Goal: Task Accomplishment & Management: Manage account settings

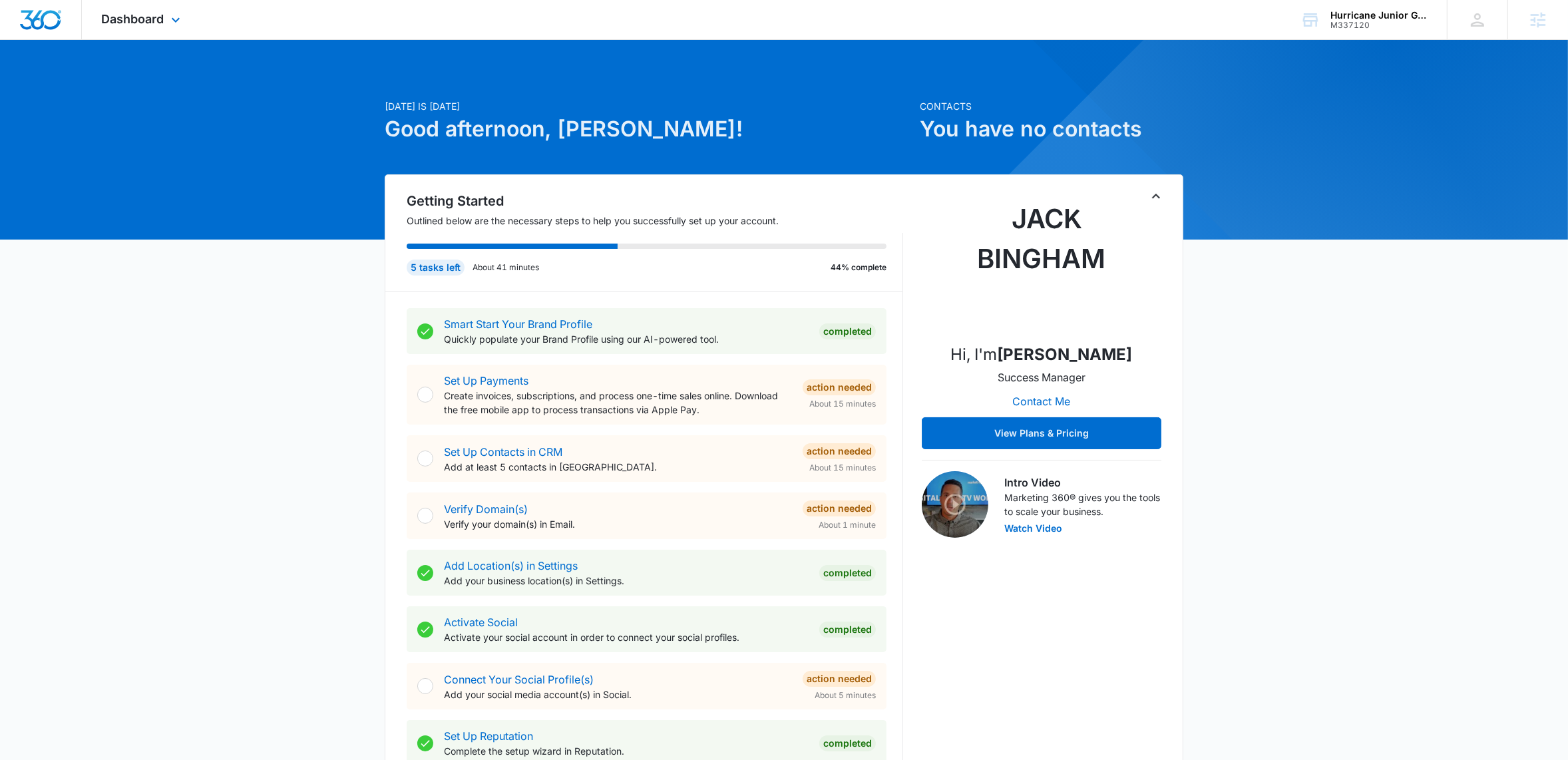
click at [158, 27] on div "Dashboard Apps Reputation Email Social POS Content Ads Intelligence Files Brand…" at bounding box center [142, 19] width 121 height 39
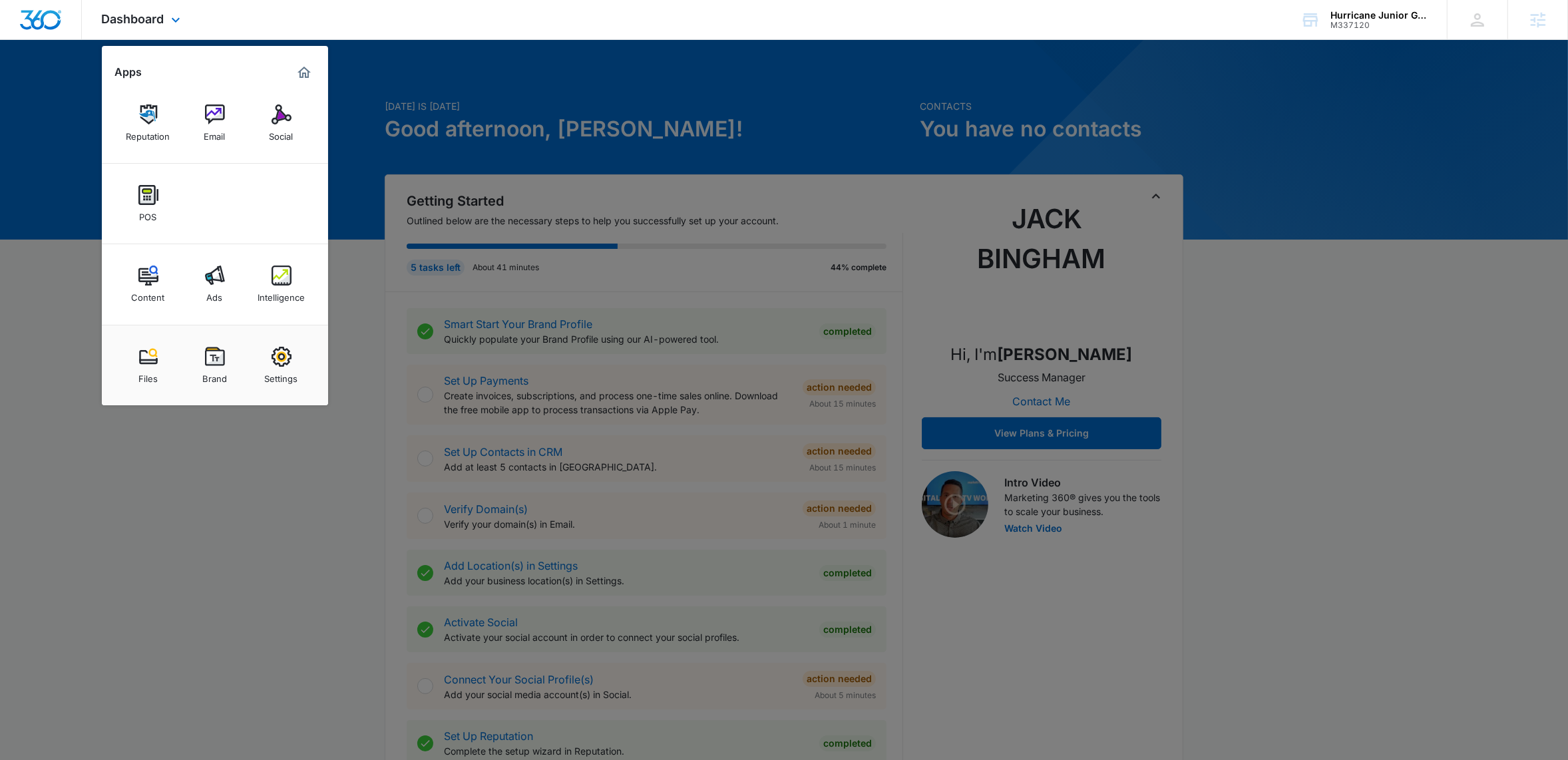
click at [302, 72] on img "Marketing 360® Dashboard" at bounding box center [303, 72] width 16 height 16
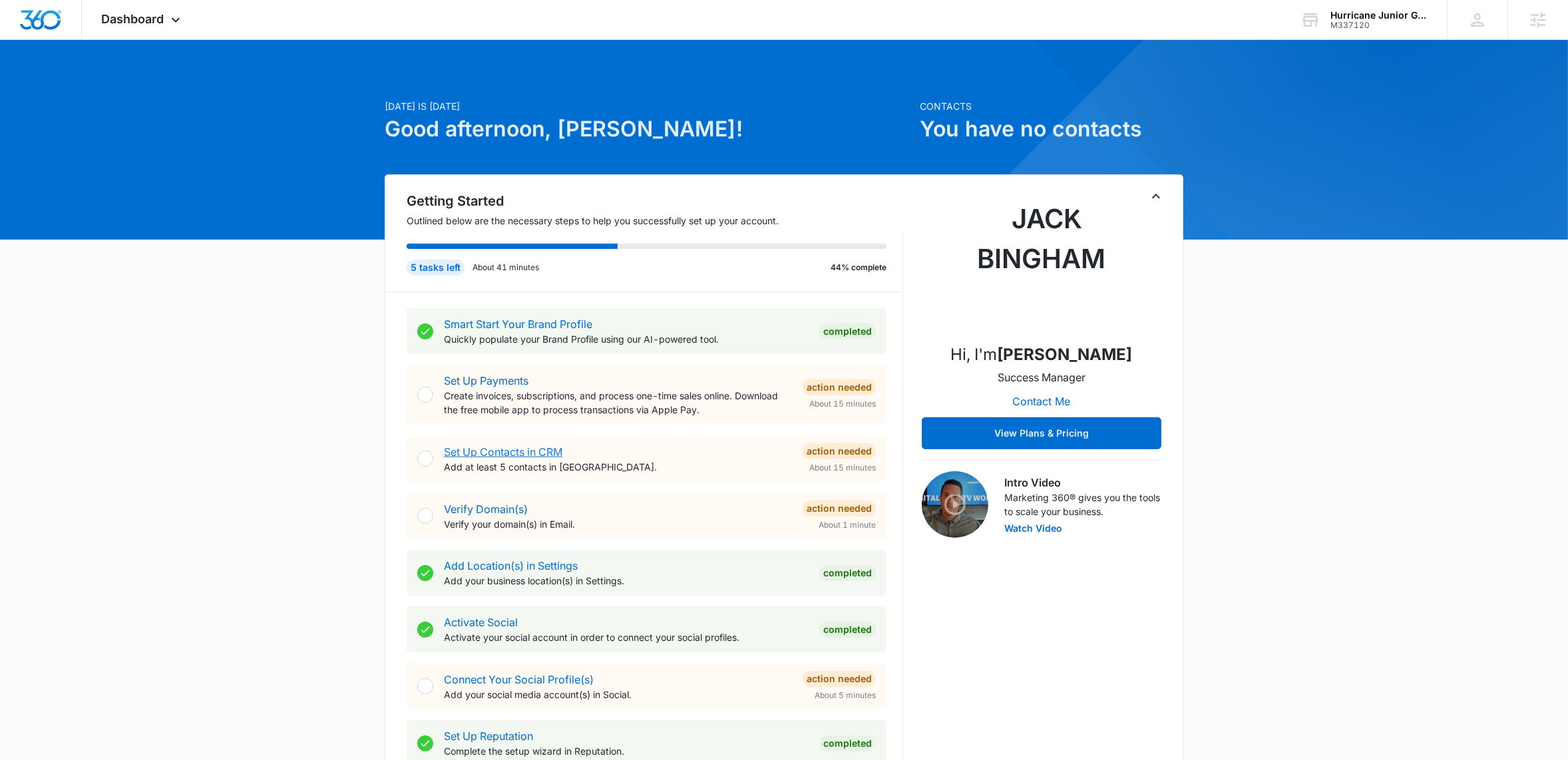
click at [510, 449] on link "Set Up Contacts in CRM" at bounding box center [503, 452] width 118 height 13
click at [505, 454] on link "Set Up Contacts in CRM" at bounding box center [503, 452] width 118 height 13
click at [221, 72] on div "[DATE] is [DATE] Good afternoon, [PERSON_NAME]! Contacts You have no contacts G…" at bounding box center [784, 747] width 1568 height 1381
click at [168, 10] on div "Dashboard Apps Reputation Email Social POS Content Ads Intelligence Files Brand…" at bounding box center [142, 19] width 121 height 39
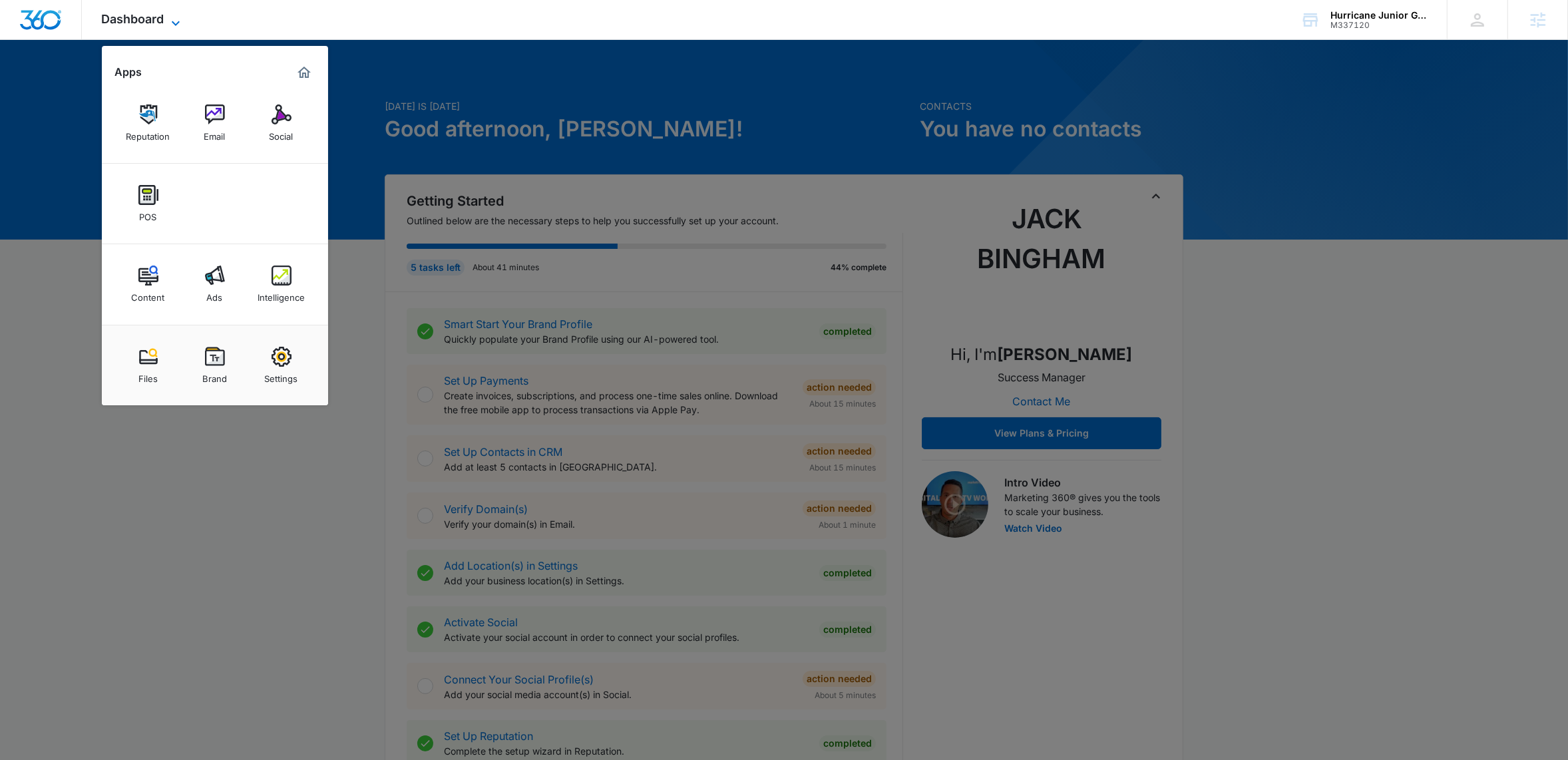
click at [180, 22] on icon at bounding box center [175, 23] width 16 height 16
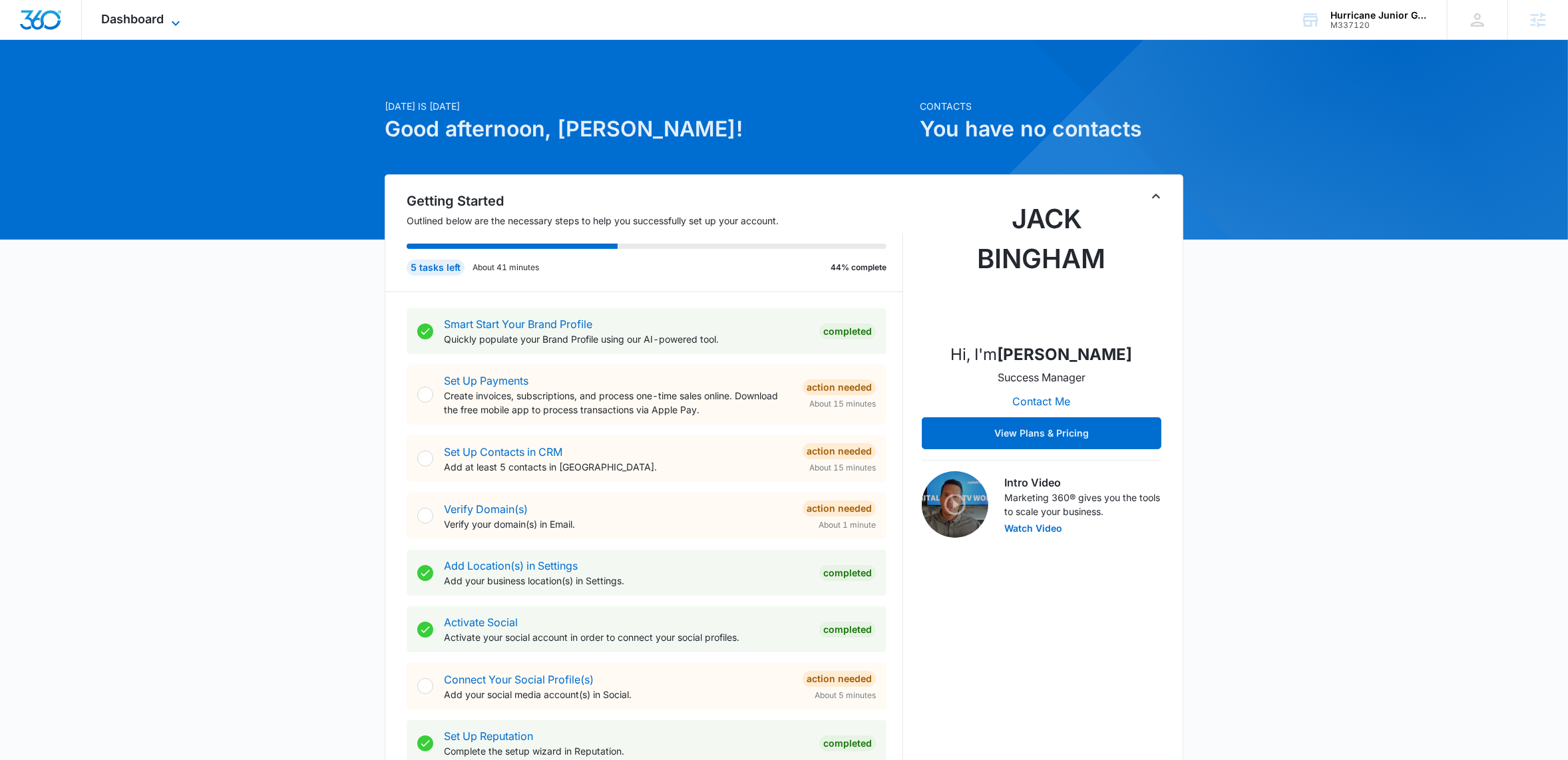
click at [178, 22] on icon at bounding box center [175, 23] width 16 height 16
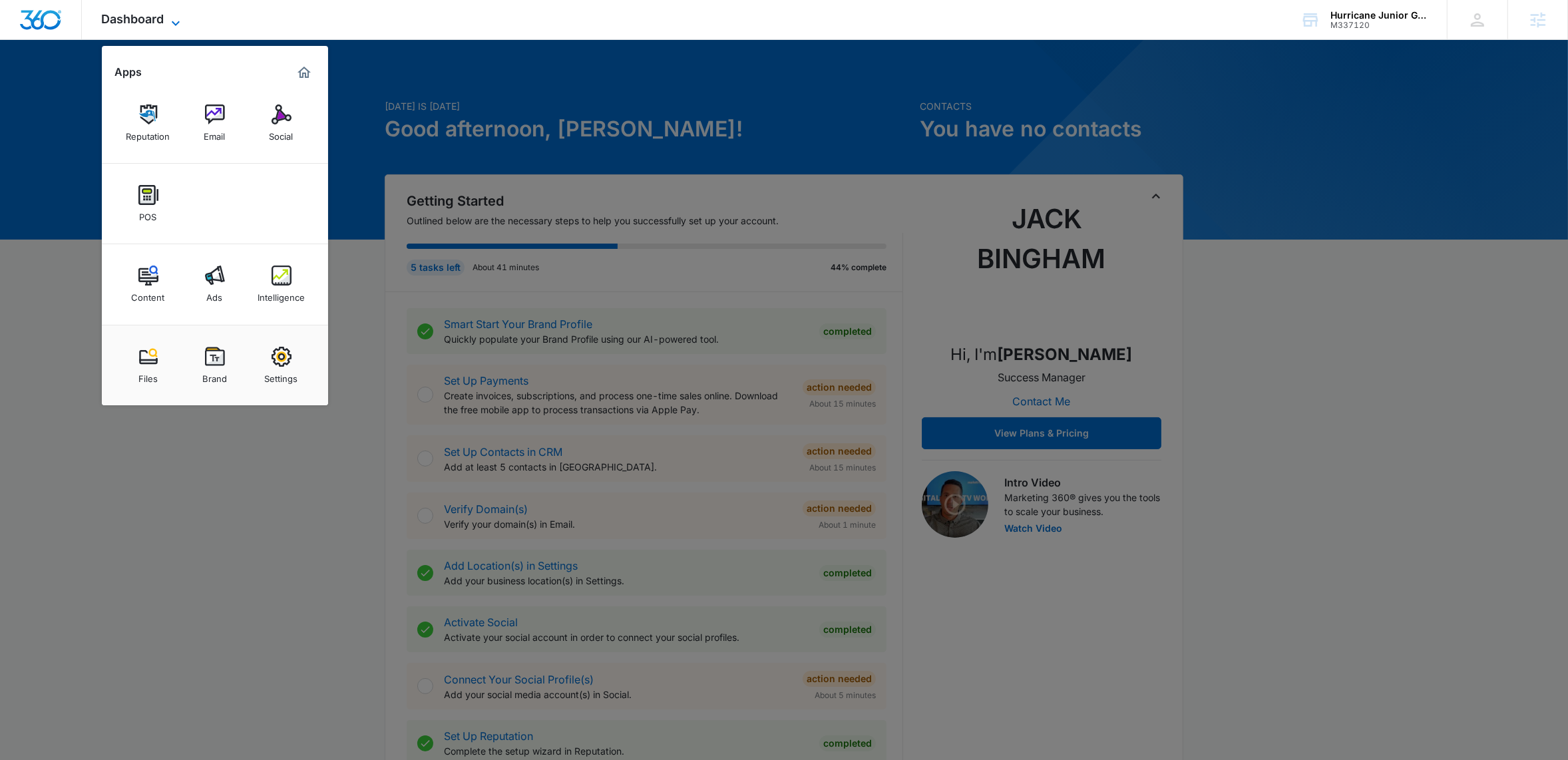
click at [168, 19] on icon at bounding box center [175, 23] width 16 height 16
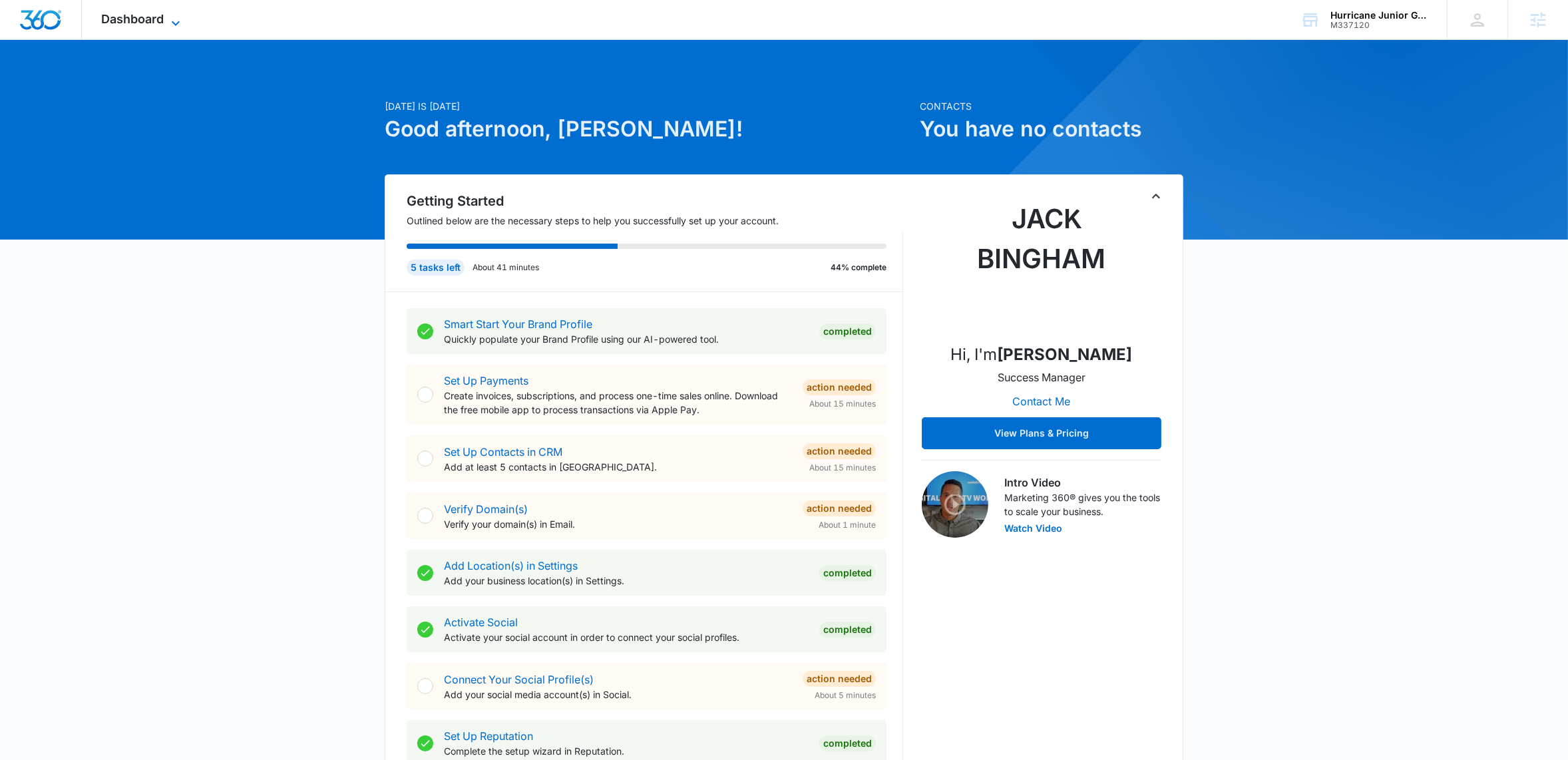
click at [180, 21] on icon at bounding box center [175, 23] width 16 height 16
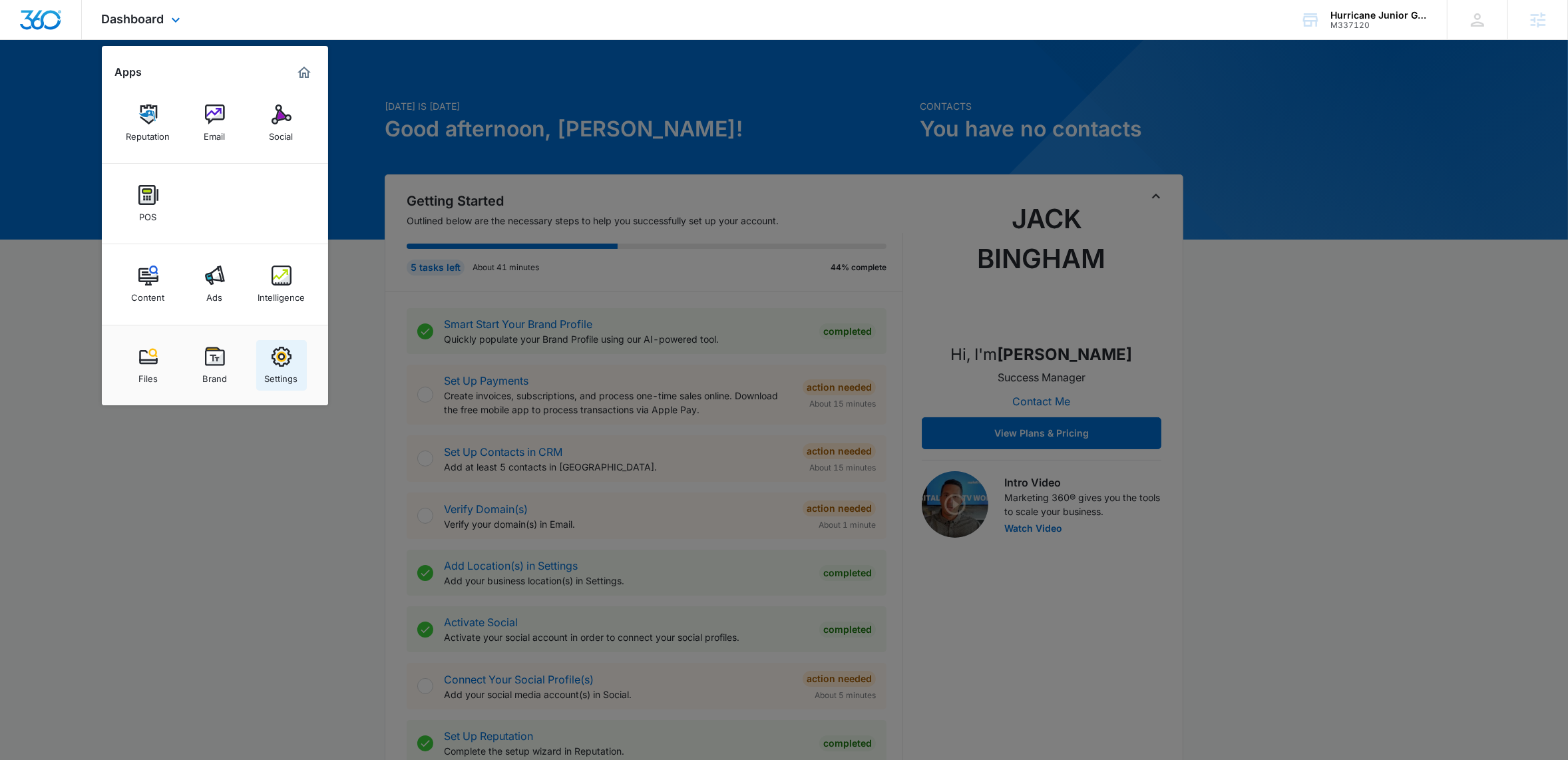
click at [276, 364] on img at bounding box center [281, 356] width 20 height 20
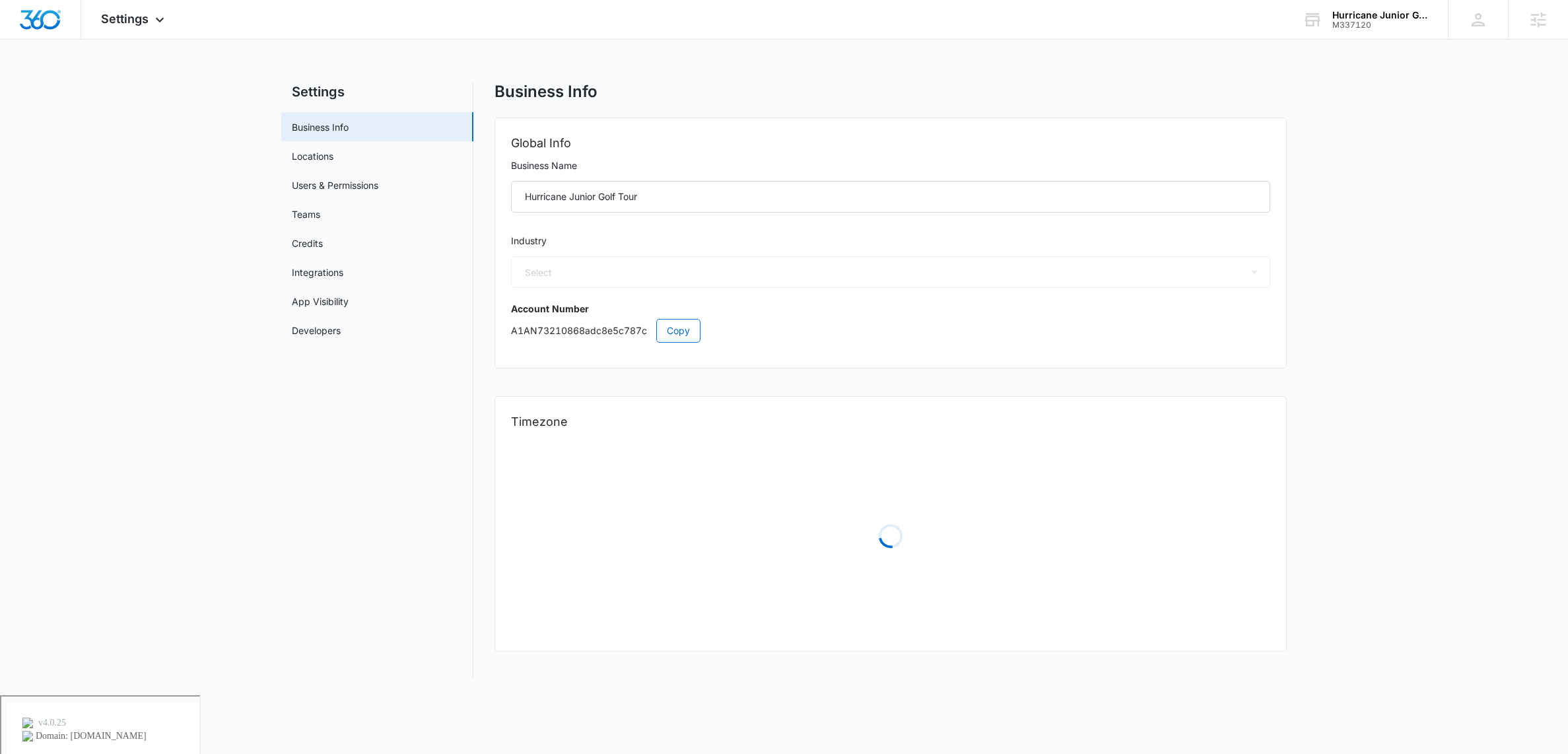
select select "24"
select select "US"
select select "America/New_York"
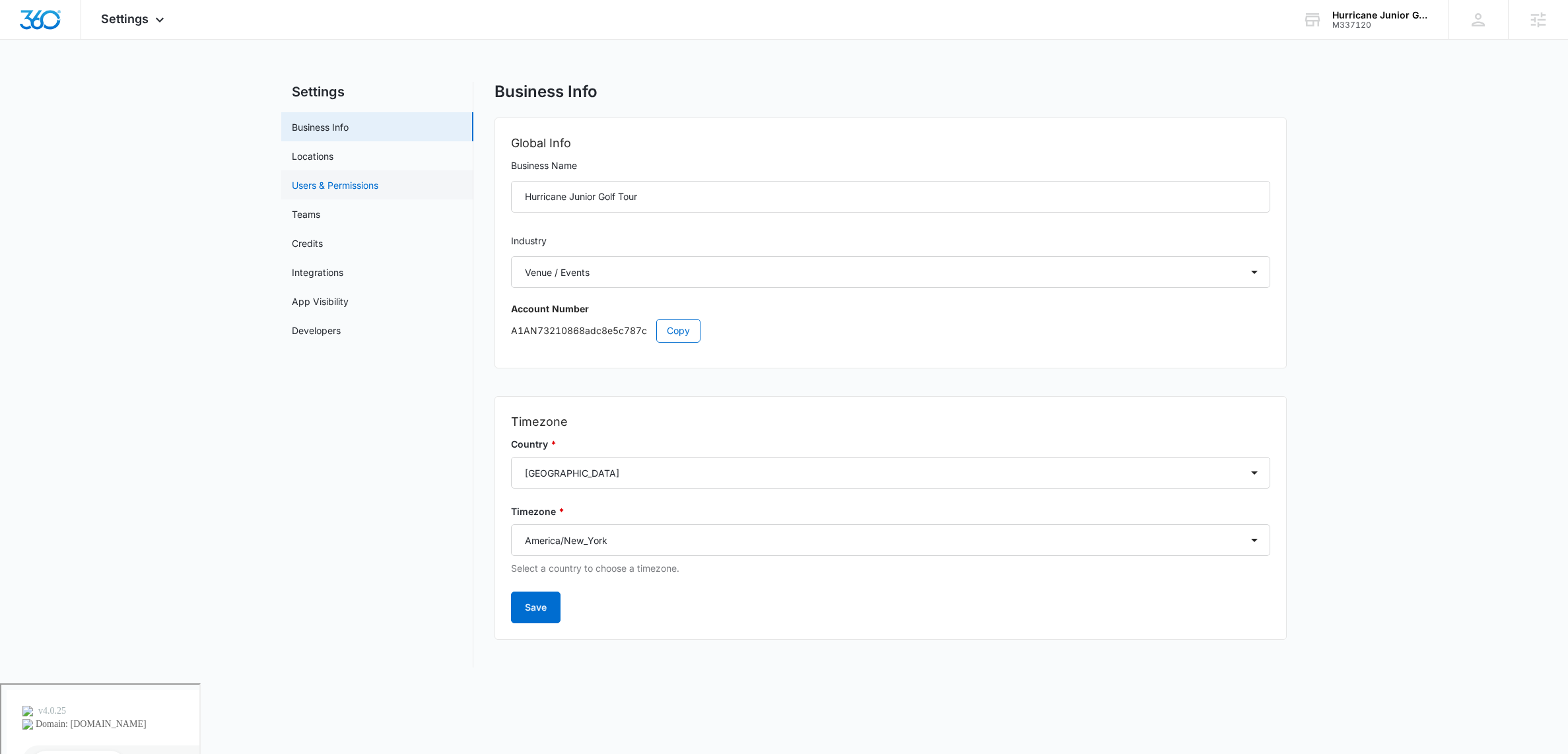
click at [333, 186] on link "Users & Permissions" at bounding box center [335, 185] width 86 height 14
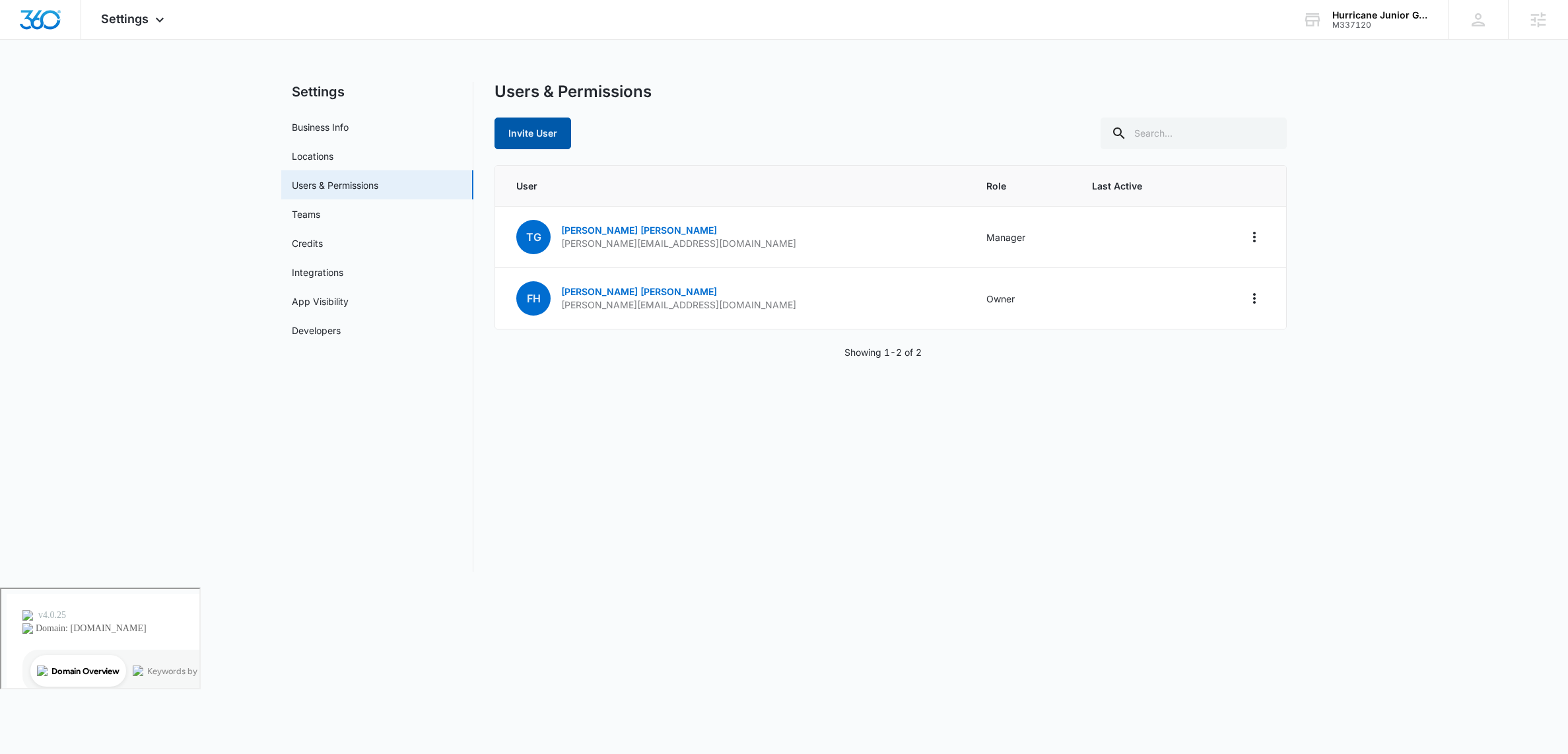
click at [538, 120] on button "Invite User" at bounding box center [533, 133] width 77 height 32
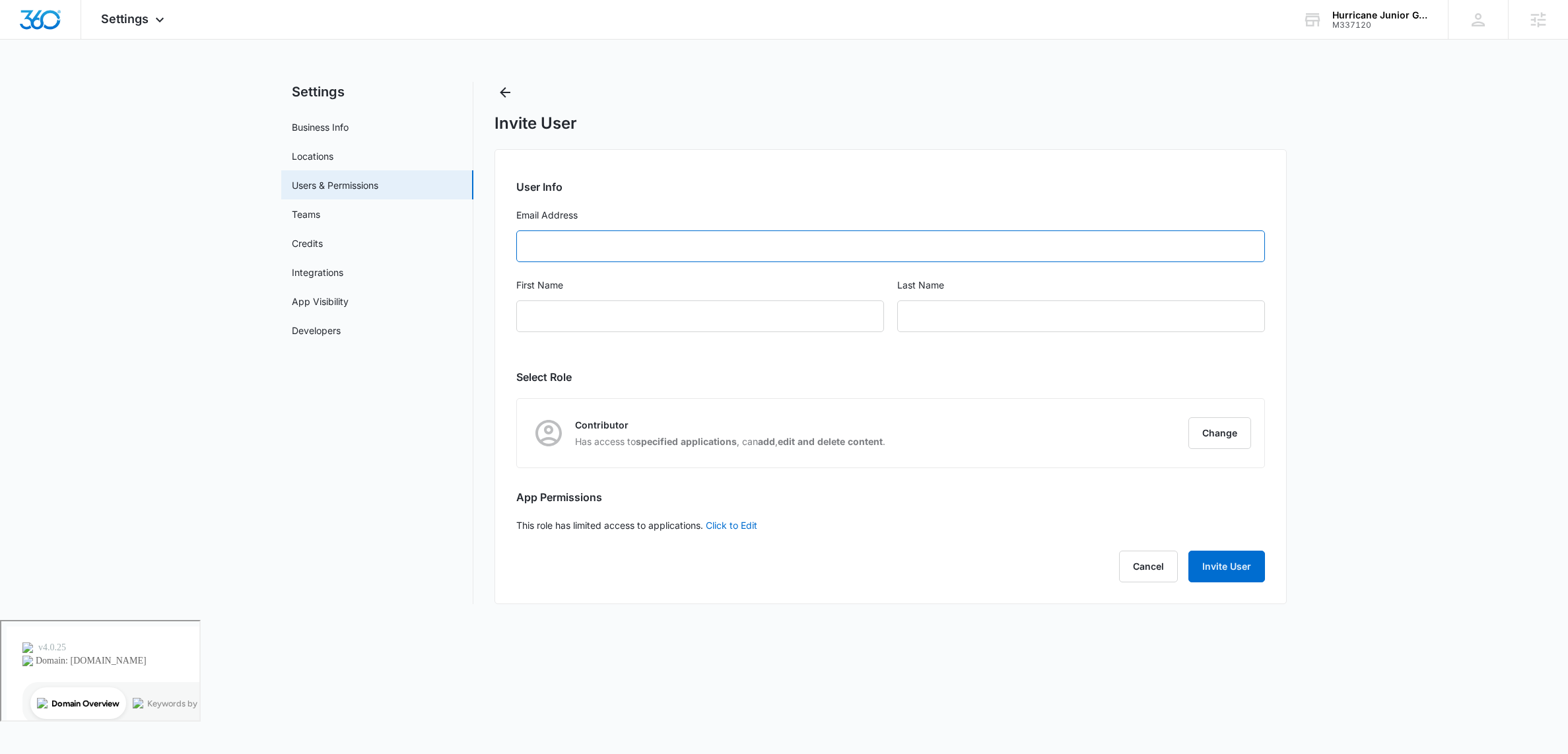
click at [605, 246] on input "Email Address" at bounding box center [890, 246] width 749 height 32
click at [1146, 568] on button "Cancel" at bounding box center [1147, 566] width 58 height 32
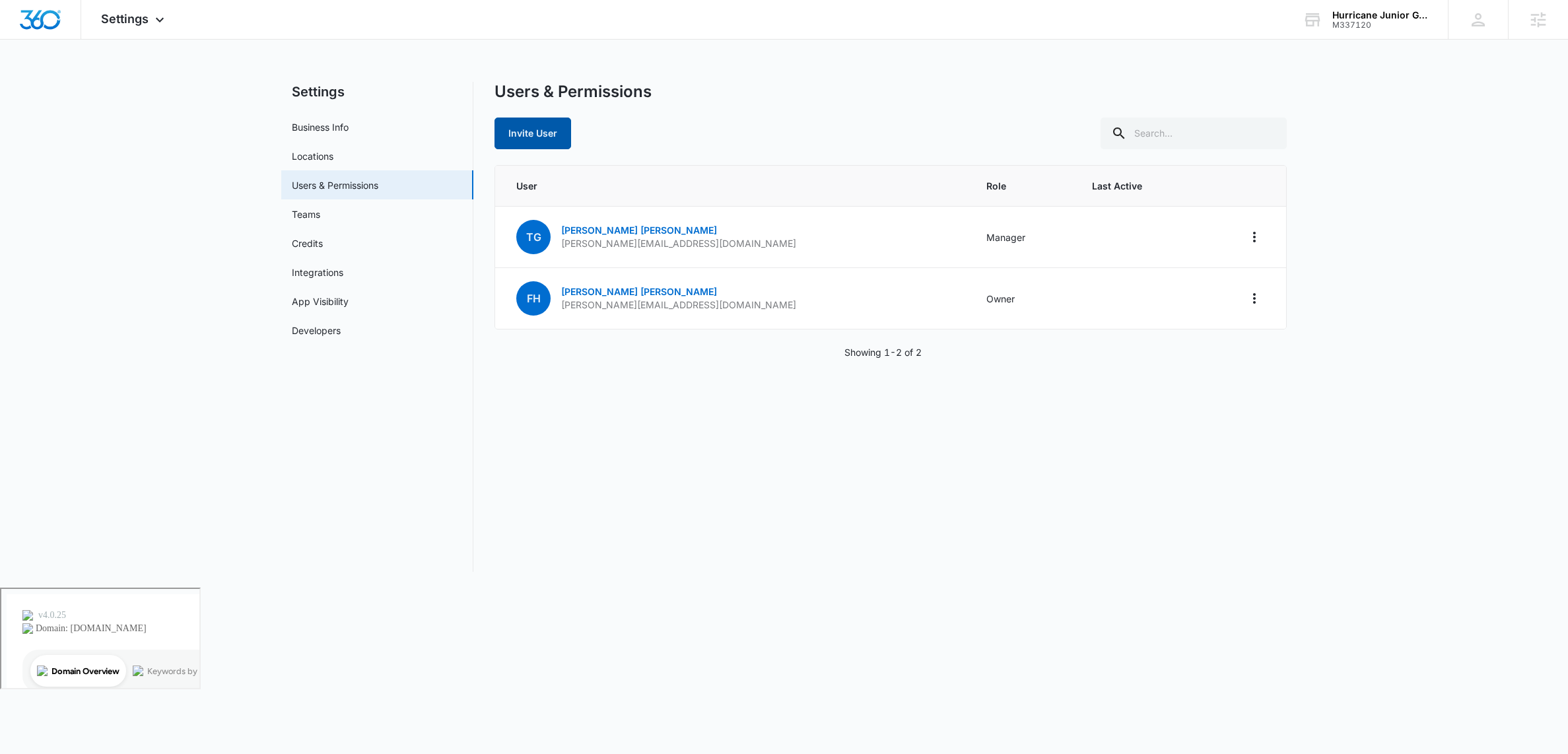
click at [508, 131] on button "Invite User" at bounding box center [533, 133] width 77 height 32
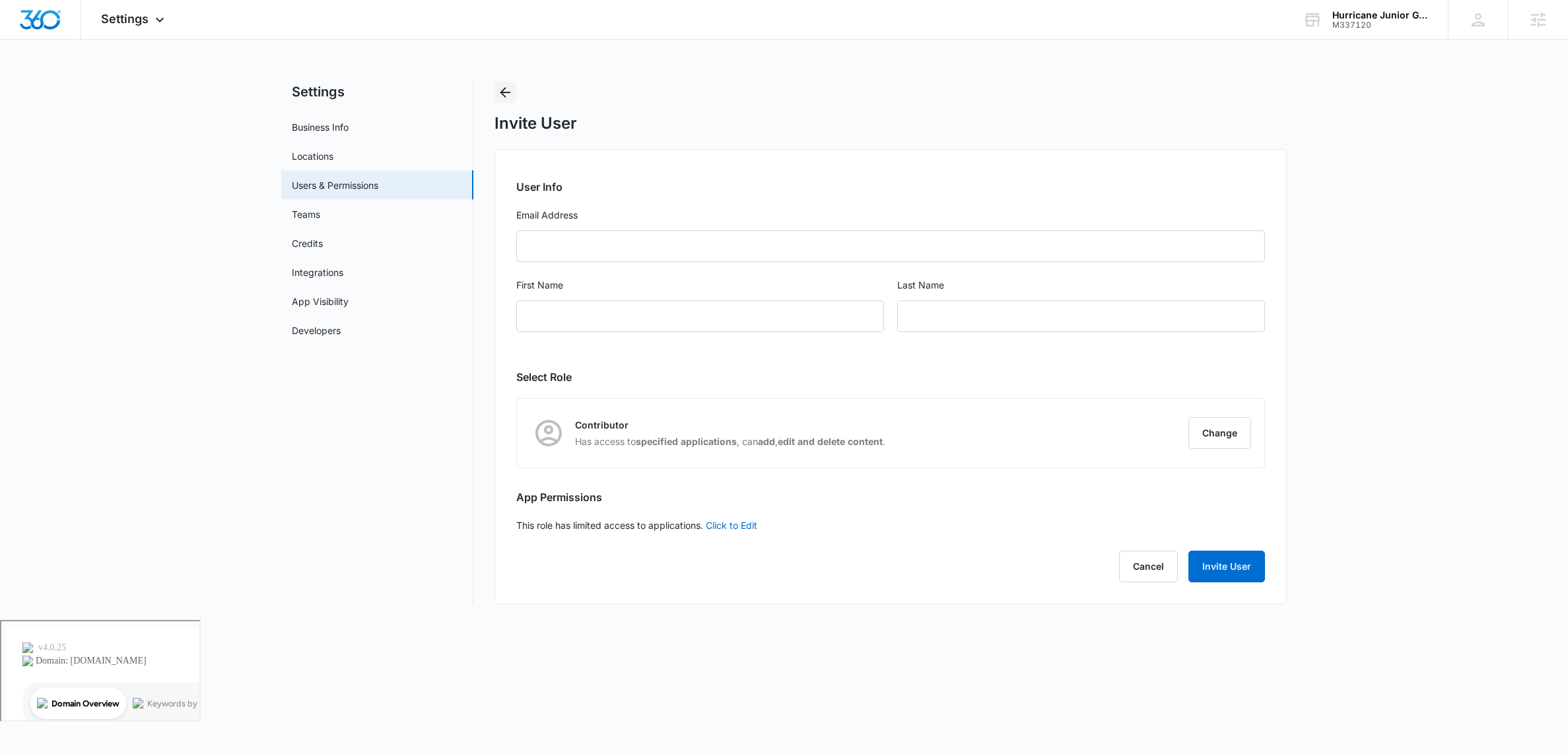
click at [513, 95] on button "Back" at bounding box center [505, 92] width 21 height 21
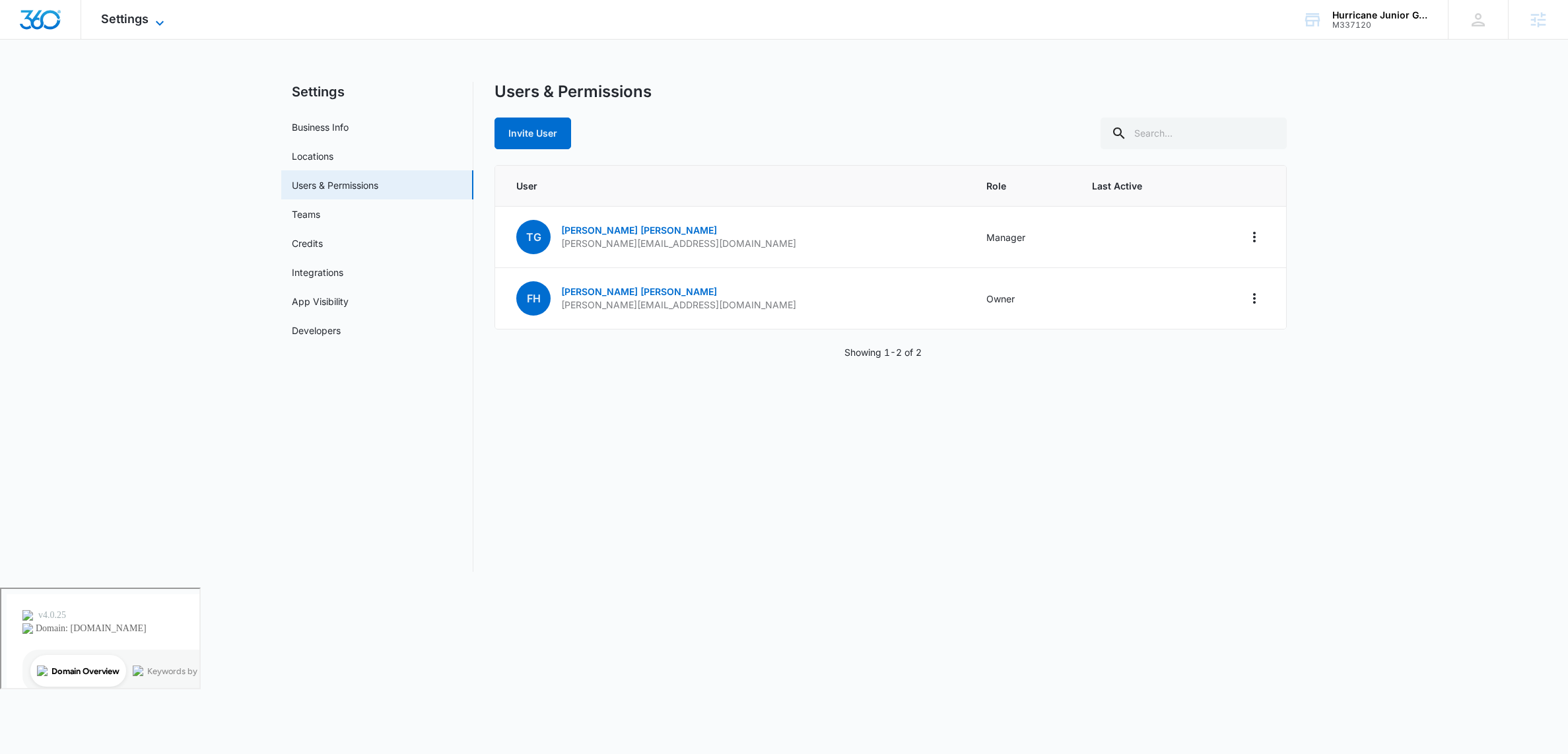
click at [162, 13] on div "Settings Apps Reputation Email Social POS Content Ads Intelligence Files Brand …" at bounding box center [135, 19] width 106 height 39
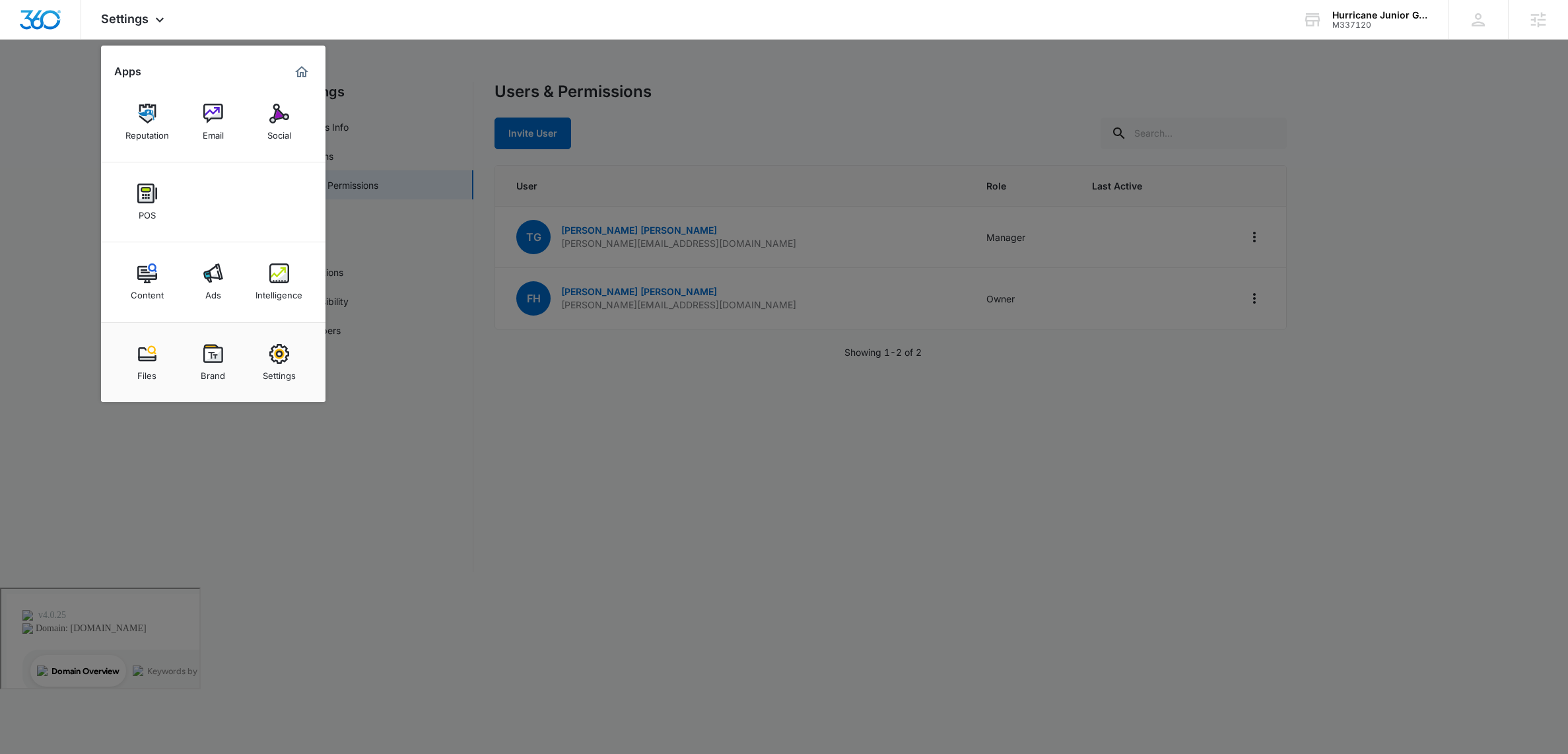
click at [68, 197] on div at bounding box center [784, 377] width 1568 height 754
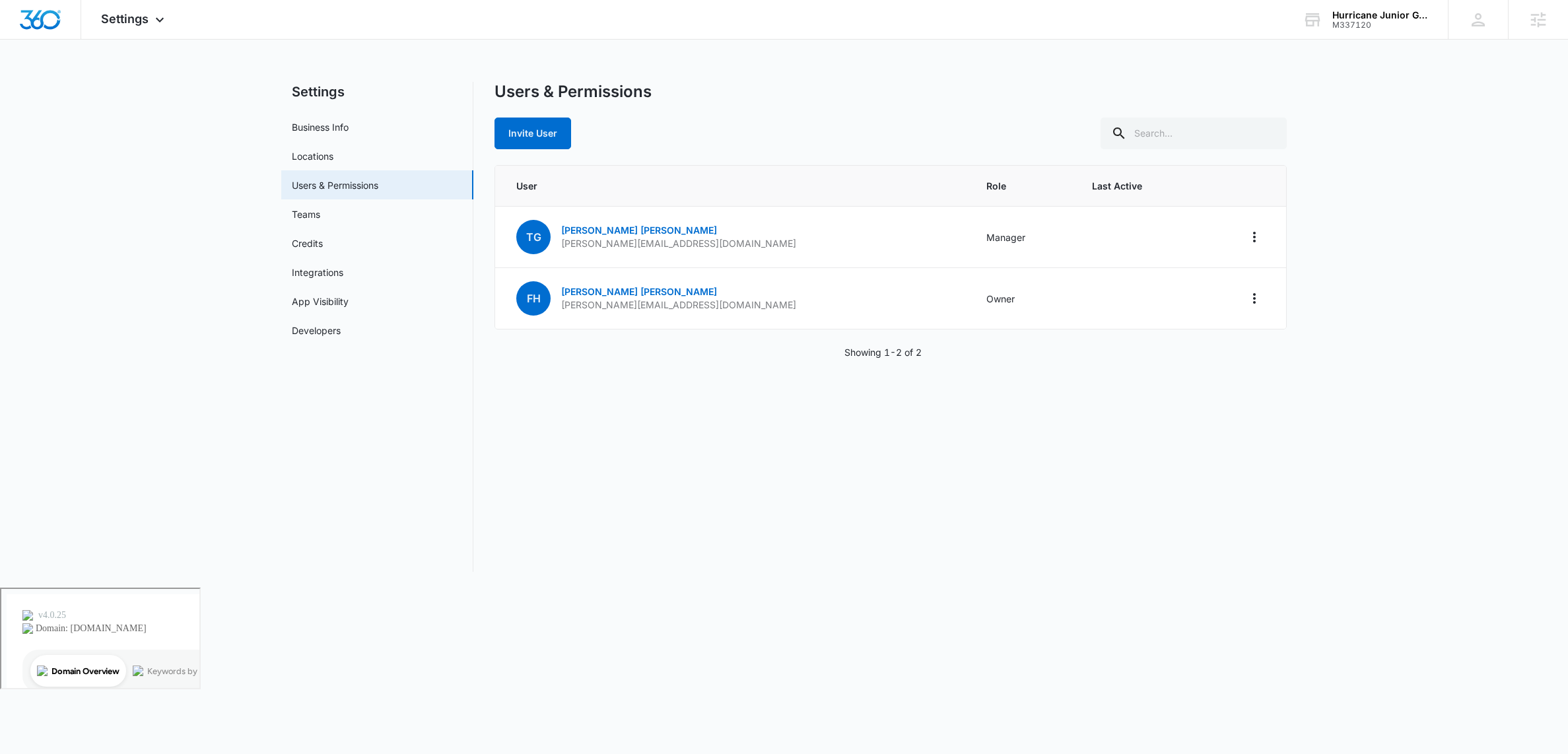
click at [143, 231] on main "Settings Business Info Locations Users & Permissions Teams Credits Integrations…" at bounding box center [784, 335] width 1568 height 506
click at [163, 20] on icon at bounding box center [159, 23] width 16 height 16
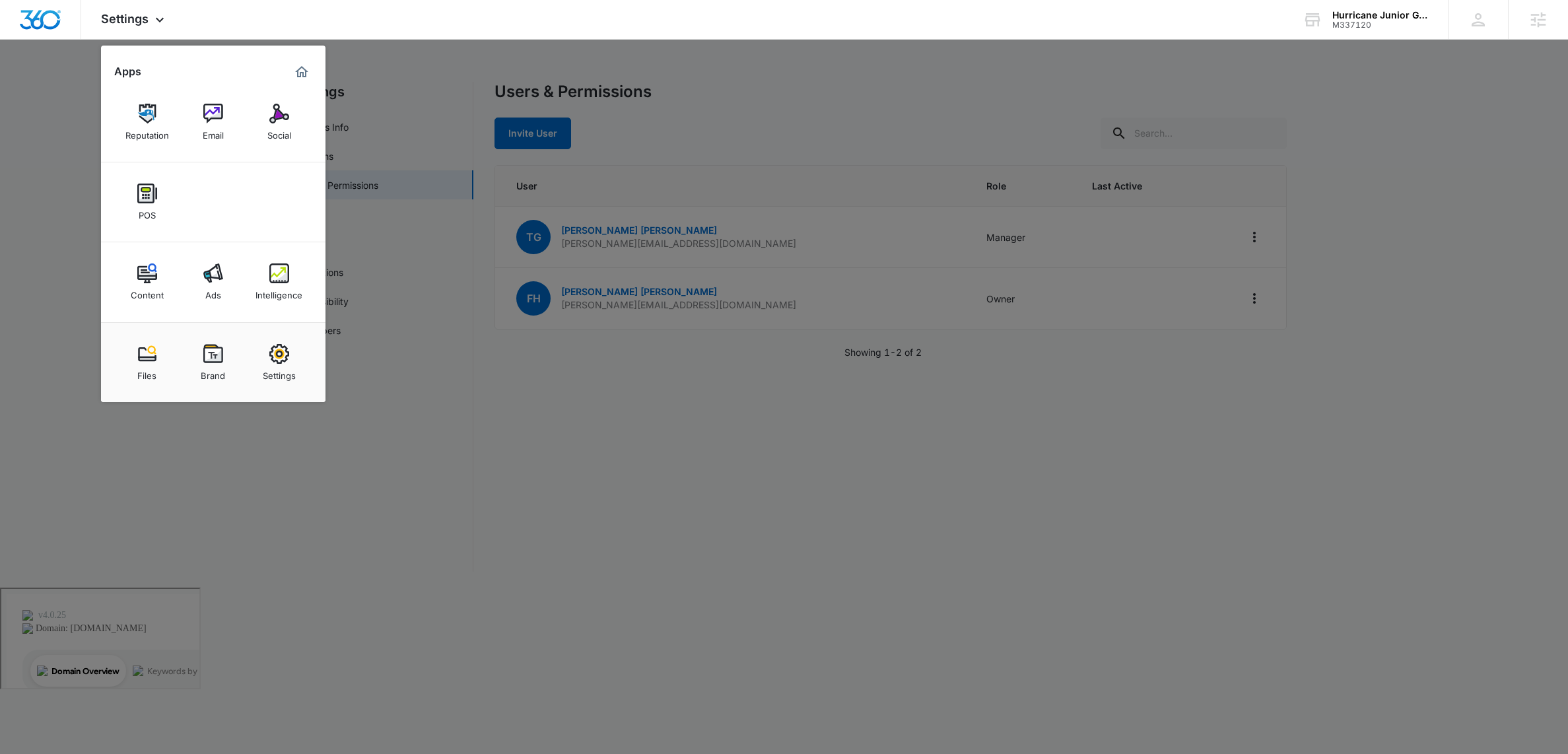
click at [72, 188] on div at bounding box center [784, 377] width 1568 height 754
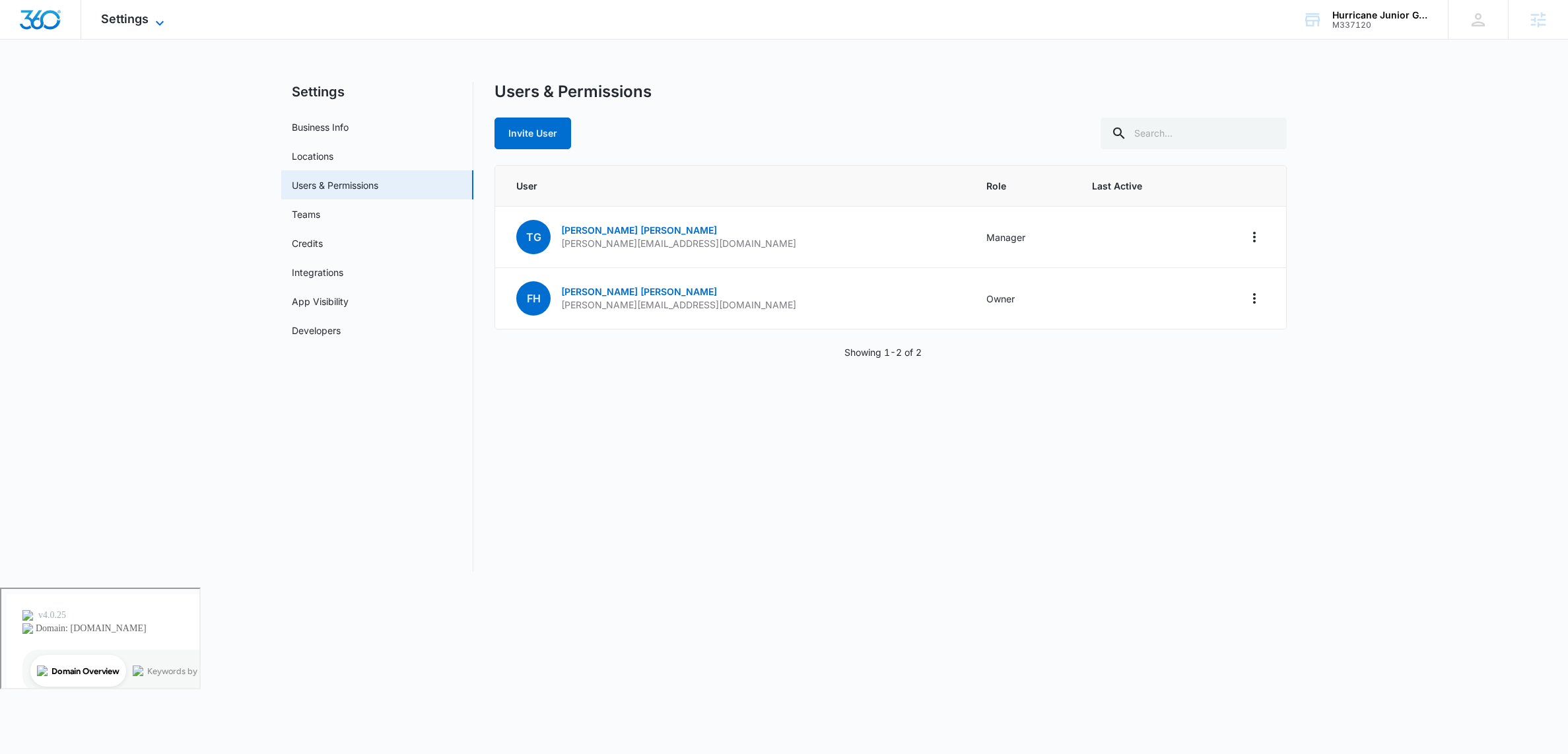
click at [159, 21] on icon at bounding box center [159, 23] width 16 height 16
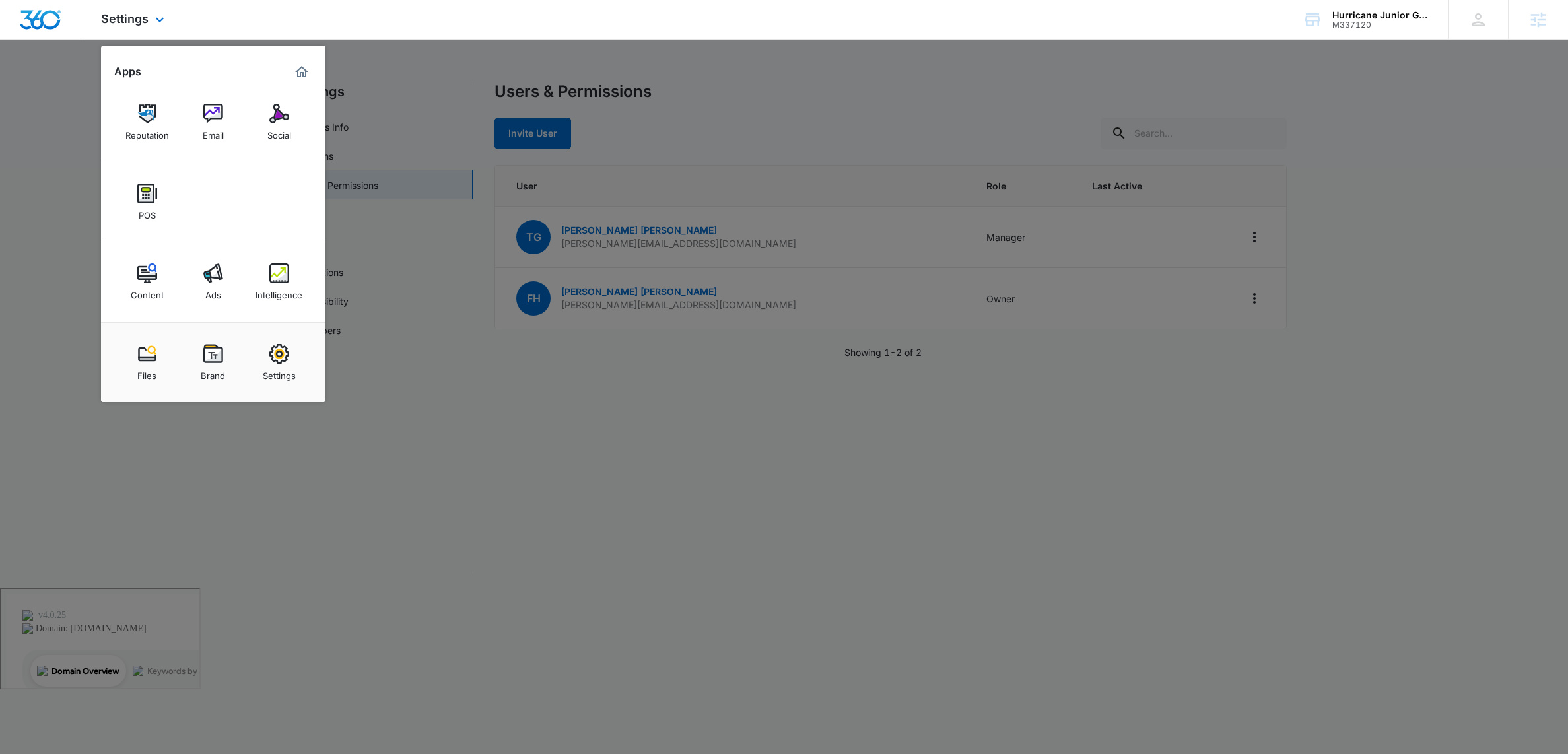
click at [305, 71] on img "Marketing 360® Dashboard" at bounding box center [301, 72] width 16 height 16
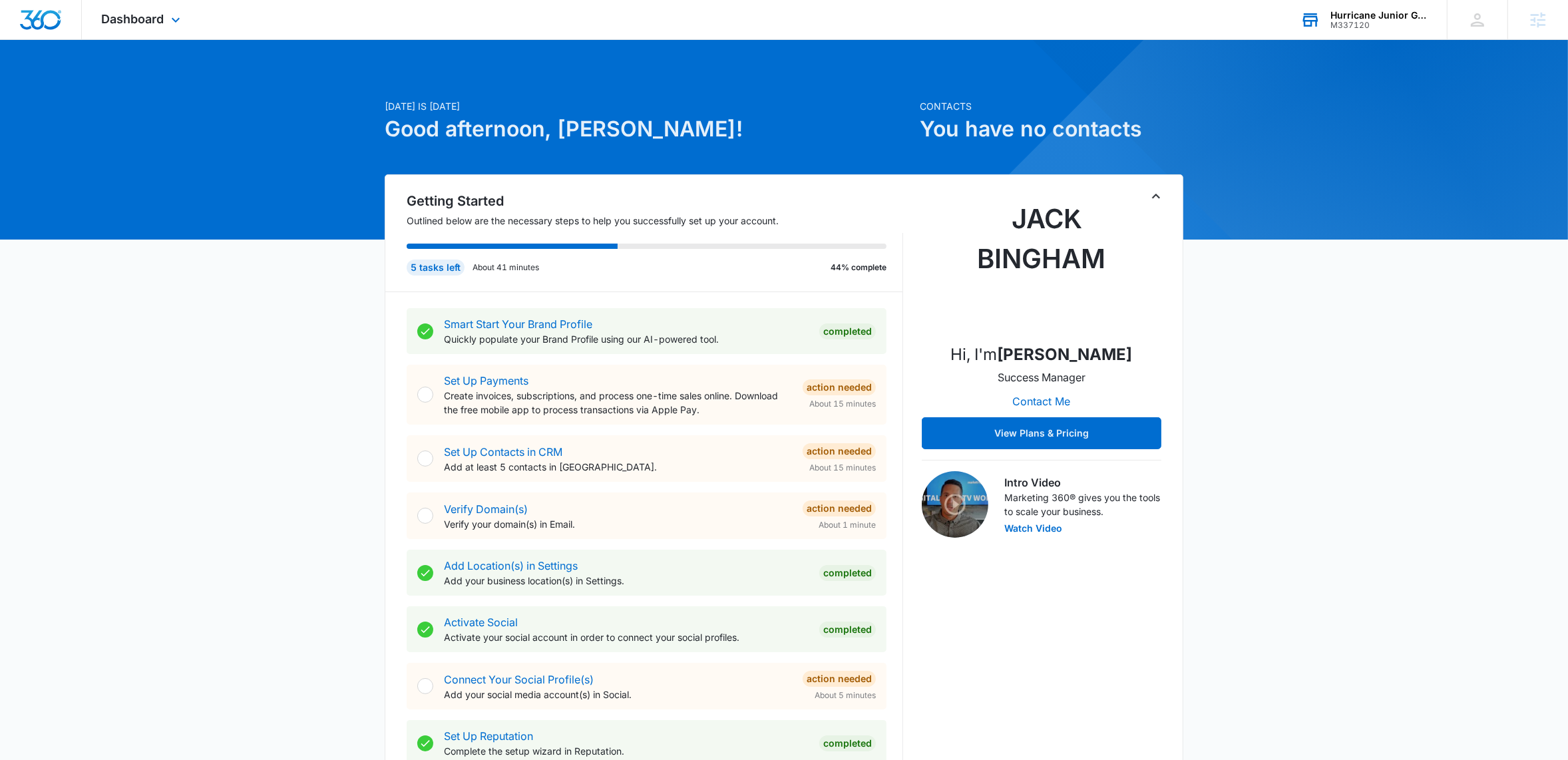
click at [1355, 22] on div "M337120" at bounding box center [1379, 25] width 97 height 10
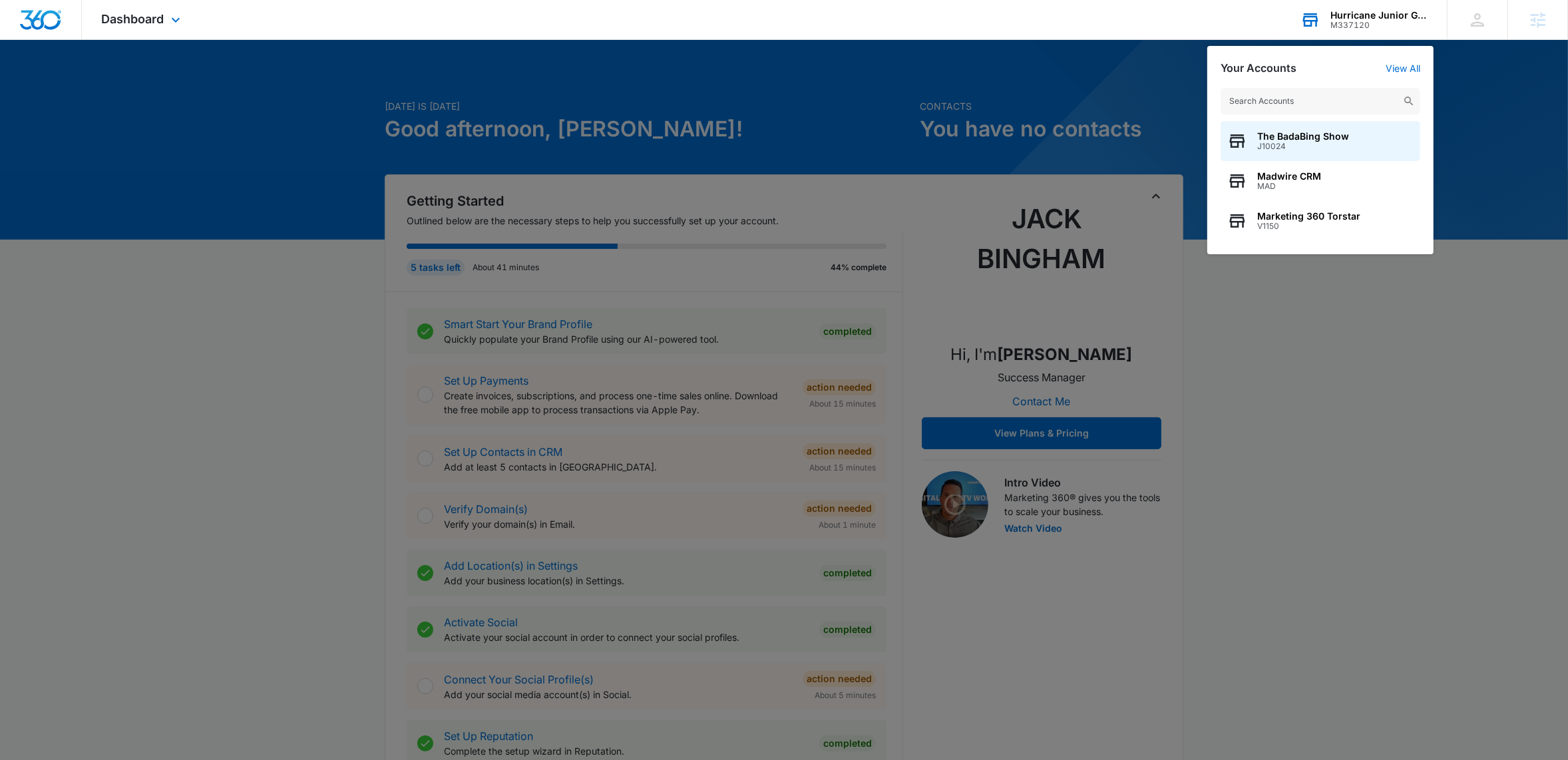
click at [1295, 95] on input "text" at bounding box center [1321, 101] width 200 height 27
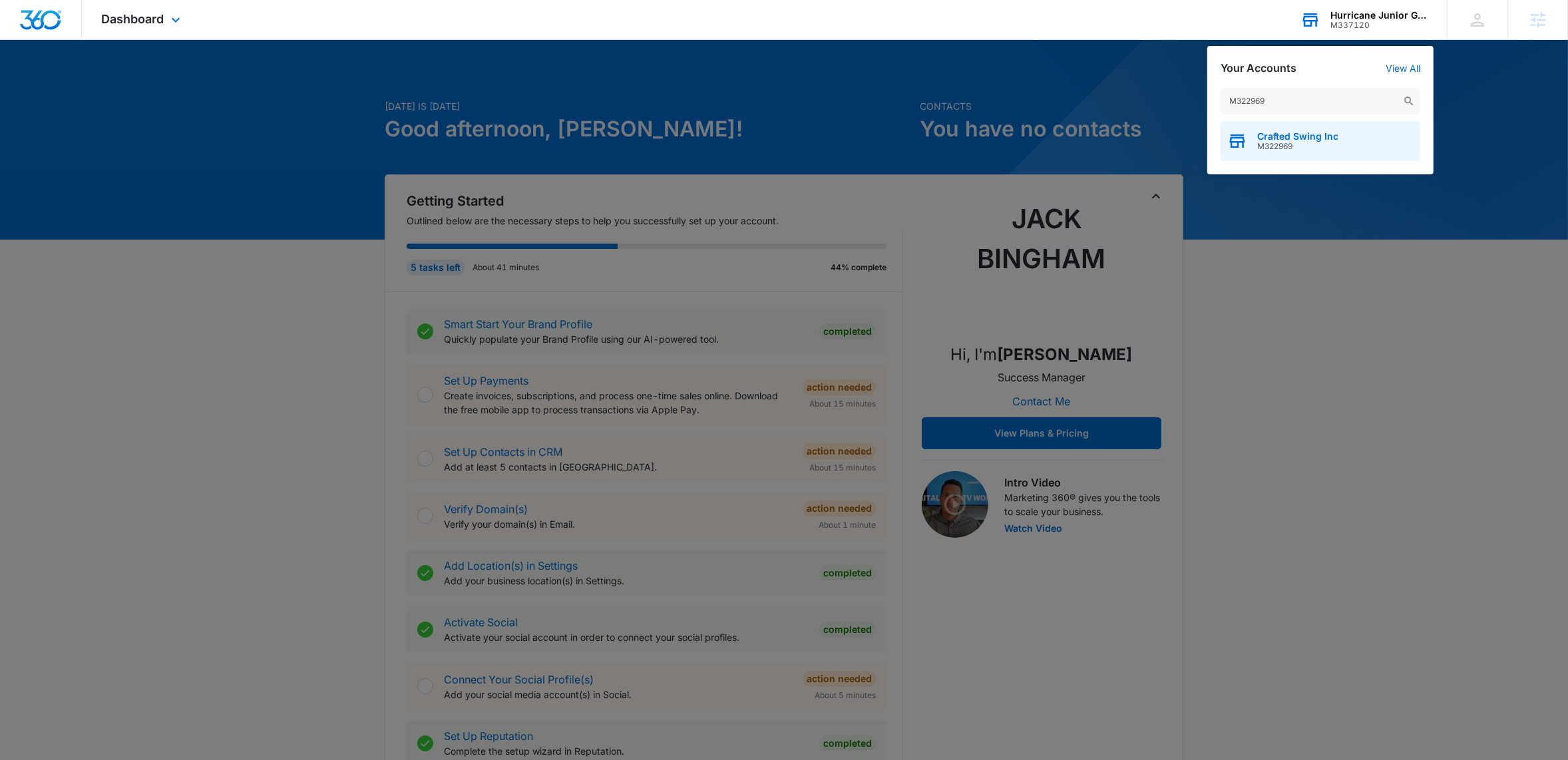
type input "M322969"
click at [1292, 146] on span "M322969" at bounding box center [1297, 146] width 81 height 10
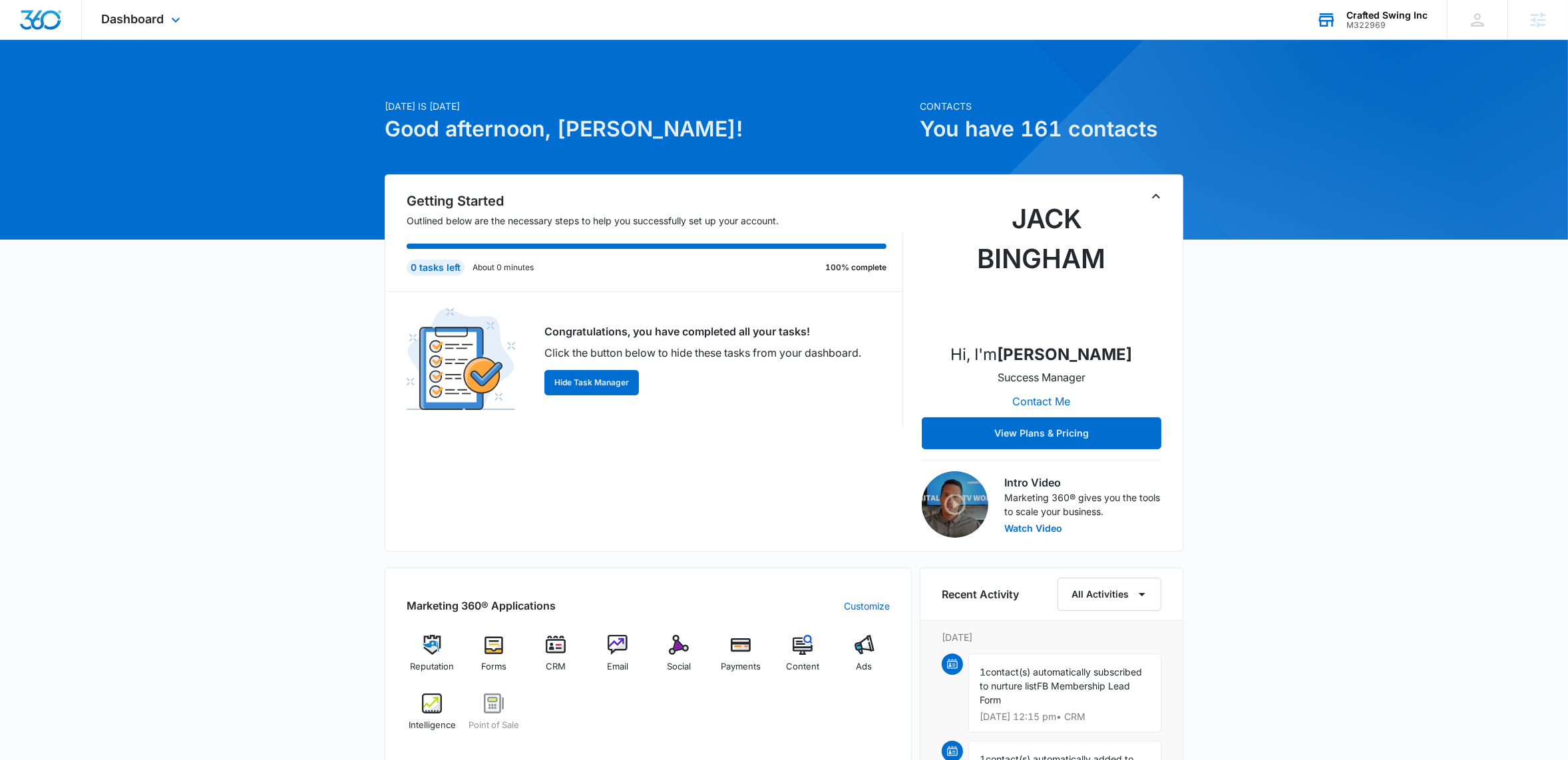
click at [171, 13] on icon at bounding box center [175, 19] width 16 height 16
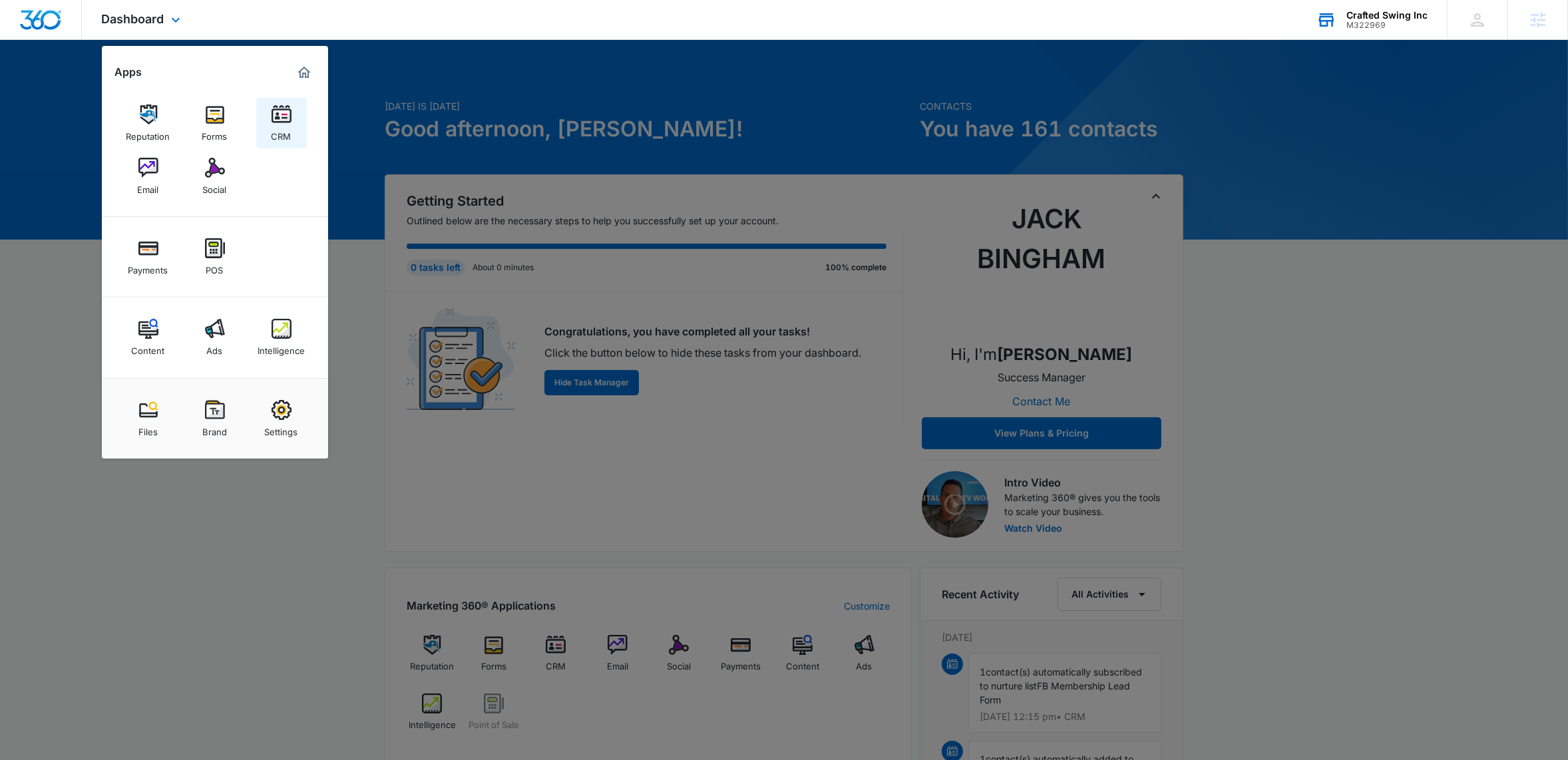
click at [280, 116] on img at bounding box center [281, 114] width 20 height 20
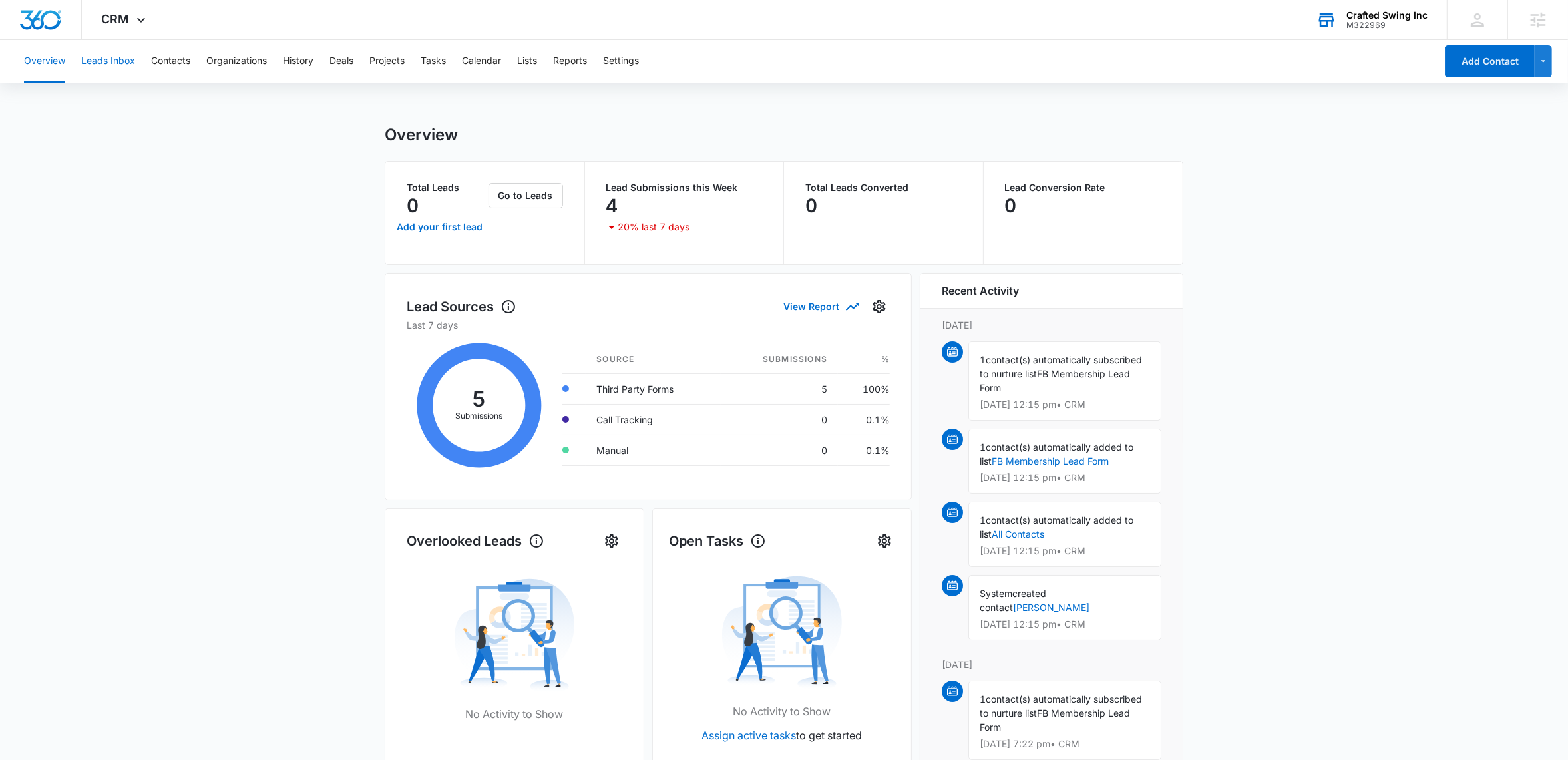
click at [115, 67] on button "Leads Inbox" at bounding box center [108, 61] width 54 height 42
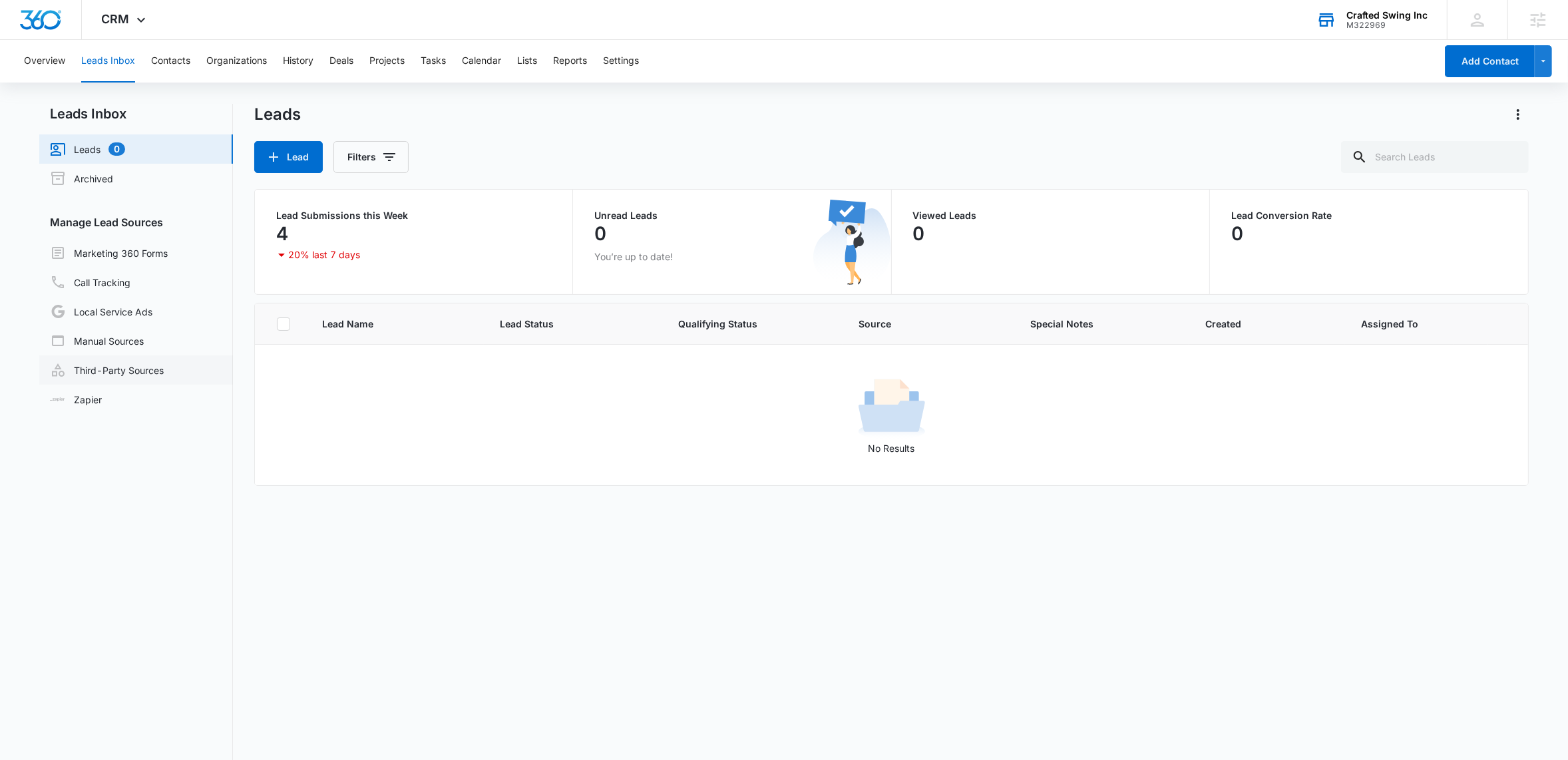
click at [127, 373] on link "Third-Party Sources" at bounding box center [107, 370] width 114 height 16
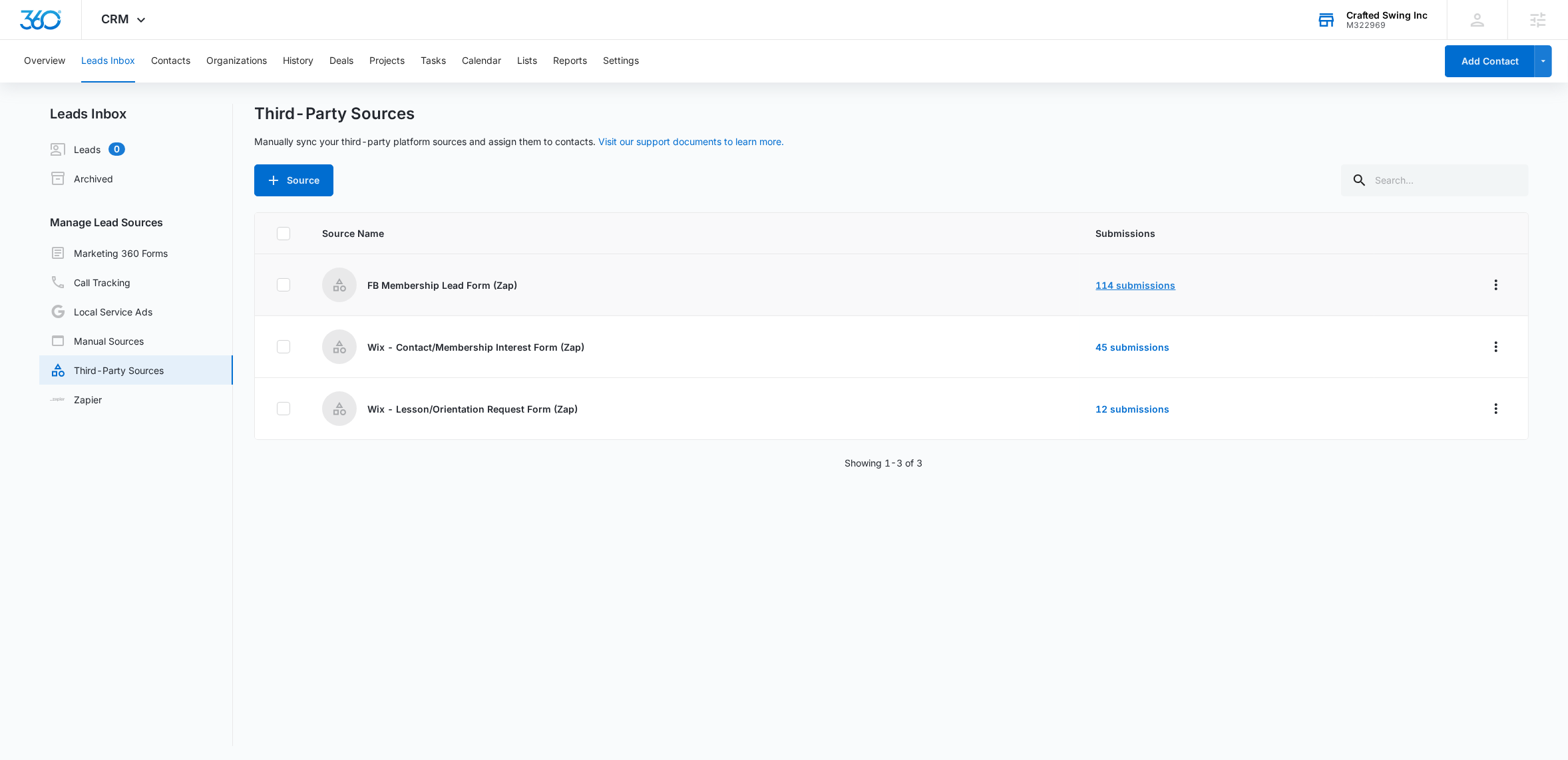
click at [1131, 286] on link "114 submissions" at bounding box center [1136, 285] width 80 height 11
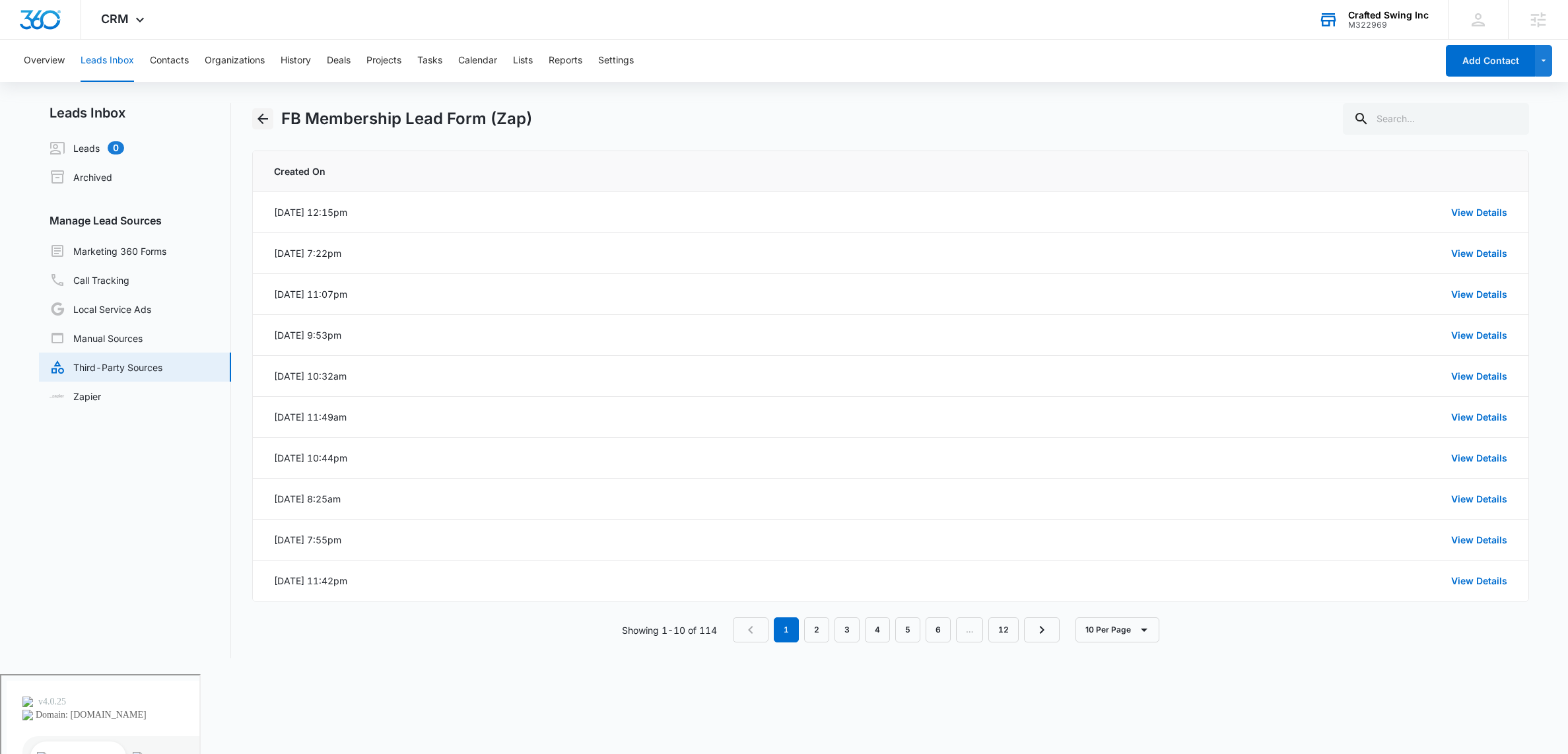
click at [259, 120] on icon "Back" at bounding box center [262, 119] width 10 height 10
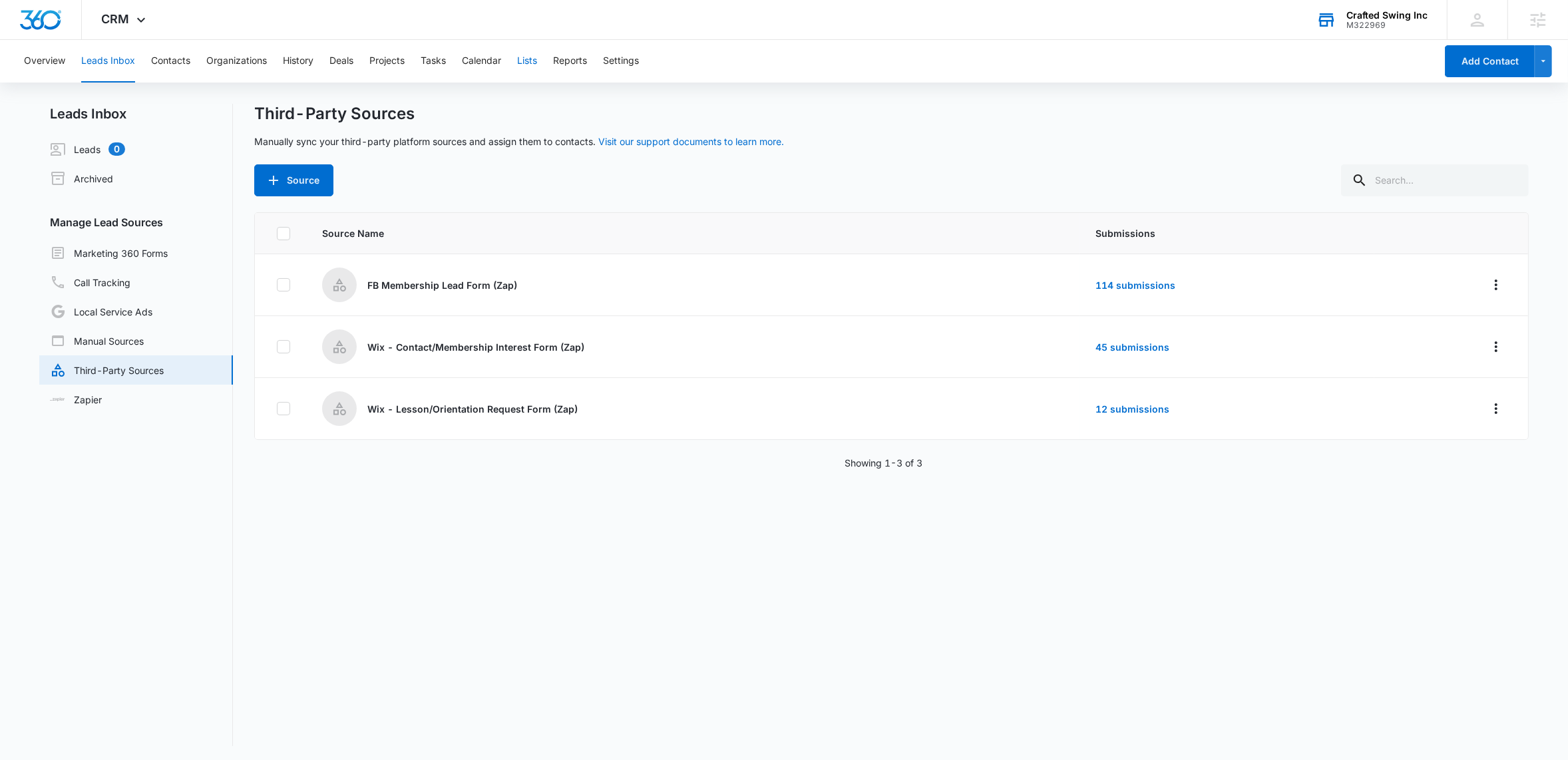
click at [528, 60] on button "Lists" at bounding box center [527, 61] width 20 height 42
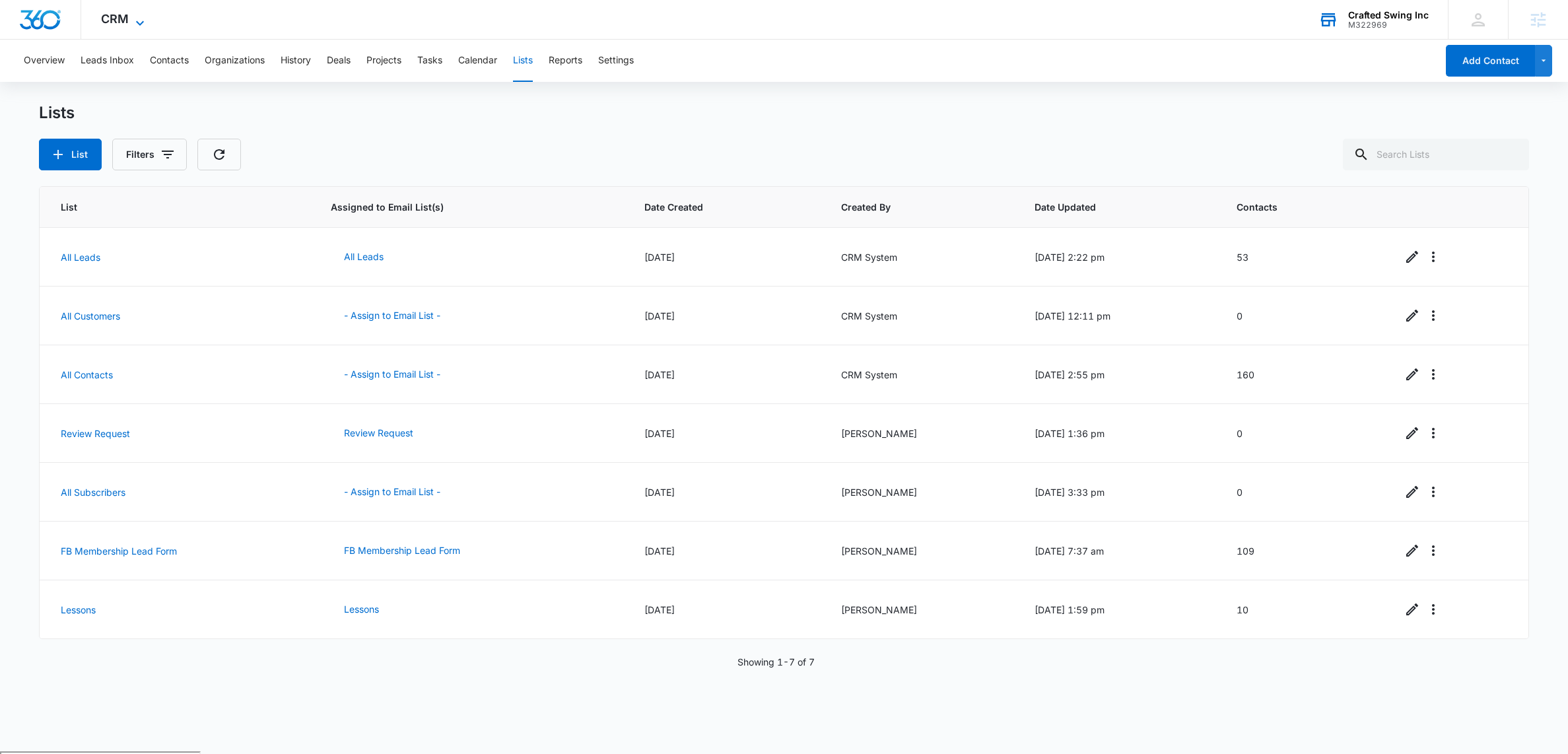
click at [143, 20] on icon at bounding box center [140, 23] width 16 height 16
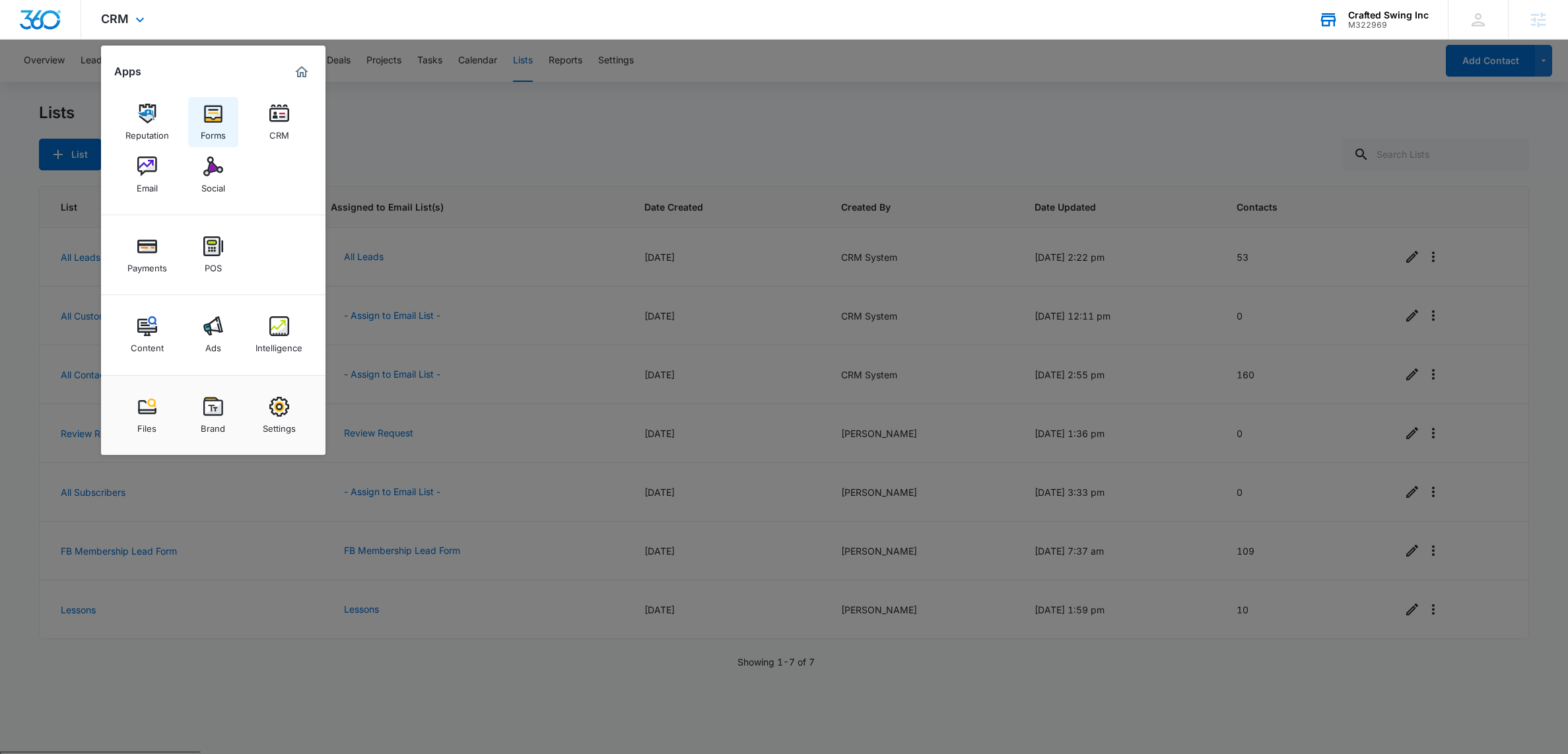
click at [211, 114] on img at bounding box center [213, 113] width 20 height 20
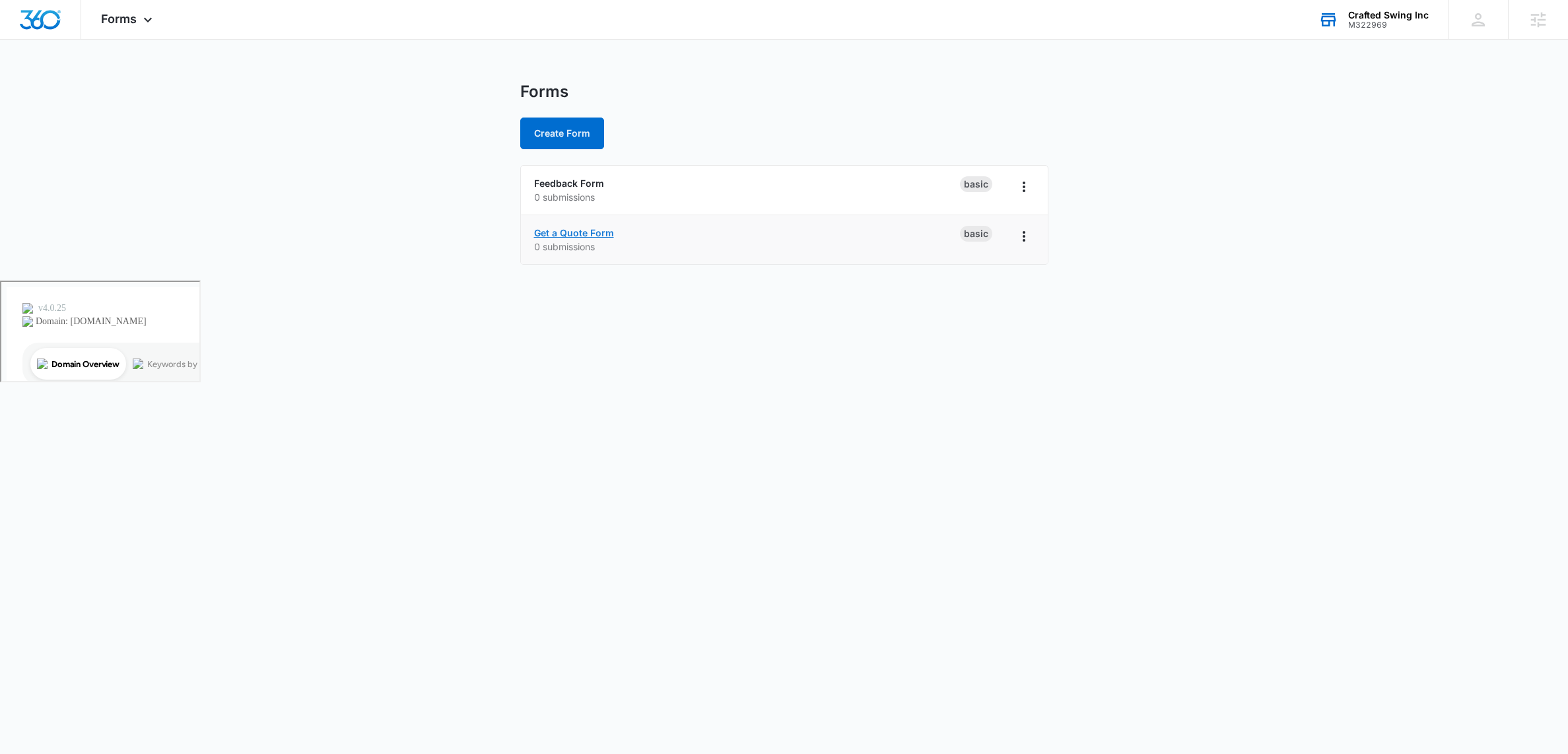
click at [582, 233] on link "Get a Quote Form" at bounding box center [574, 232] width 80 height 11
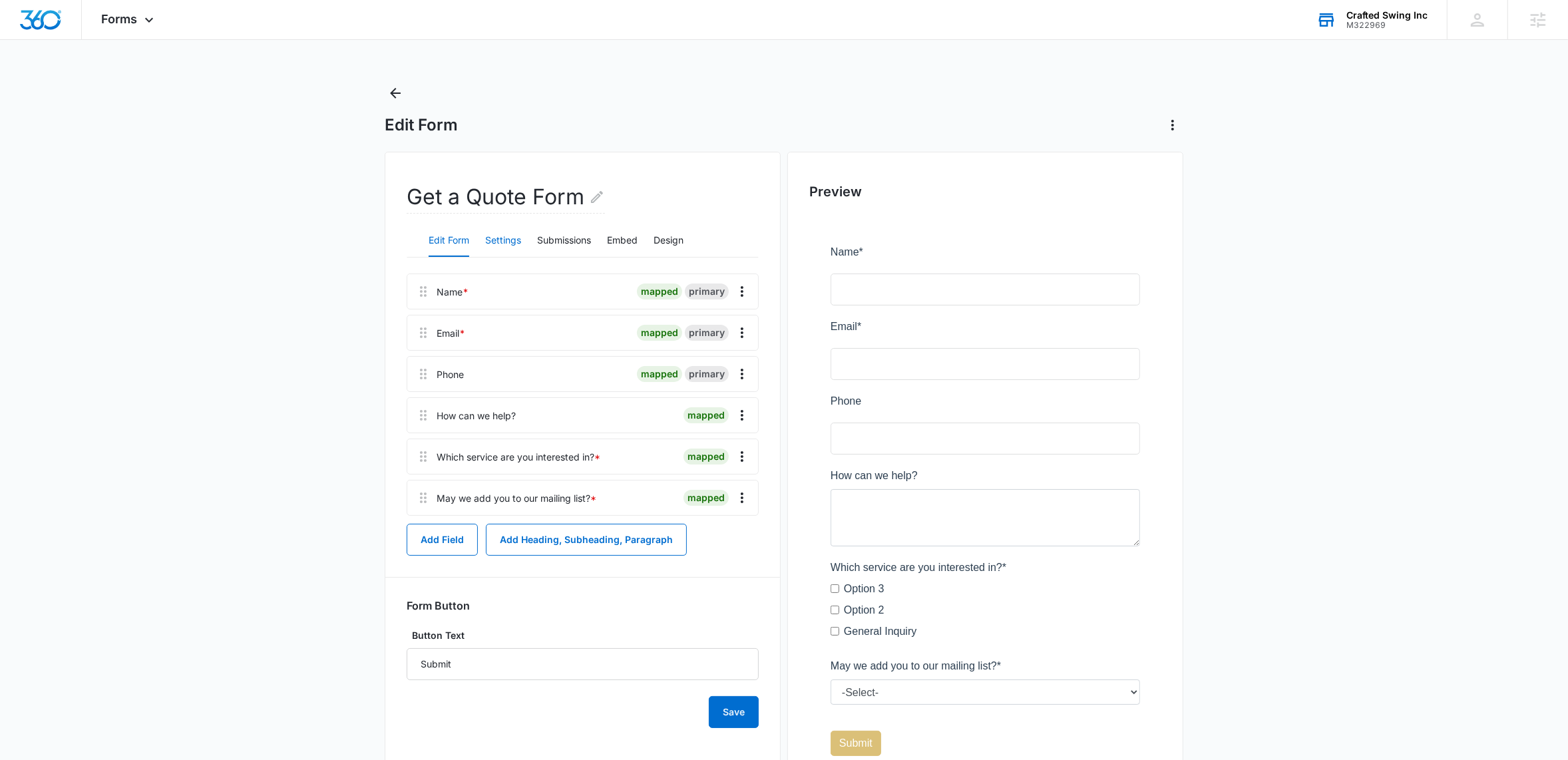
click at [506, 244] on button "Settings" at bounding box center [503, 241] width 36 height 32
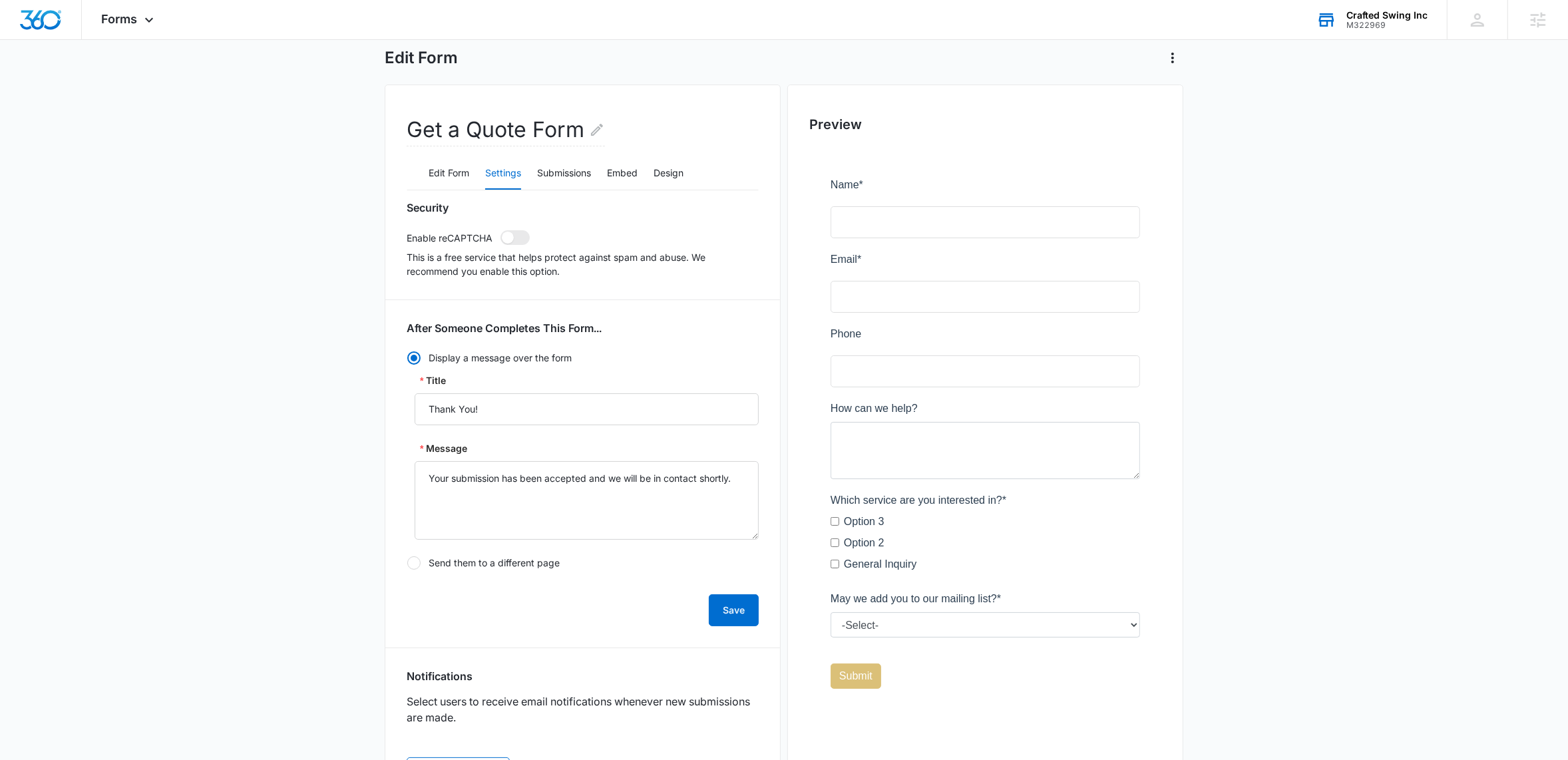
scroll to position [97, 0]
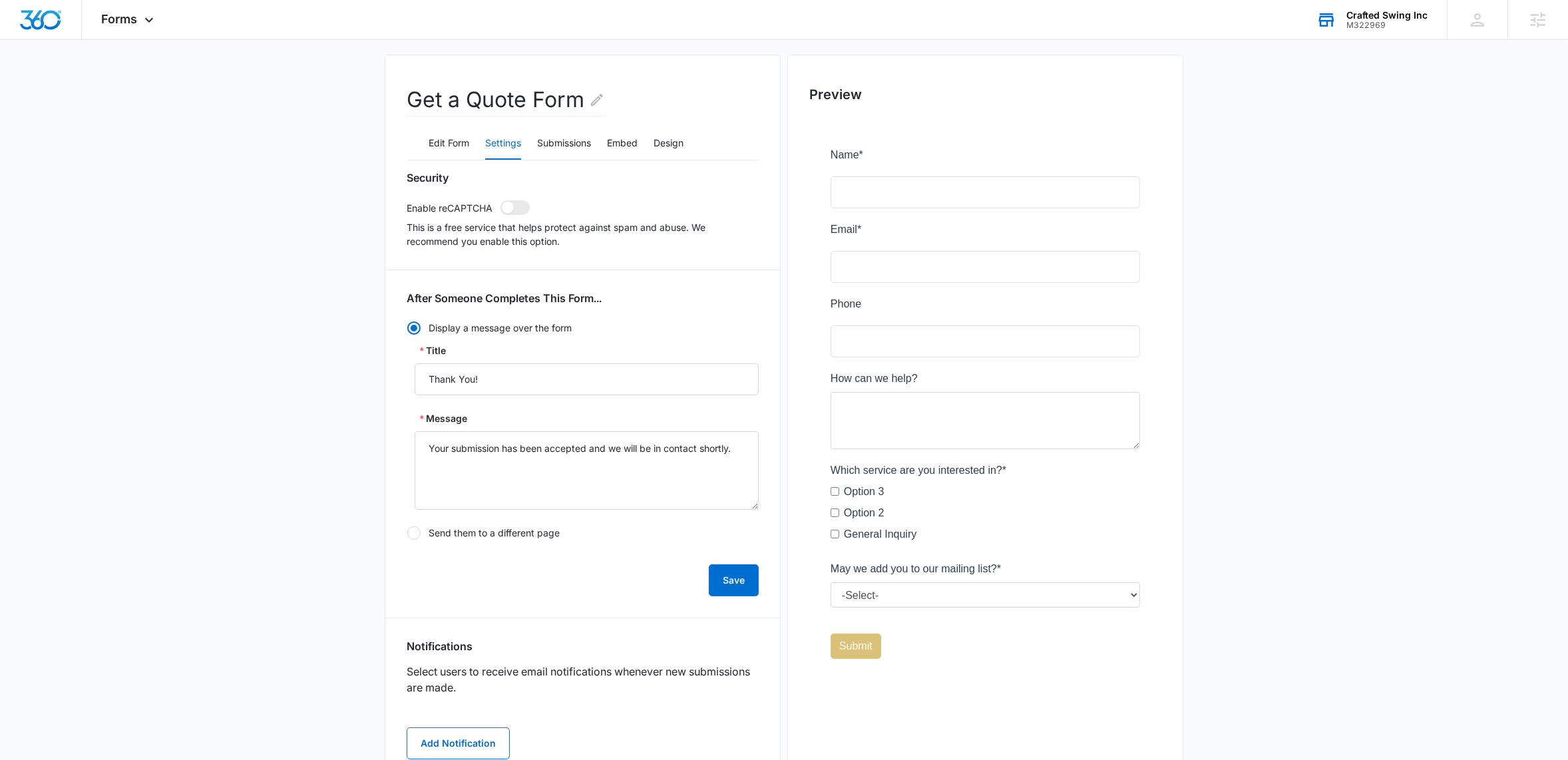
click at [431, 536] on label "Send them to a different page" at bounding box center [583, 533] width 352 height 15
click at [407, 533] on input "Send them to a different page" at bounding box center [407, 533] width 1 height 1
radio input "false"
radio input "true"
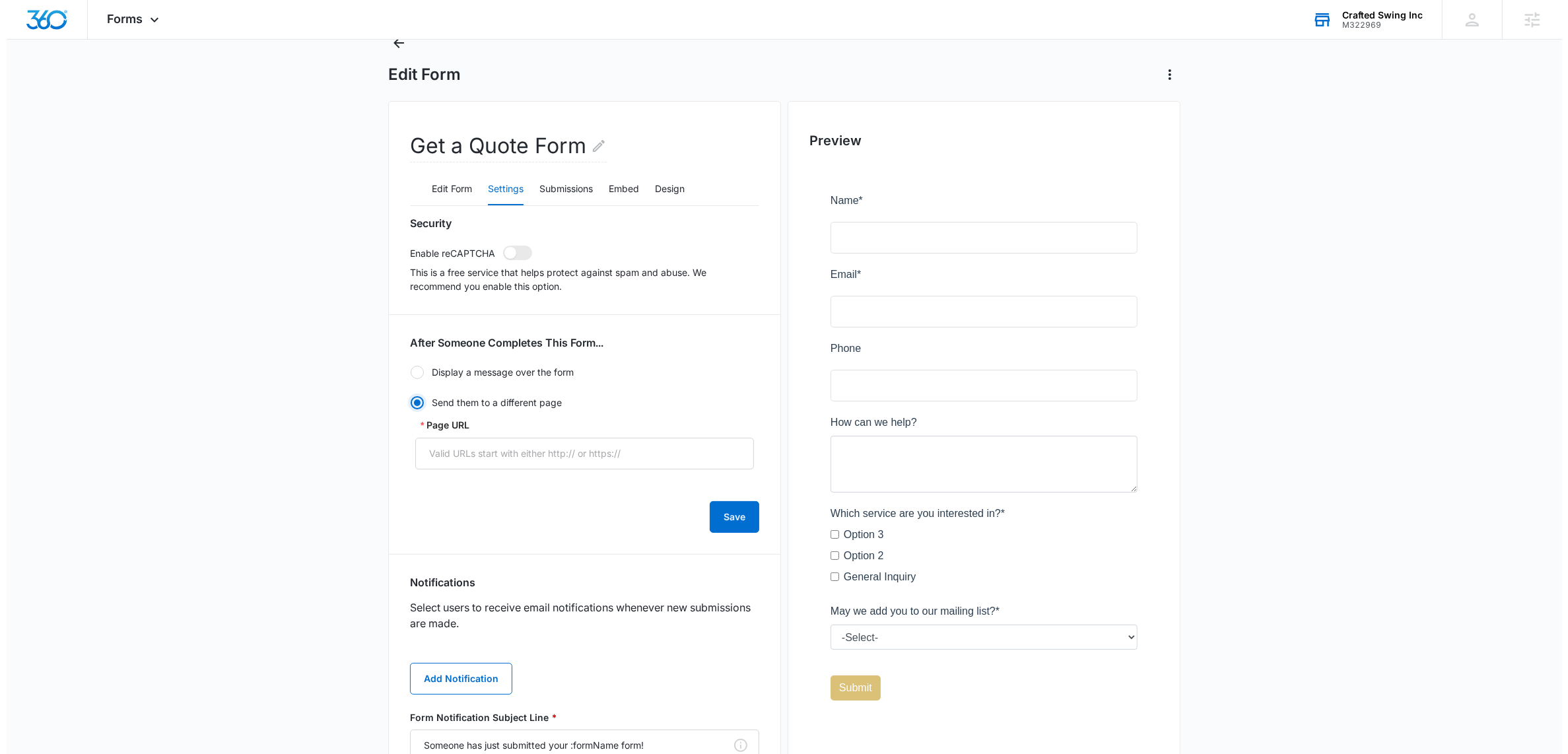
scroll to position [0, 0]
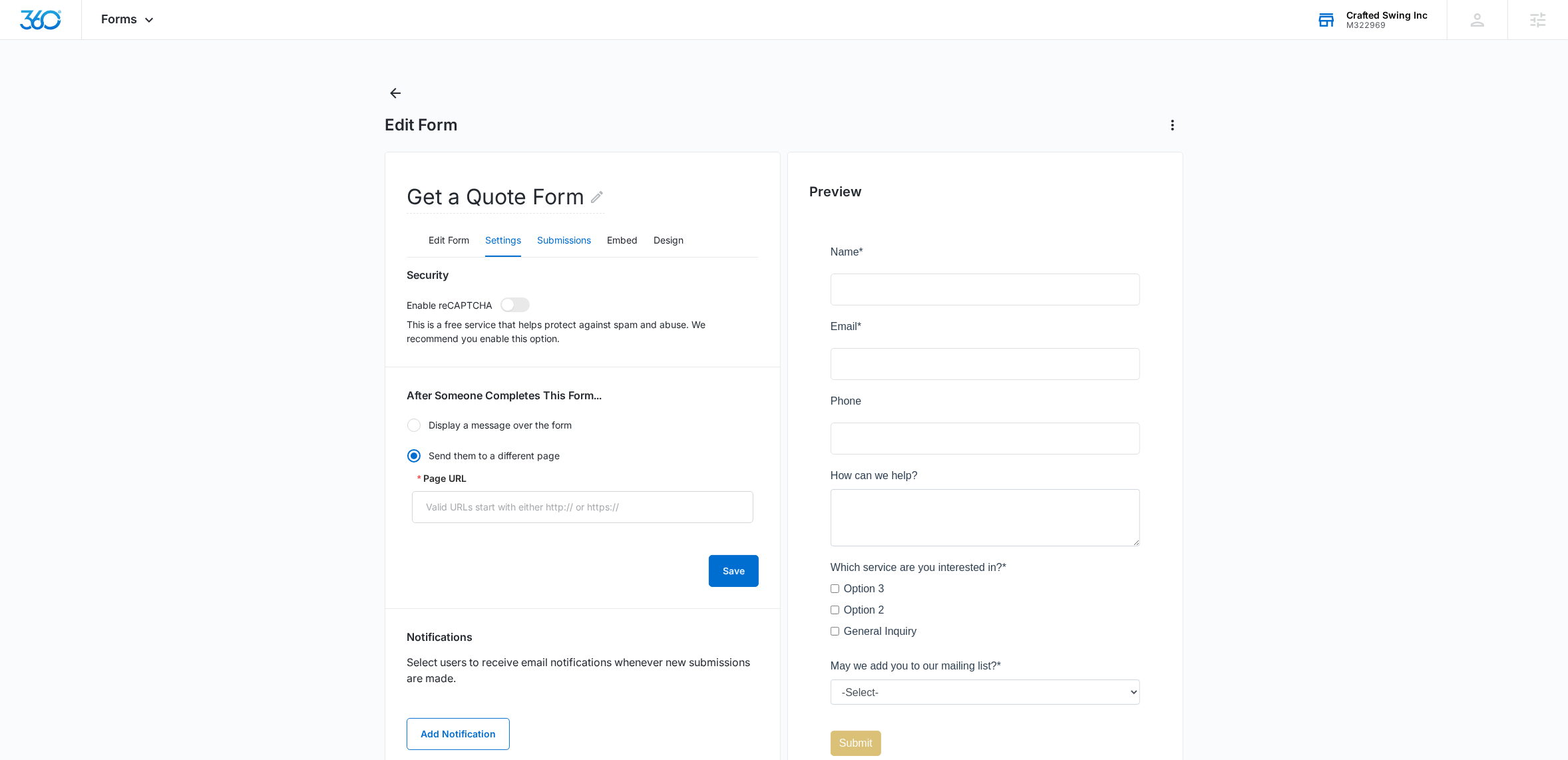
click at [570, 241] on button "Submissions" at bounding box center [564, 241] width 54 height 32
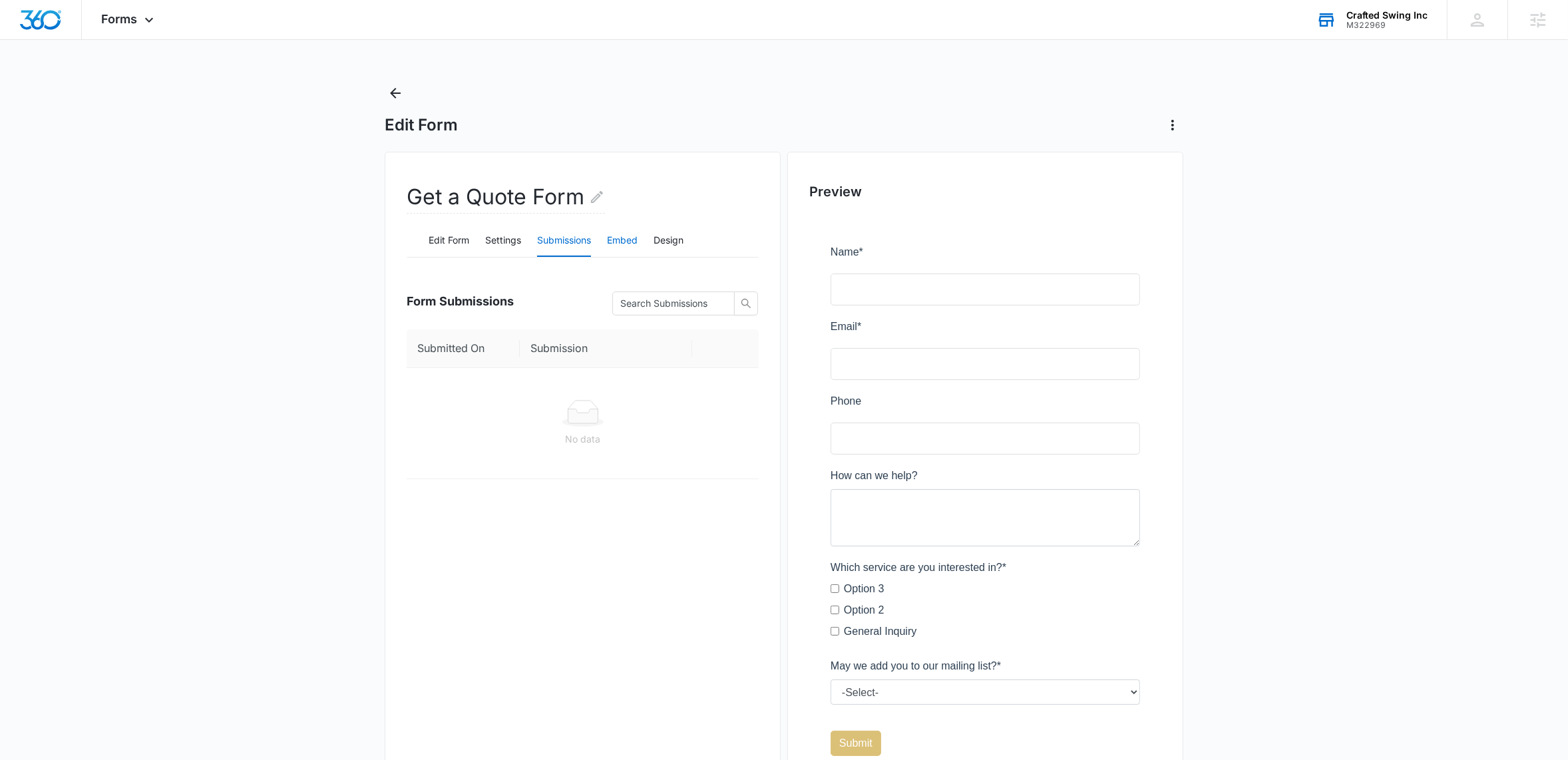
click at [626, 237] on button "Embed" at bounding box center [622, 241] width 31 height 32
click at [674, 238] on button "Design" at bounding box center [668, 241] width 30 height 32
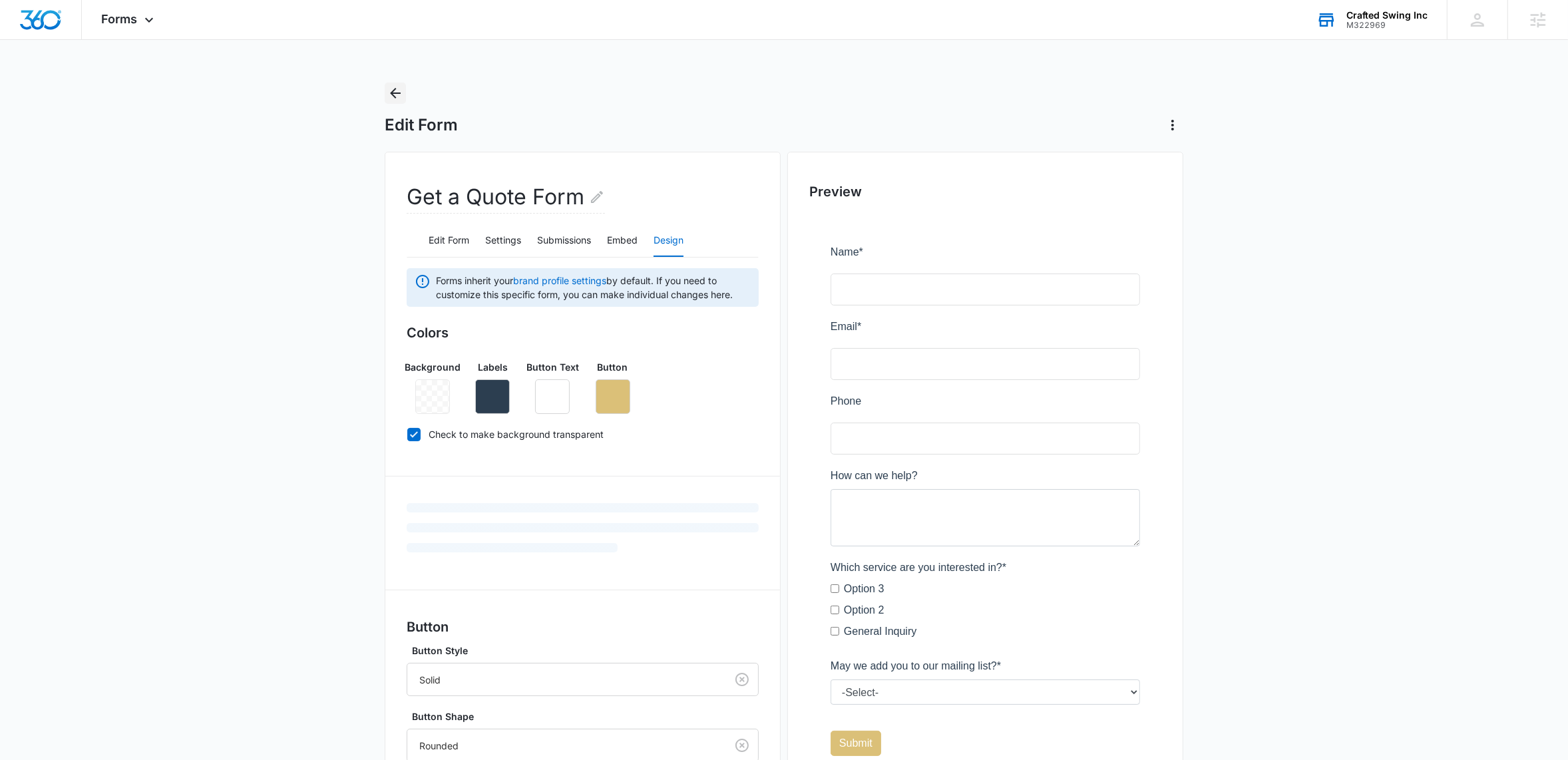
click at [392, 95] on icon "Back" at bounding box center [395, 92] width 16 height 16
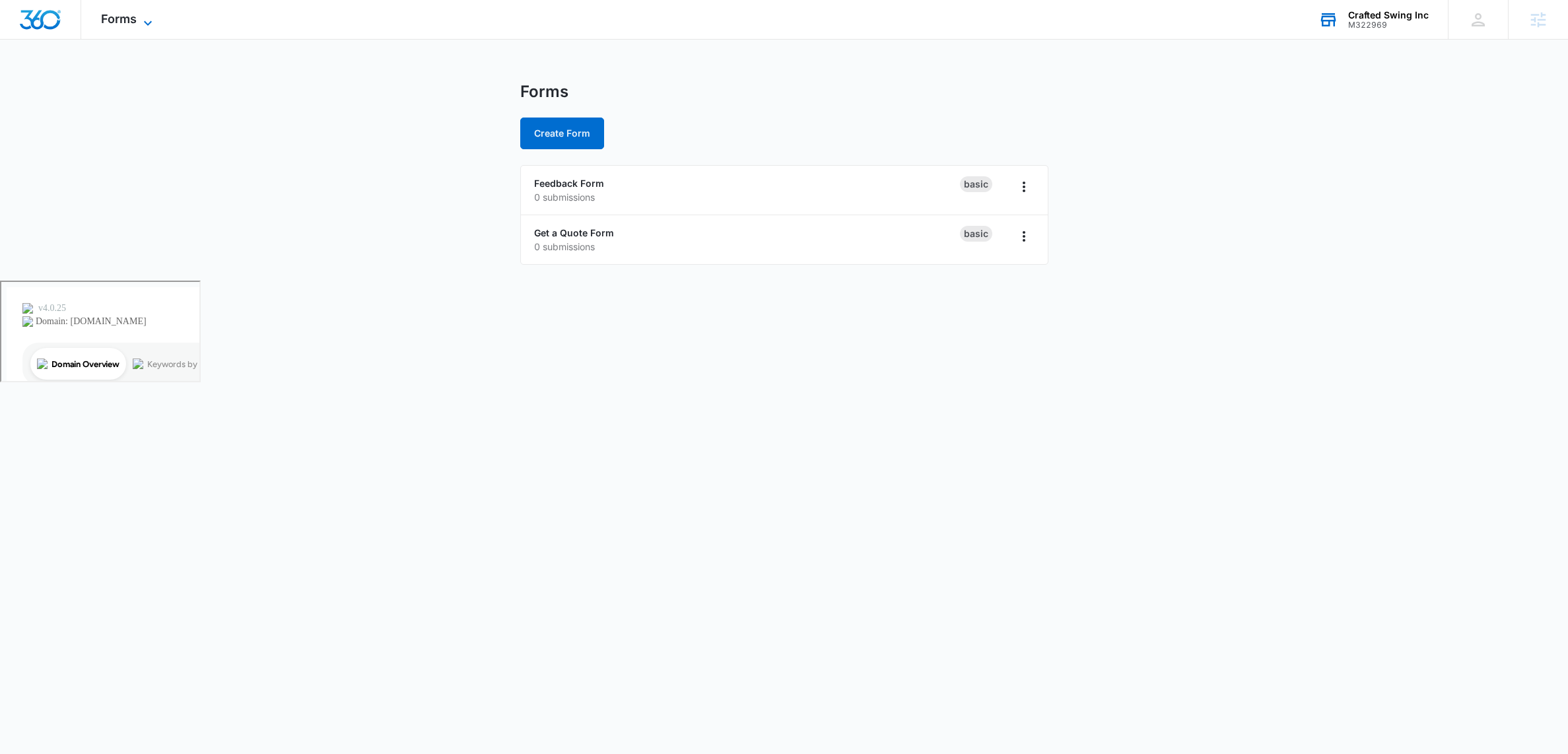
click at [144, 21] on icon at bounding box center [147, 23] width 16 height 16
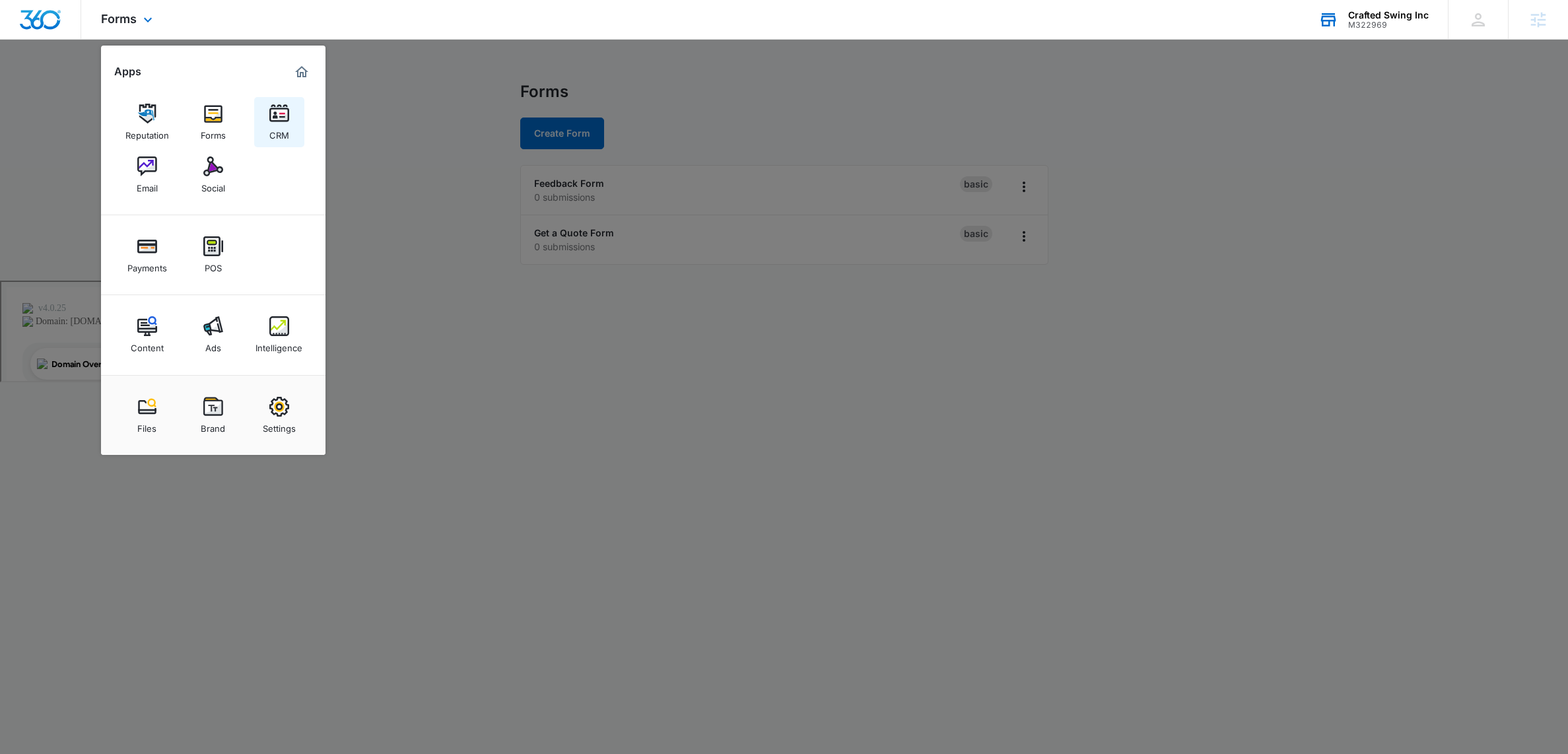
click at [287, 119] on img at bounding box center [279, 113] width 20 height 20
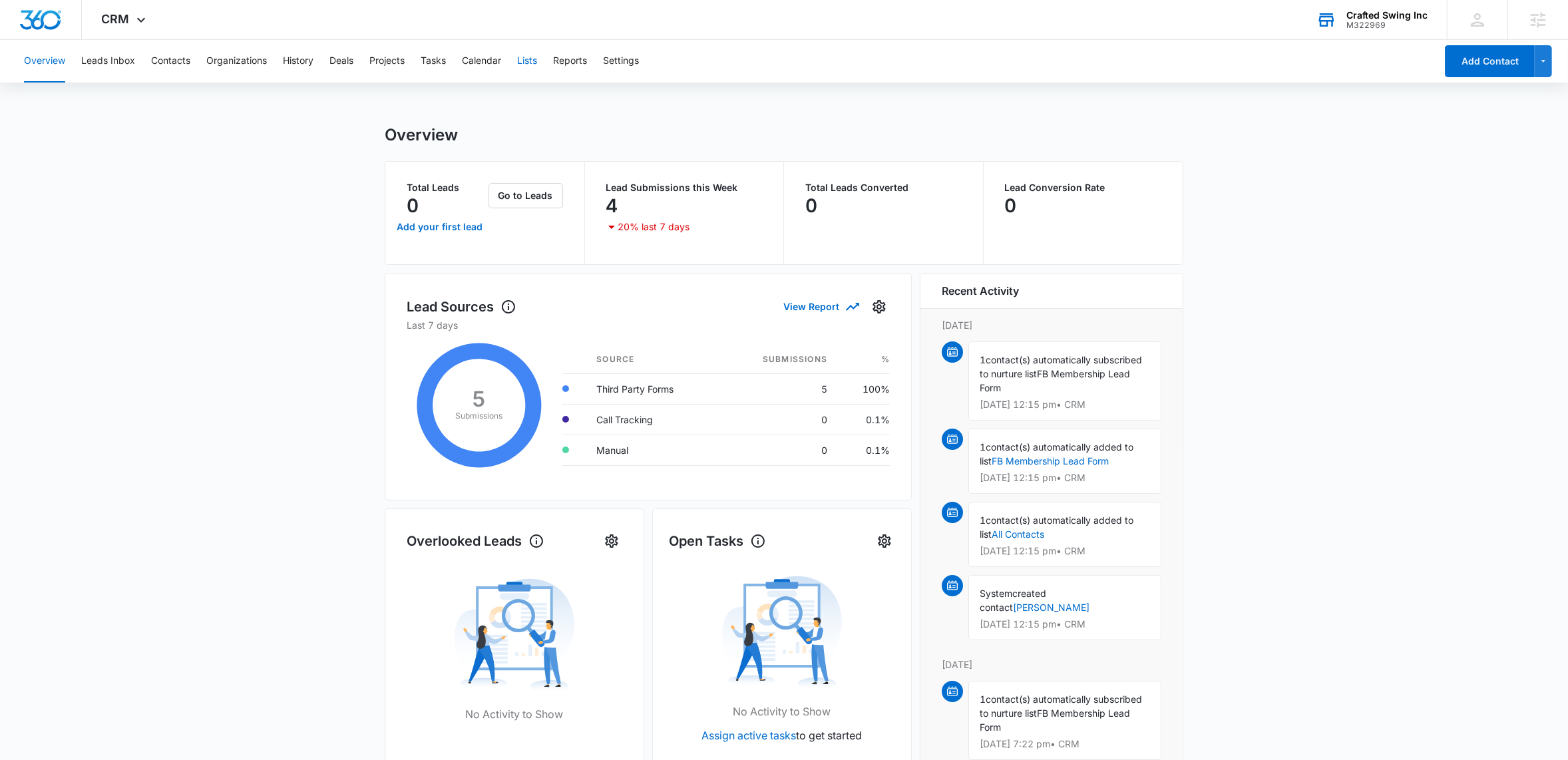
click at [531, 69] on button "Lists" at bounding box center [527, 61] width 20 height 42
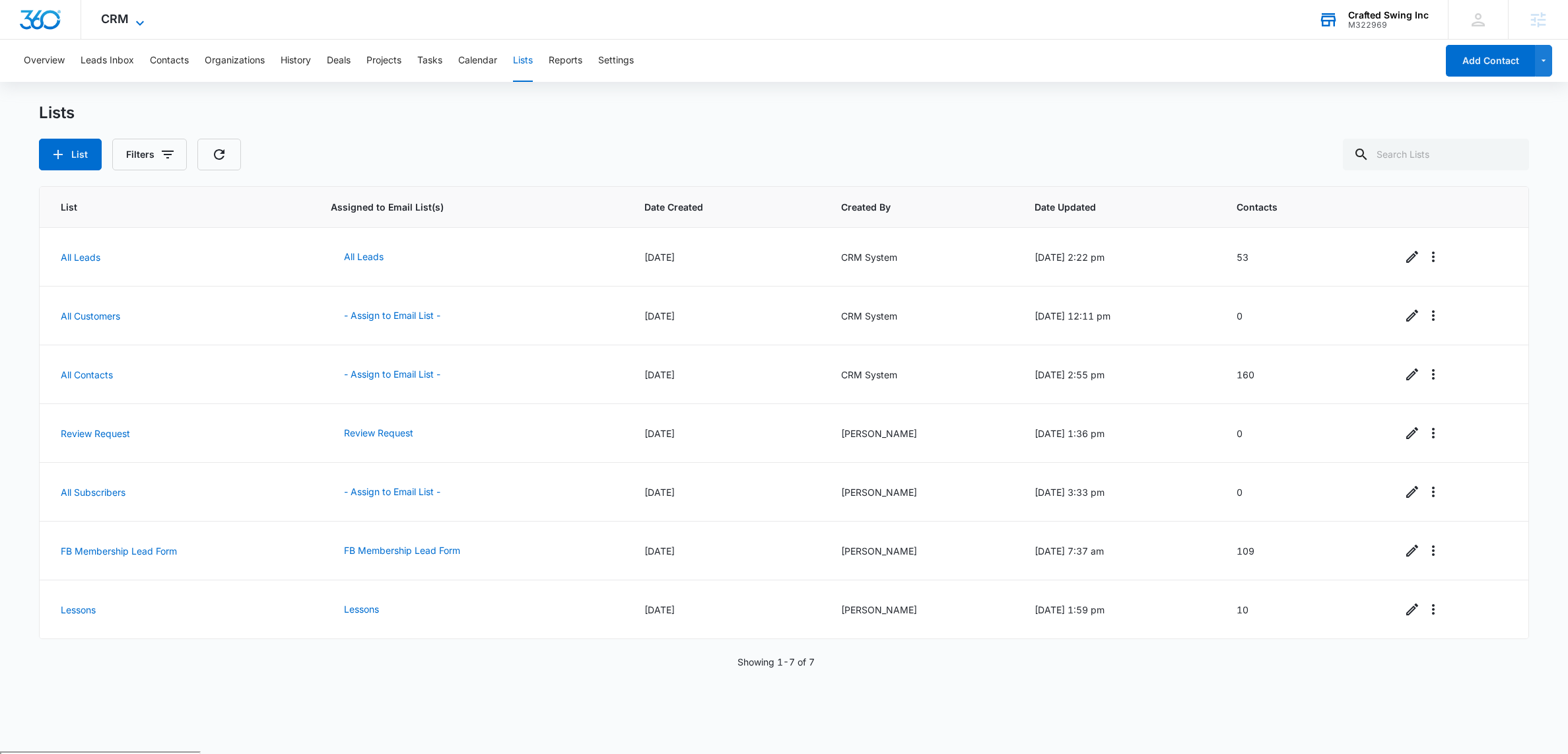
click at [137, 21] on icon at bounding box center [140, 23] width 16 height 16
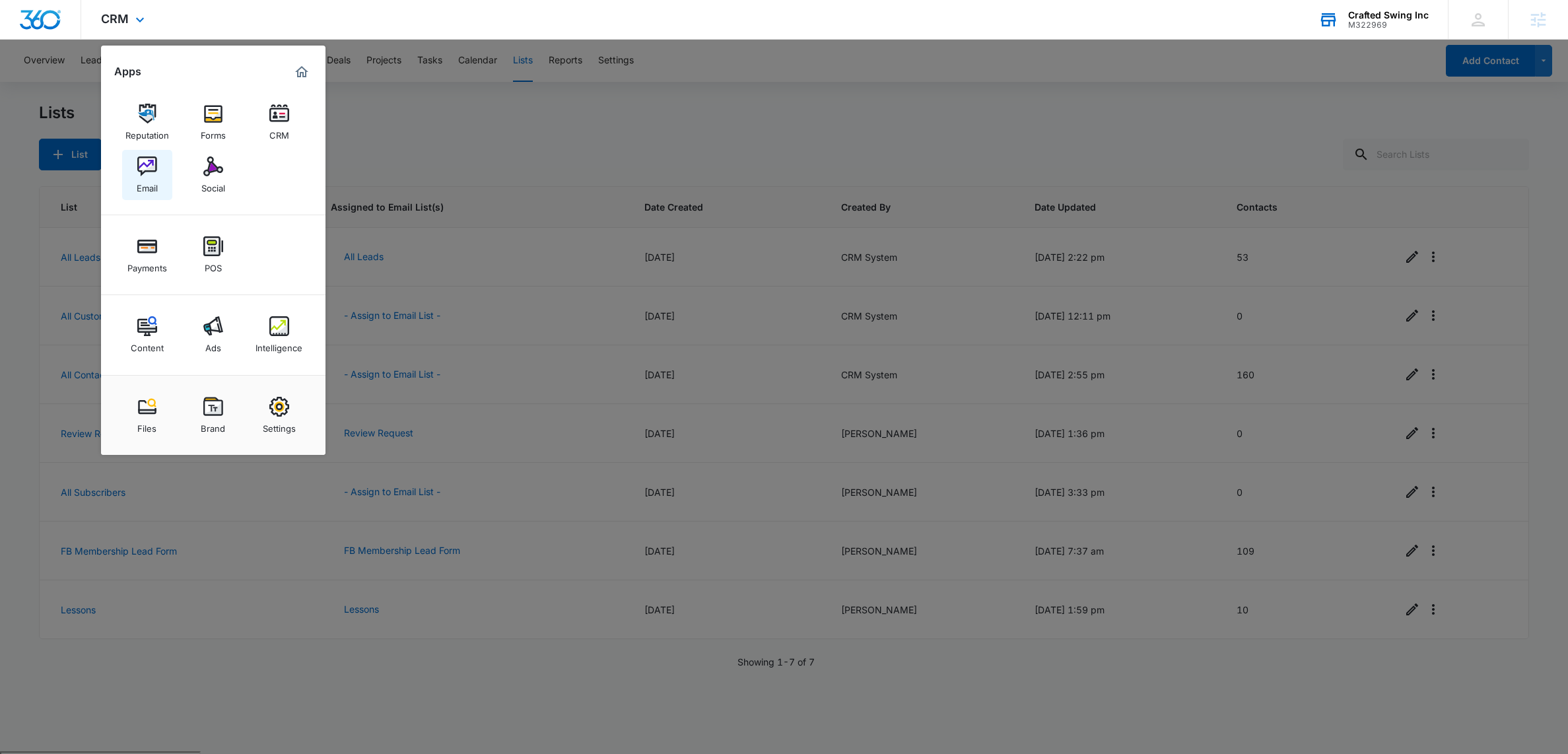
click at [144, 178] on div "Email" at bounding box center [147, 184] width 21 height 17
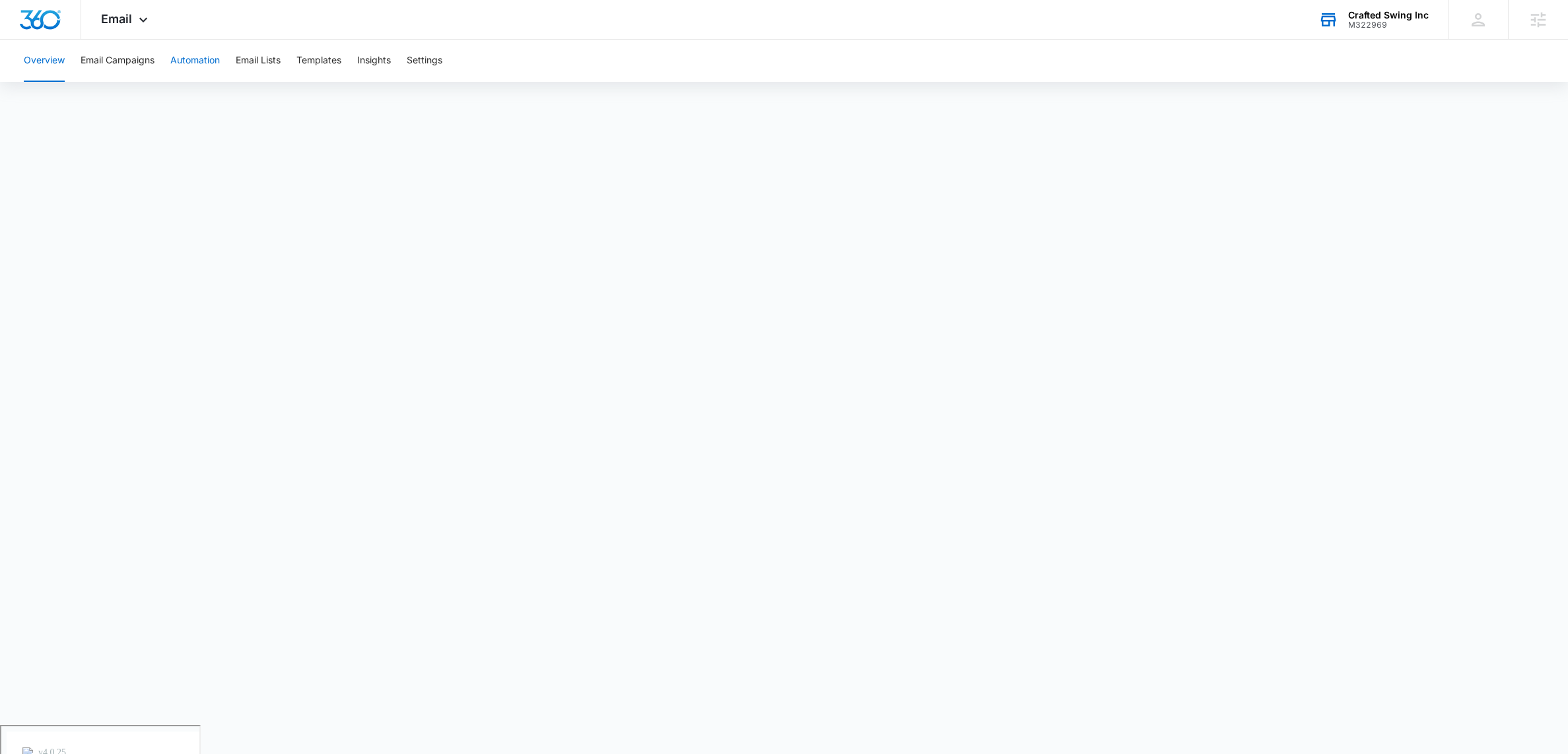
click at [198, 67] on button "Automation" at bounding box center [194, 61] width 50 height 42
click at [134, 25] on div "Email Apps Reputation Forms CRM Email Social Payments POS Content Ads Intellige…" at bounding box center [126, 19] width 89 height 39
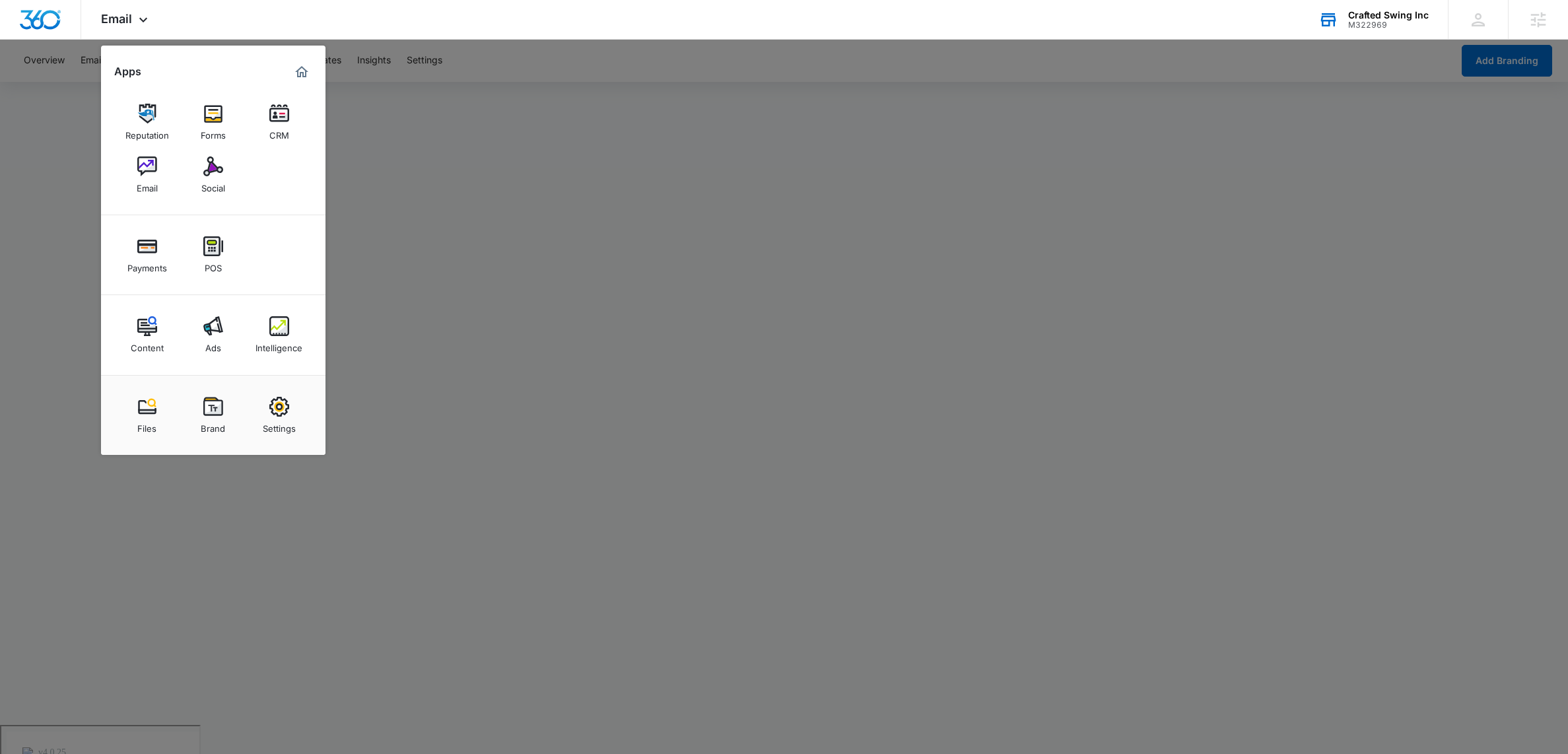
click at [291, 123] on link "CRM" at bounding box center [279, 122] width 50 height 50
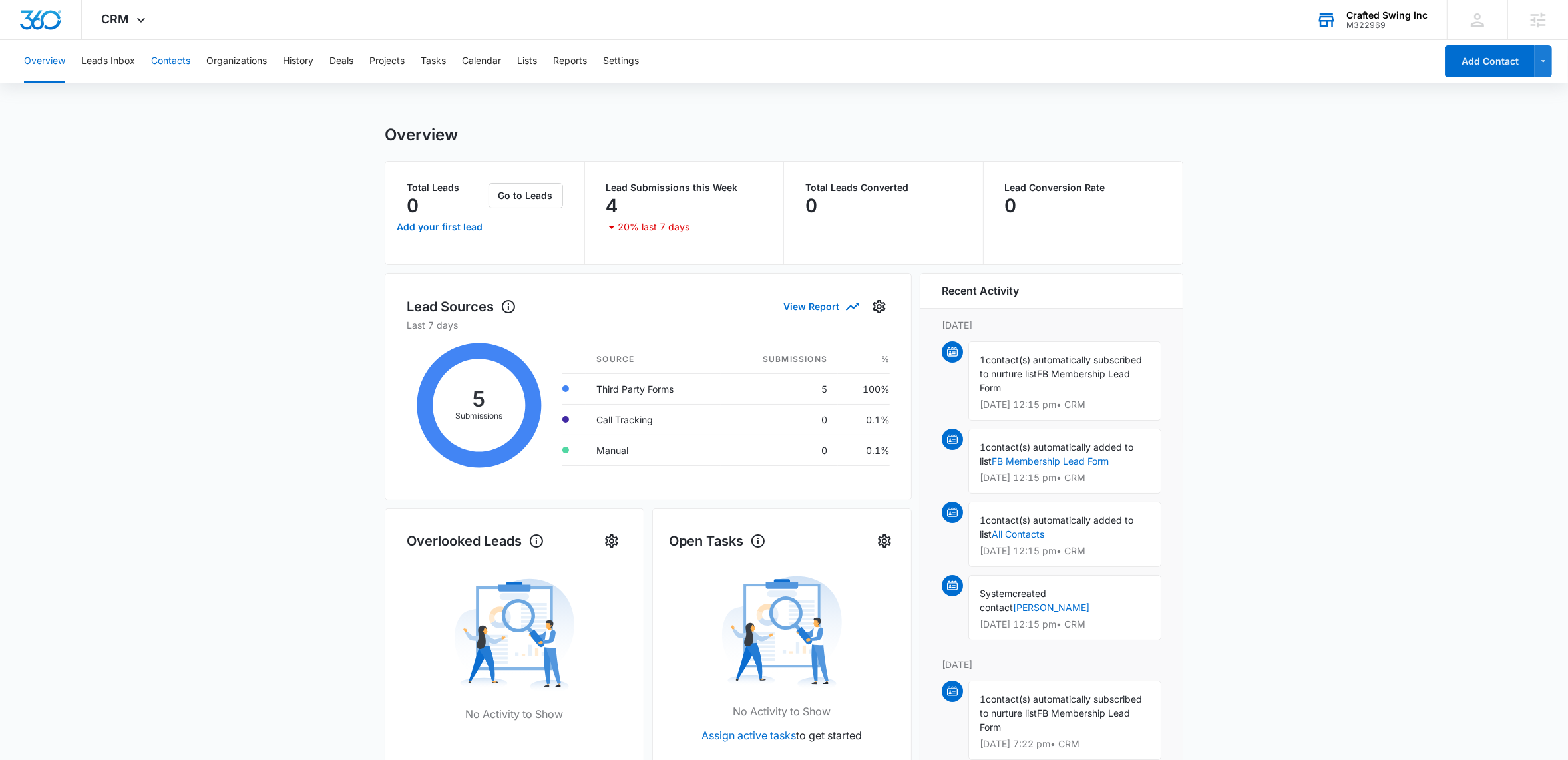
click at [169, 60] on button "Contacts" at bounding box center [171, 61] width 39 height 42
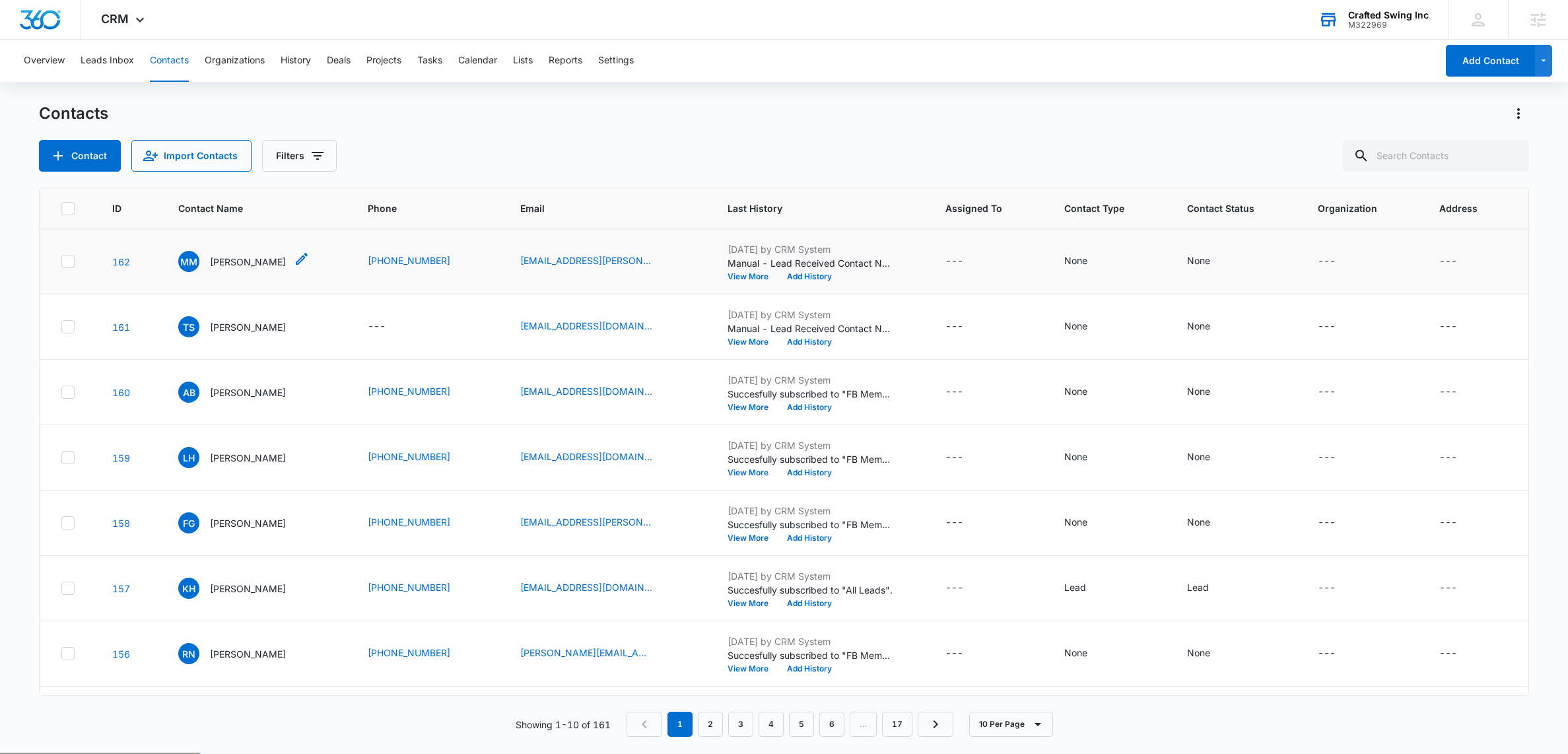
click at [223, 260] on p "[PERSON_NAME]" at bounding box center [248, 262] width 76 height 14
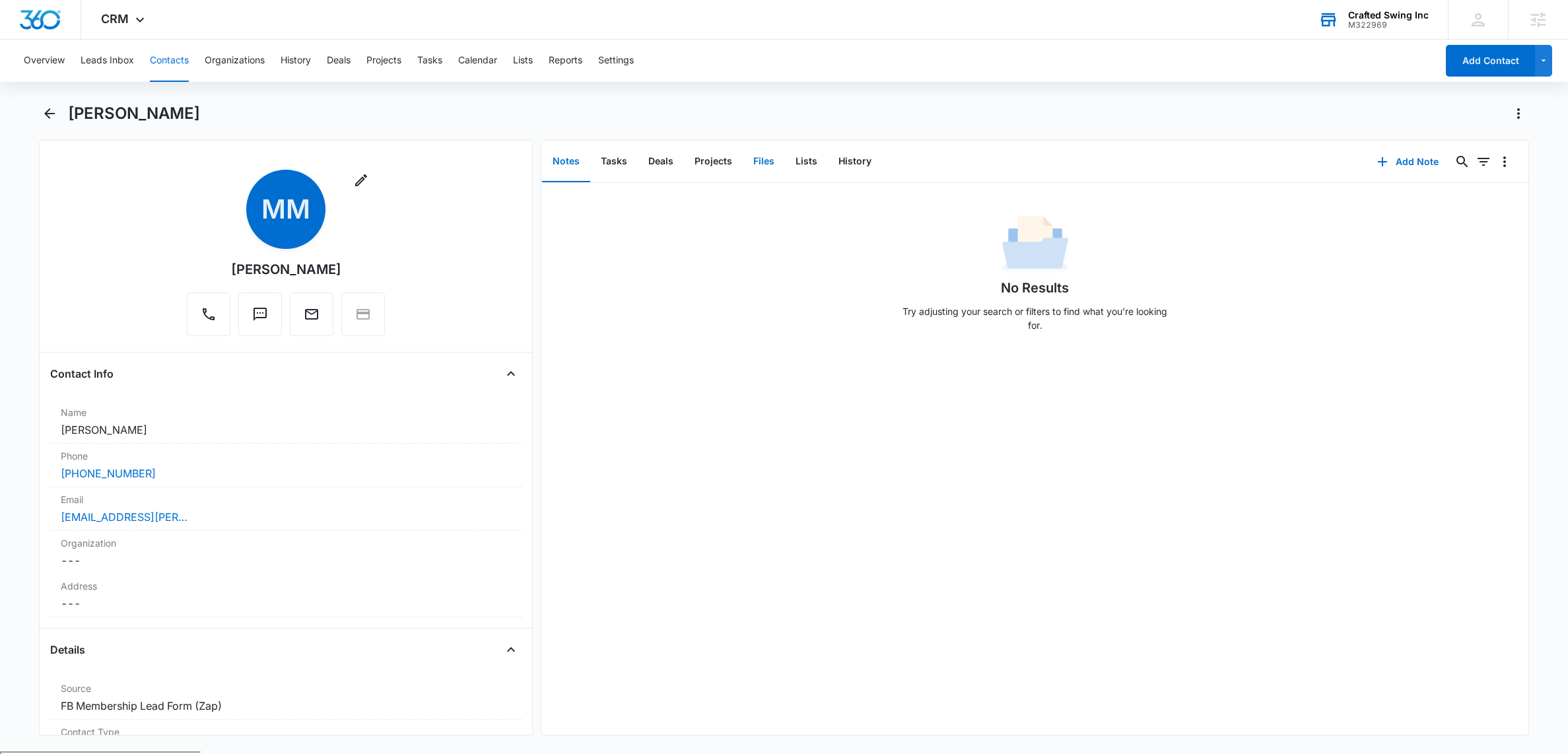
click at [758, 163] on button "Files" at bounding box center [764, 161] width 42 height 41
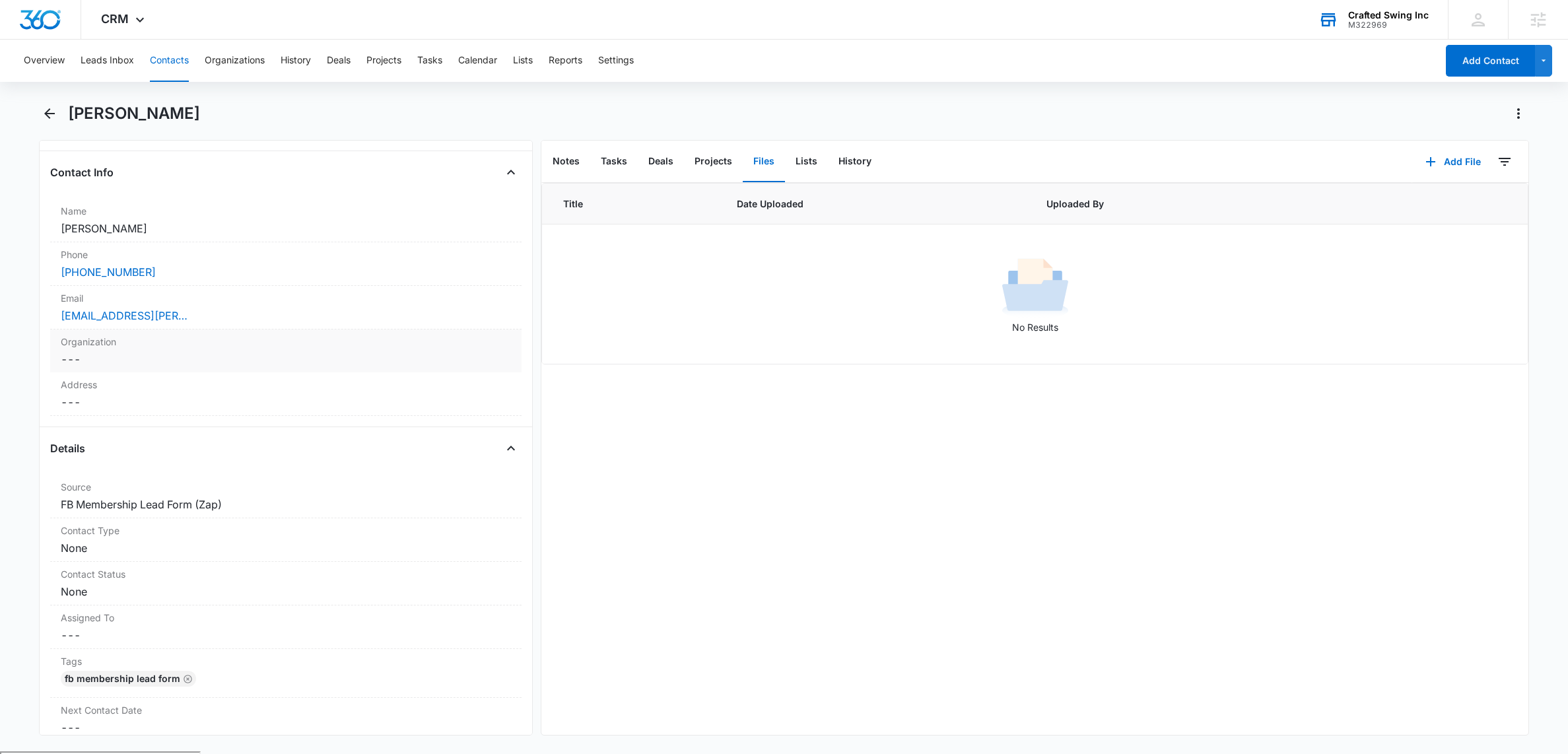
scroll to position [350, 0]
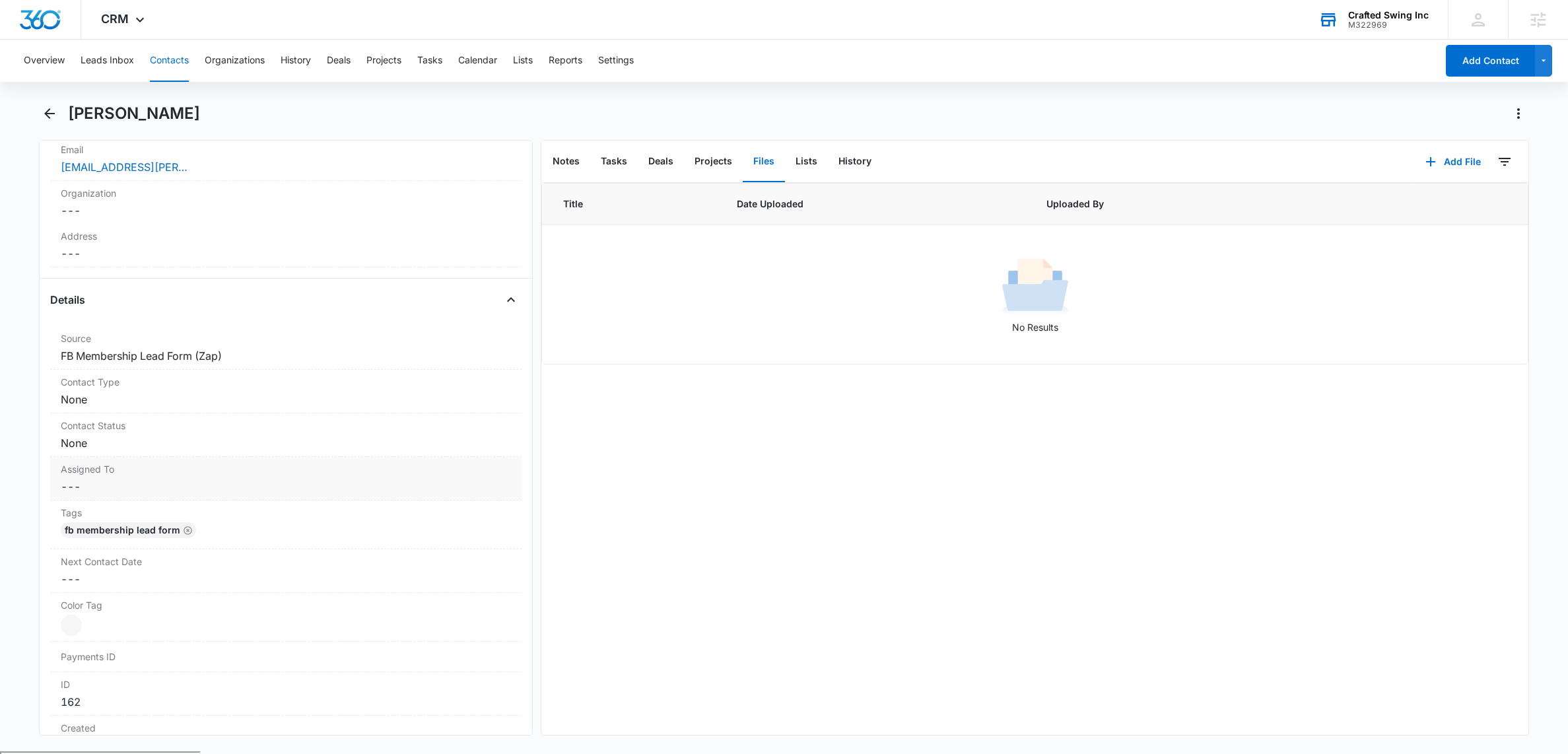
click at [165, 479] on dd "Cancel Save Changes ---" at bounding box center [285, 486] width 450 height 16
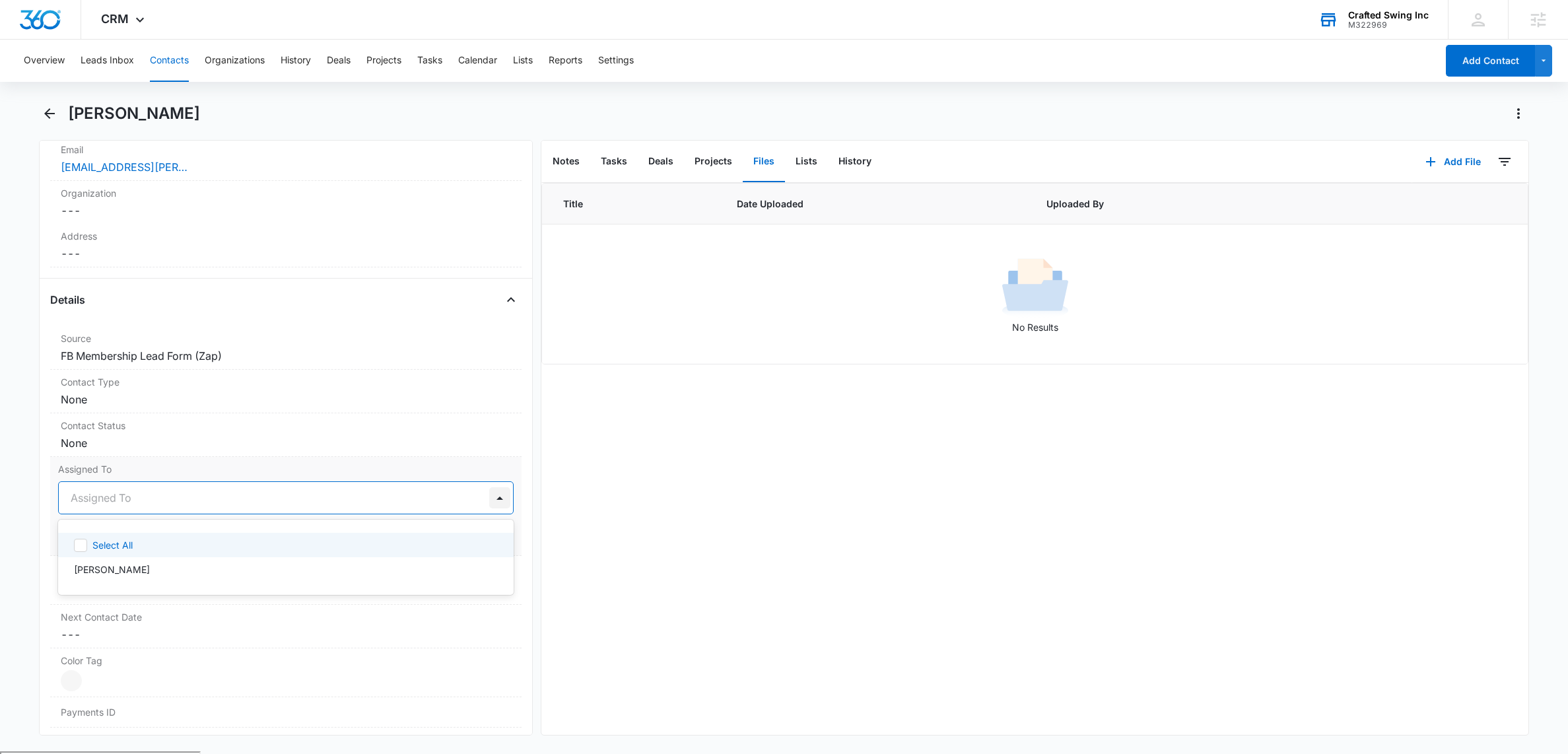
click at [489, 502] on div at bounding box center [500, 497] width 21 height 21
click at [593, 485] on div "Title Date Uploaded Uploaded By No Results" at bounding box center [1034, 458] width 986 height 551
click at [401, 534] on button "Cancel" at bounding box center [404, 537] width 47 height 25
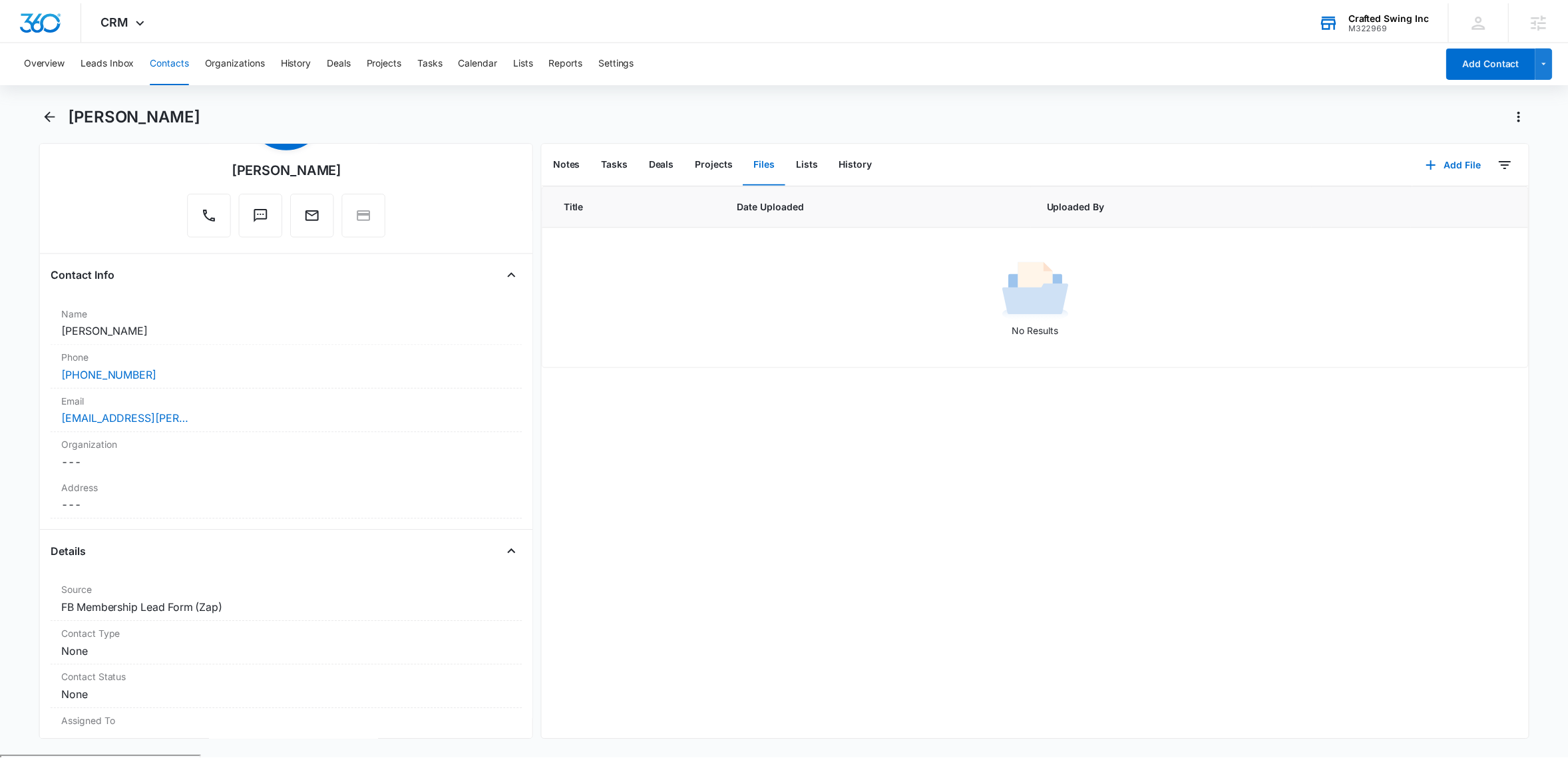
scroll to position [0, 0]
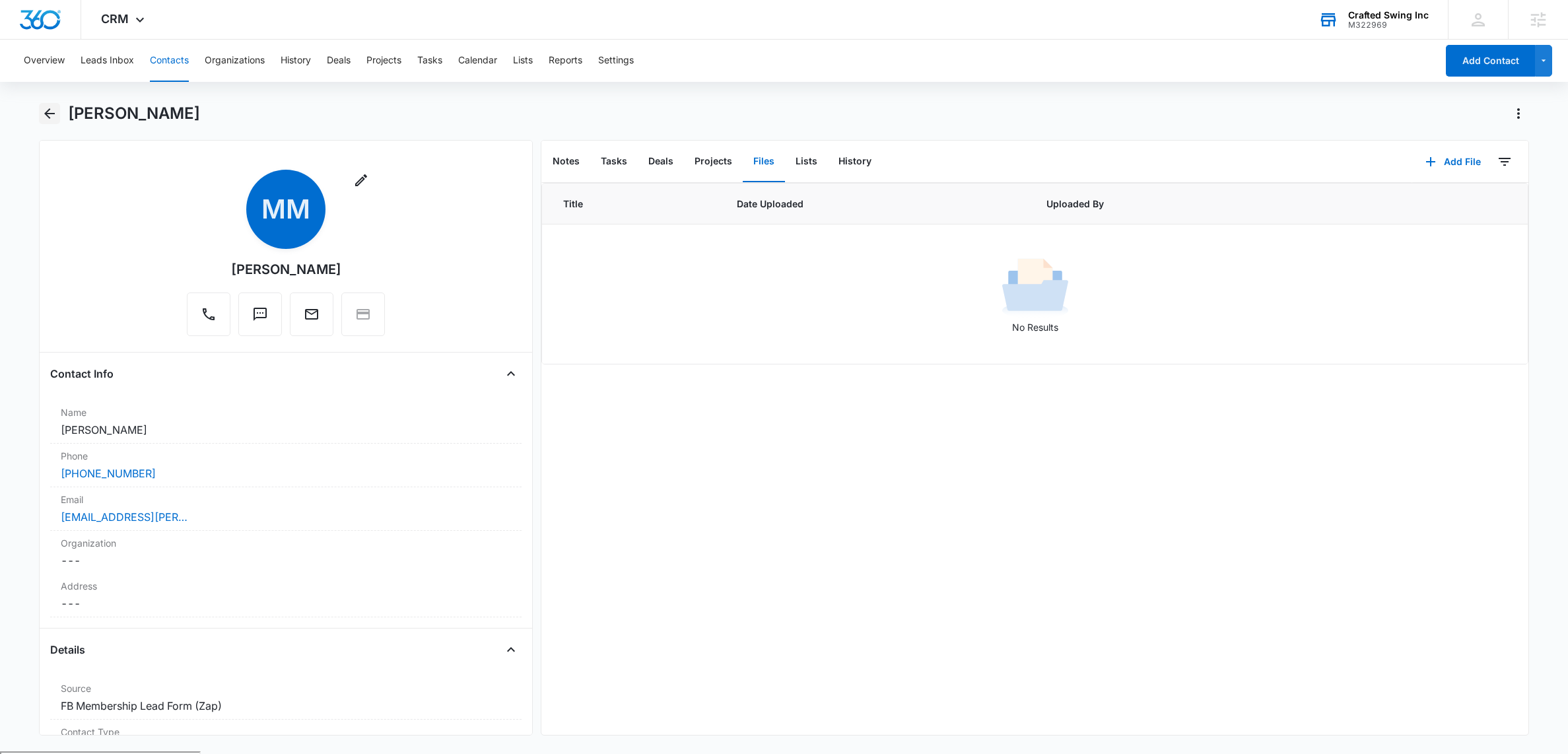
click at [53, 118] on icon "Back" at bounding box center [49, 113] width 16 height 16
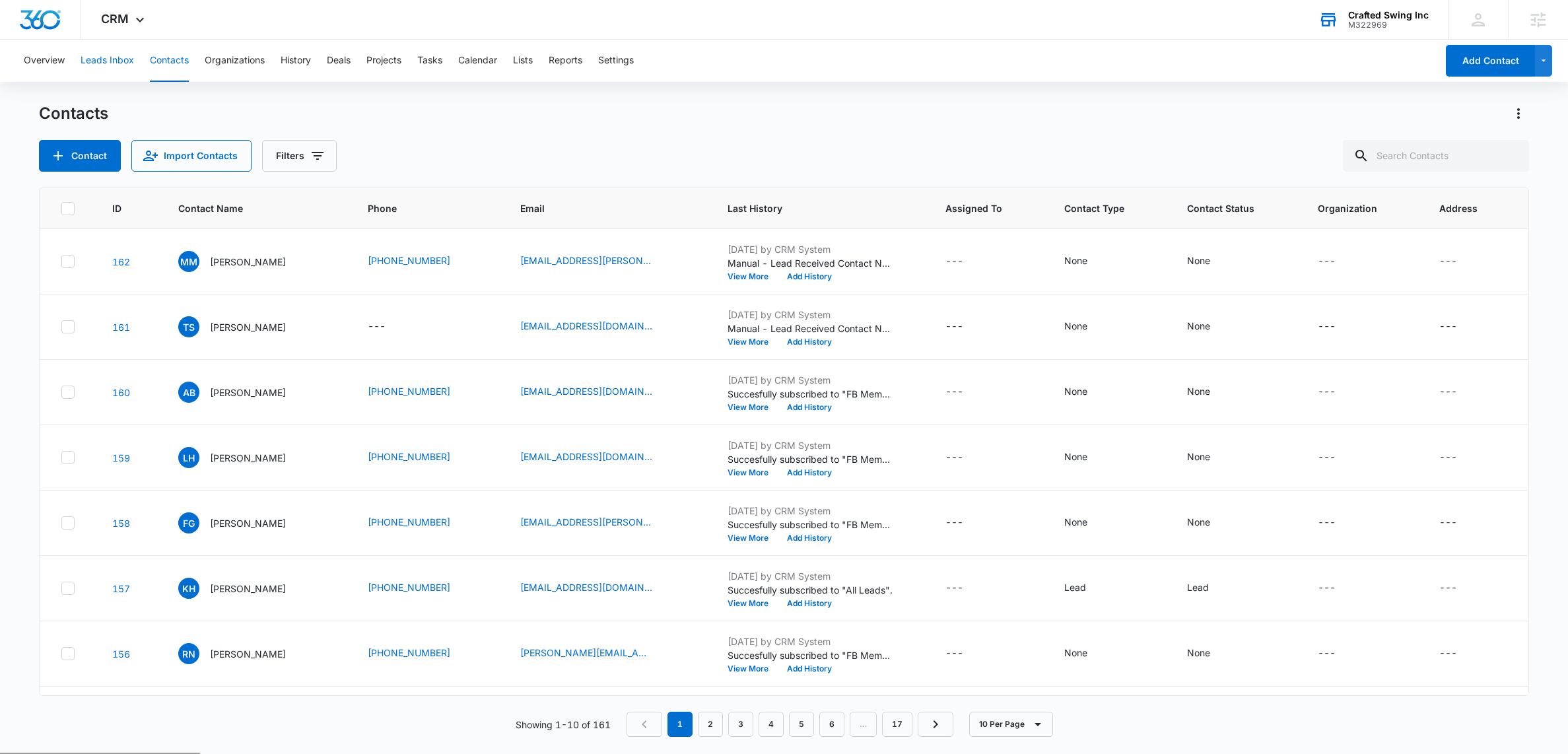
click at [106, 62] on button "Leads Inbox" at bounding box center [107, 61] width 53 height 42
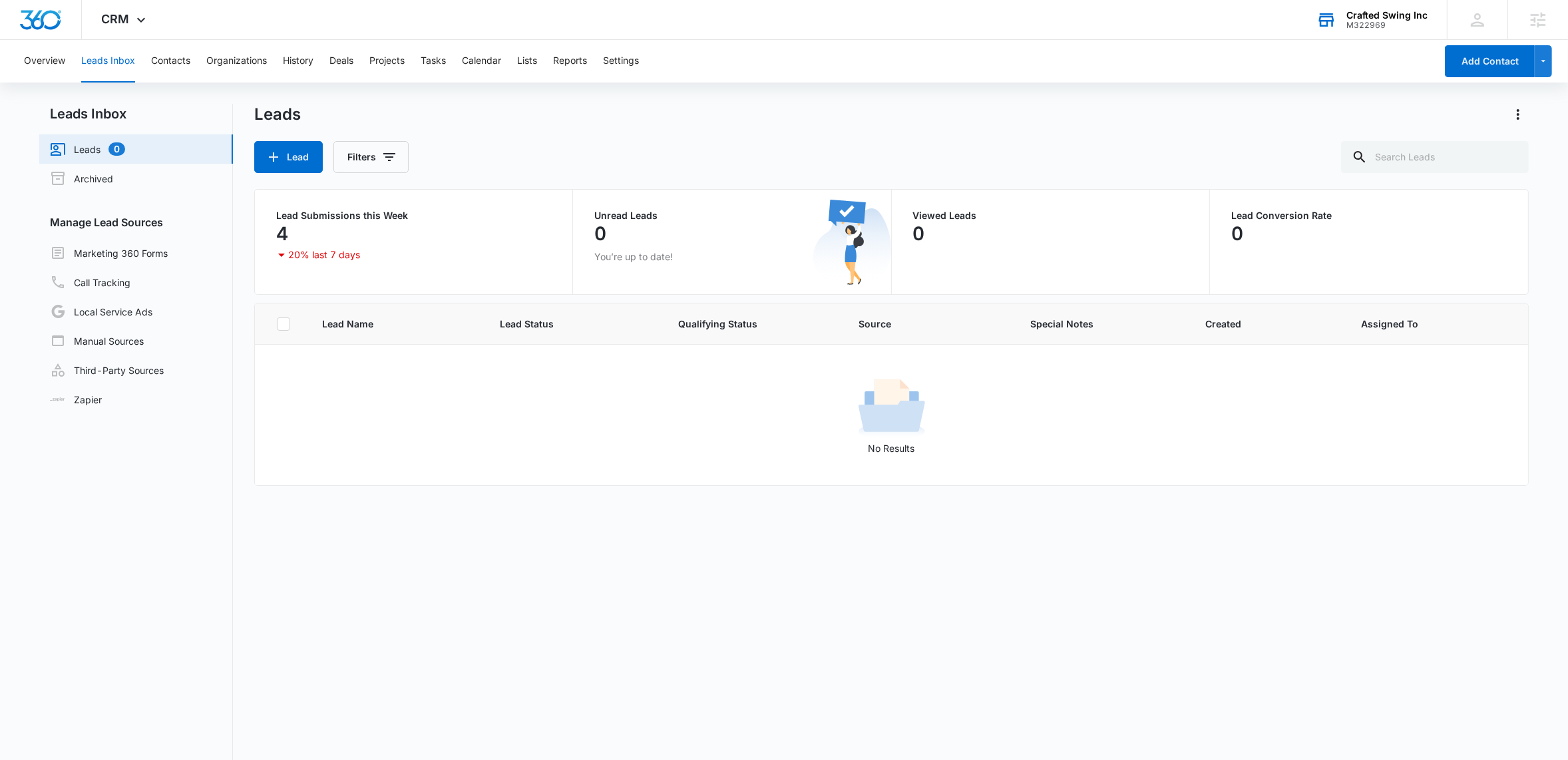
click at [844, 104] on div "Leads" at bounding box center [891, 114] width 1274 height 22
click at [1393, 15] on div "Crafted Swing Inc" at bounding box center [1386, 15] width 81 height 10
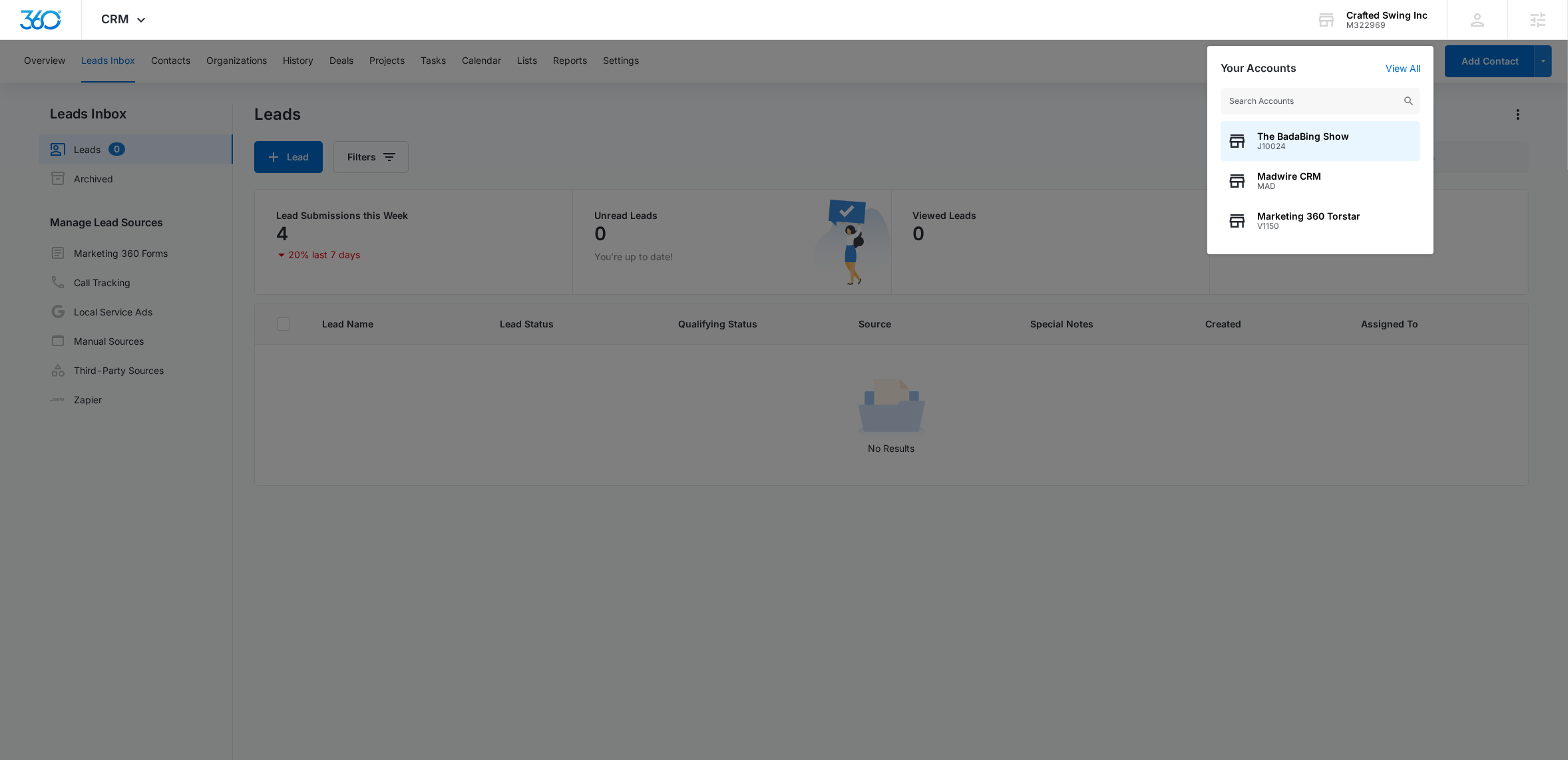
click at [1298, 98] on input "text" at bounding box center [1321, 101] width 200 height 27
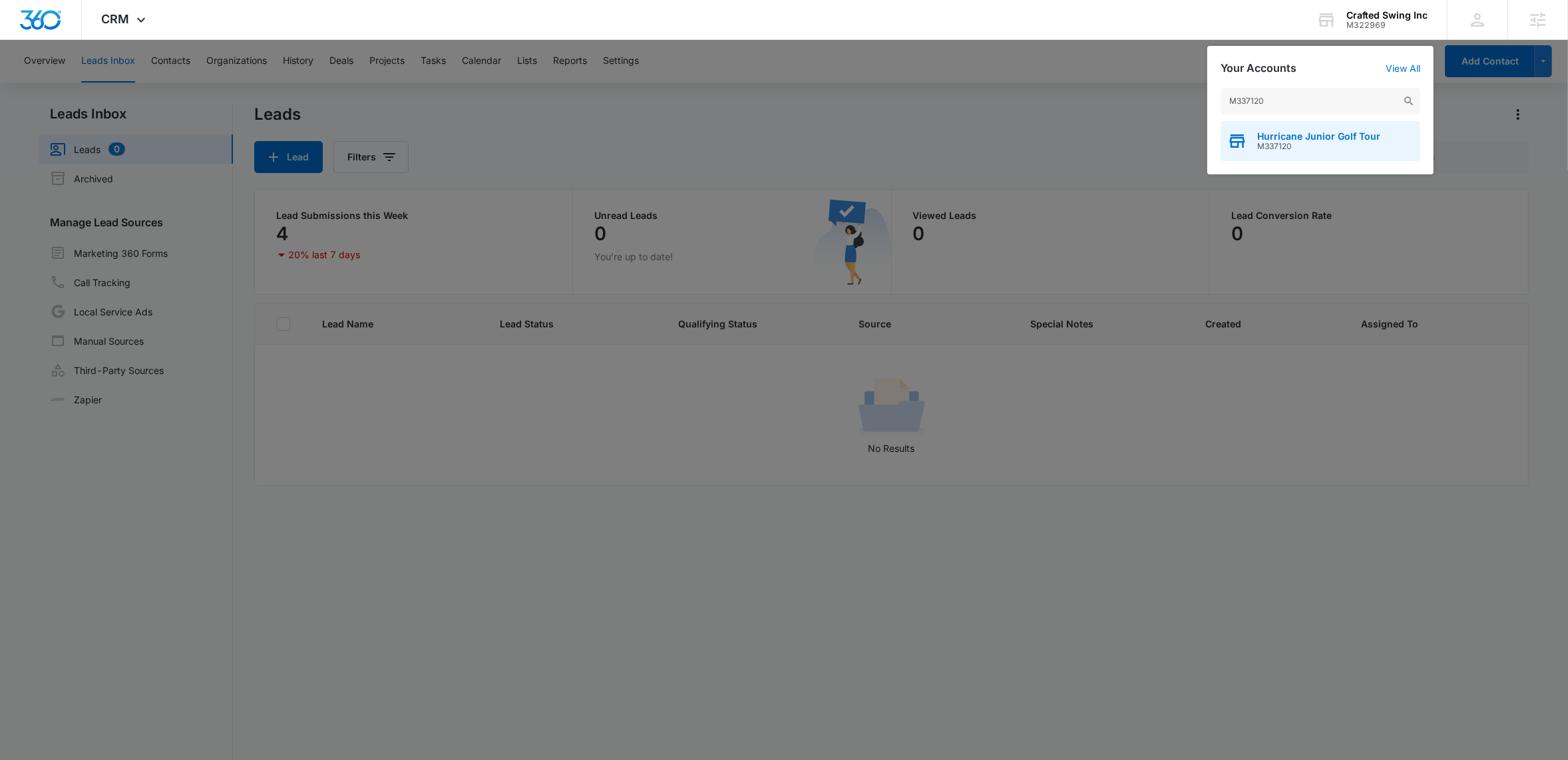
type input "M337120"
click at [1308, 145] on span "M337120" at bounding box center [1318, 146] width 123 height 10
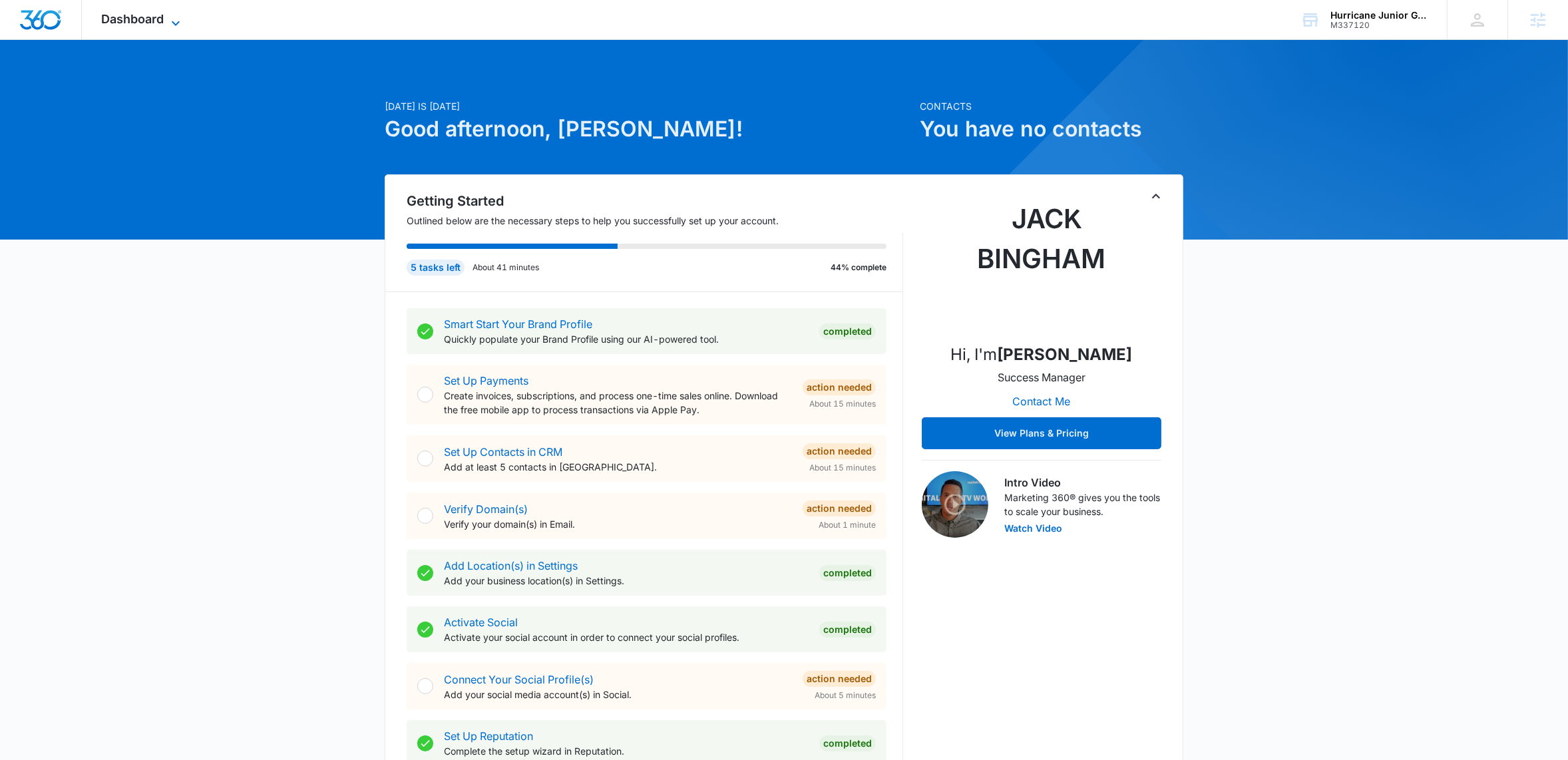
click at [176, 25] on icon at bounding box center [175, 23] width 16 height 16
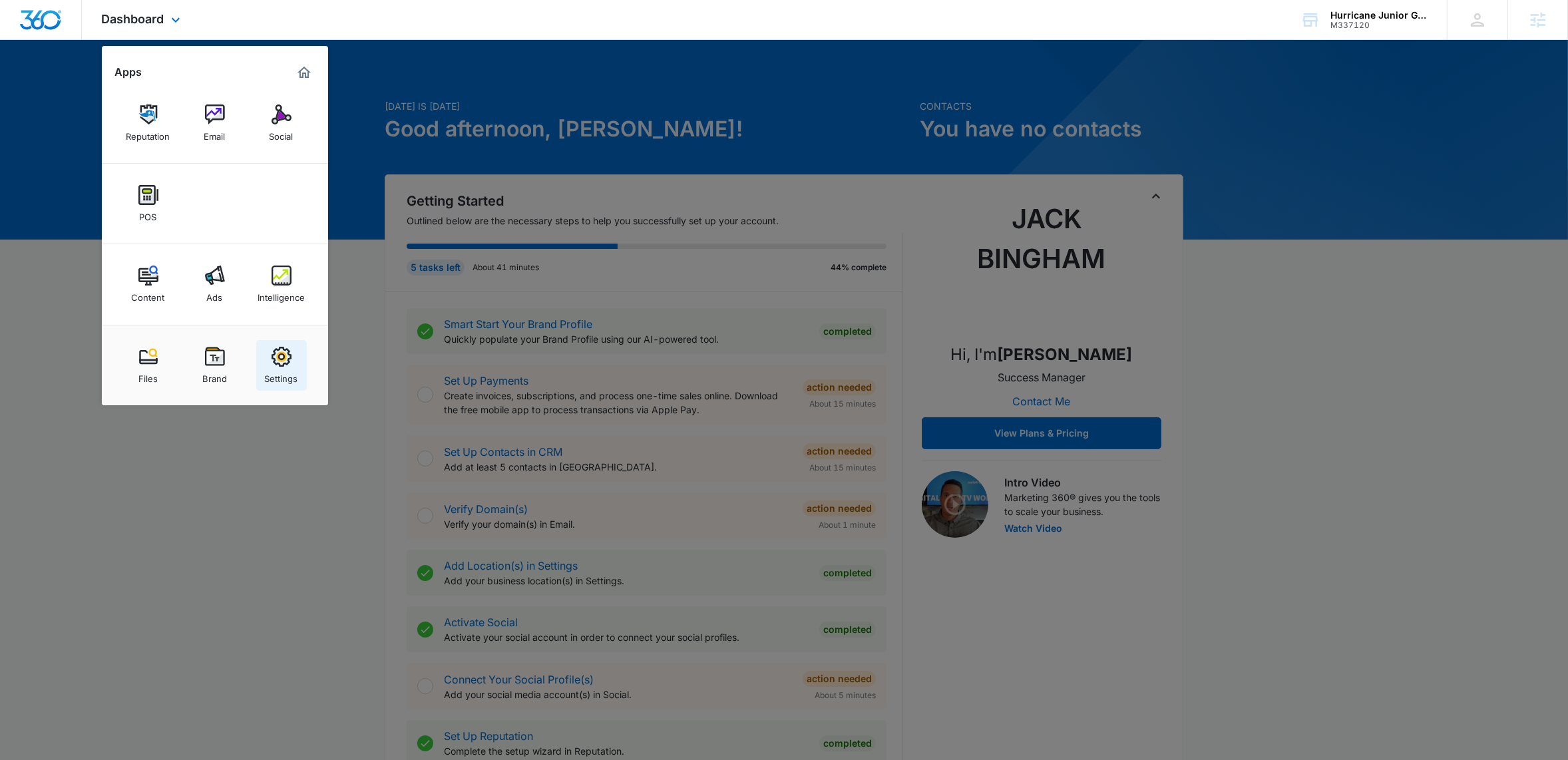
click at [290, 376] on div "Settings" at bounding box center [281, 375] width 34 height 17
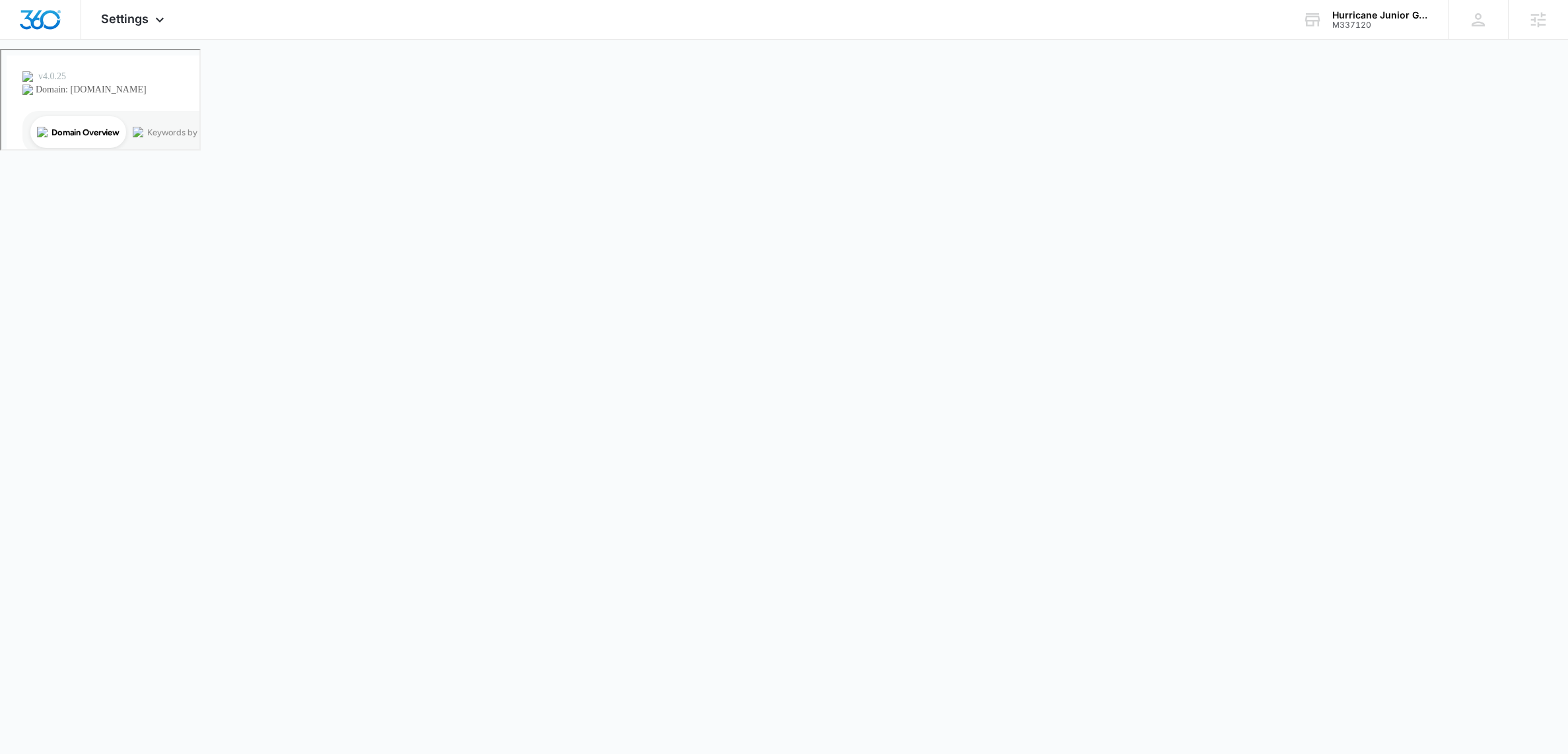
select select "24"
select select "US"
select select "America/New_York"
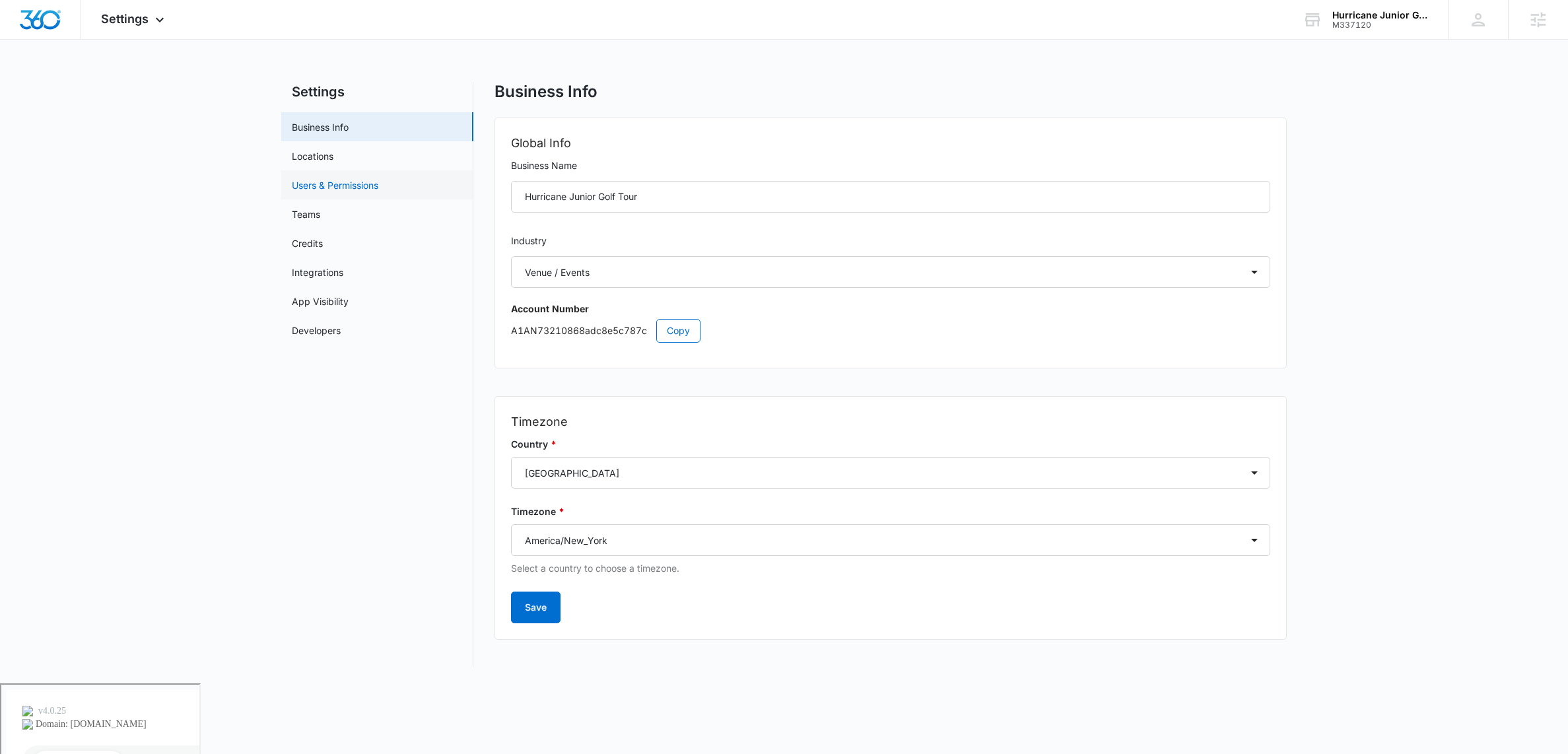
click at [346, 188] on link "Users & Permissions" at bounding box center [335, 185] width 86 height 14
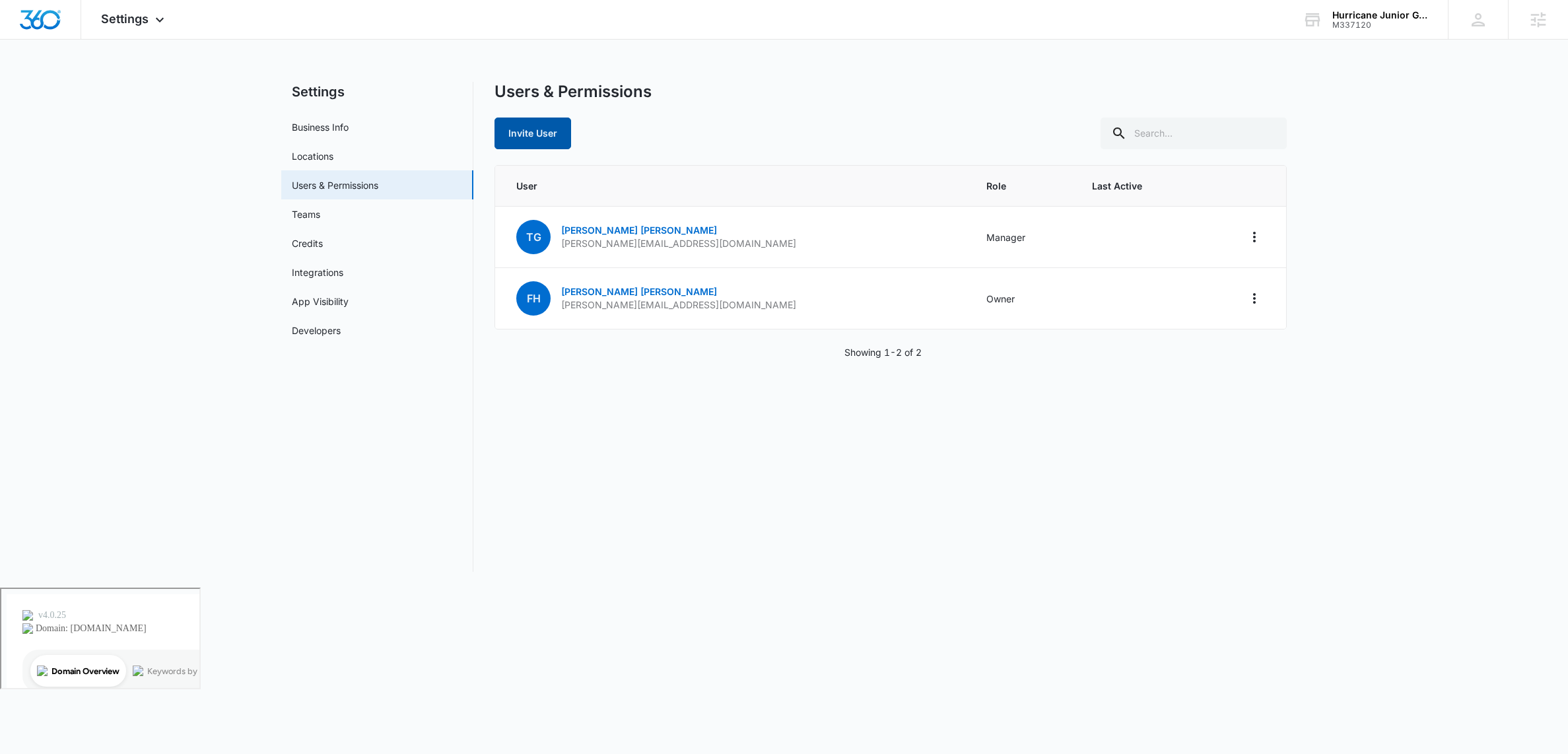
click at [546, 139] on button "Invite User" at bounding box center [533, 133] width 77 height 32
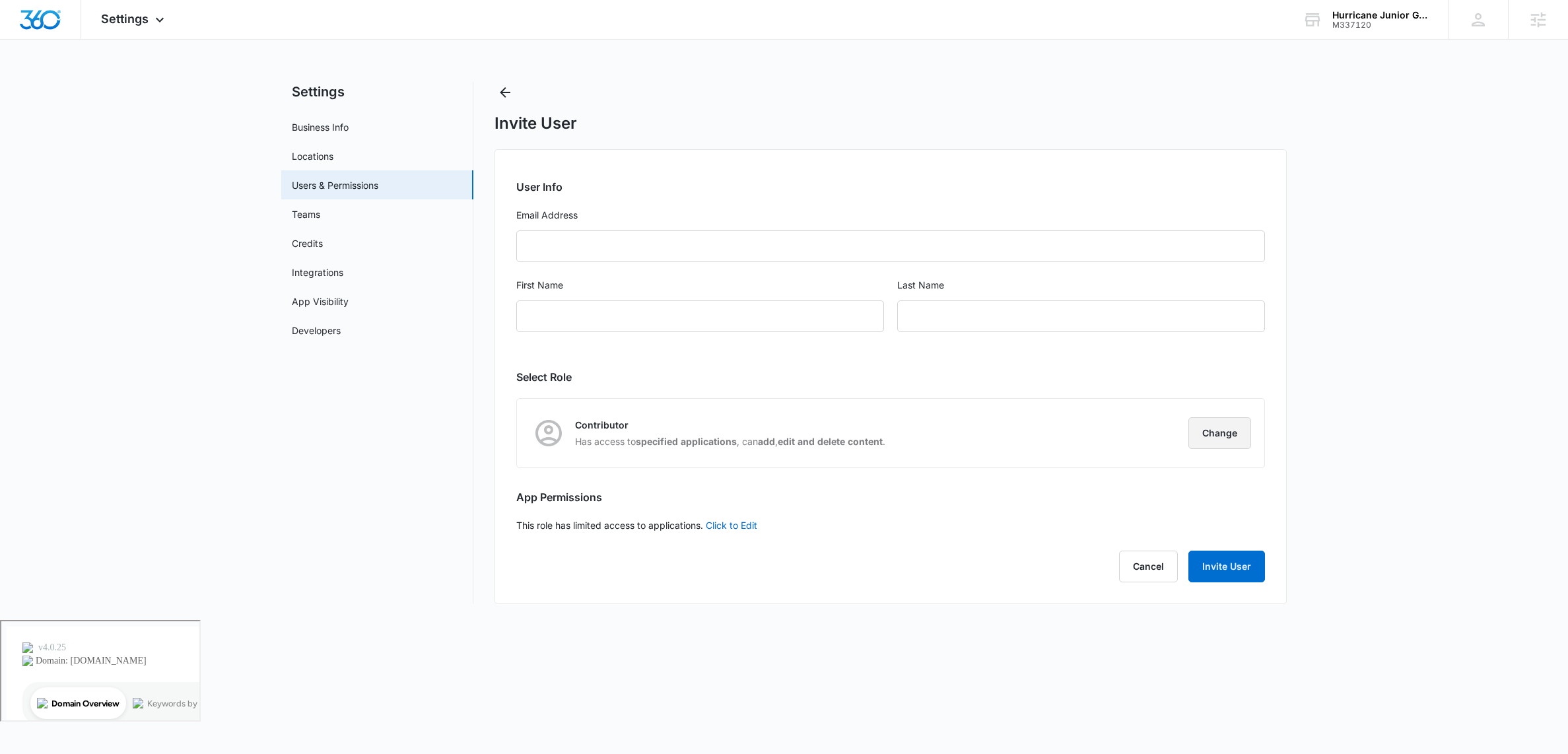
click at [1219, 427] on button "Change" at bounding box center [1219, 432] width 63 height 32
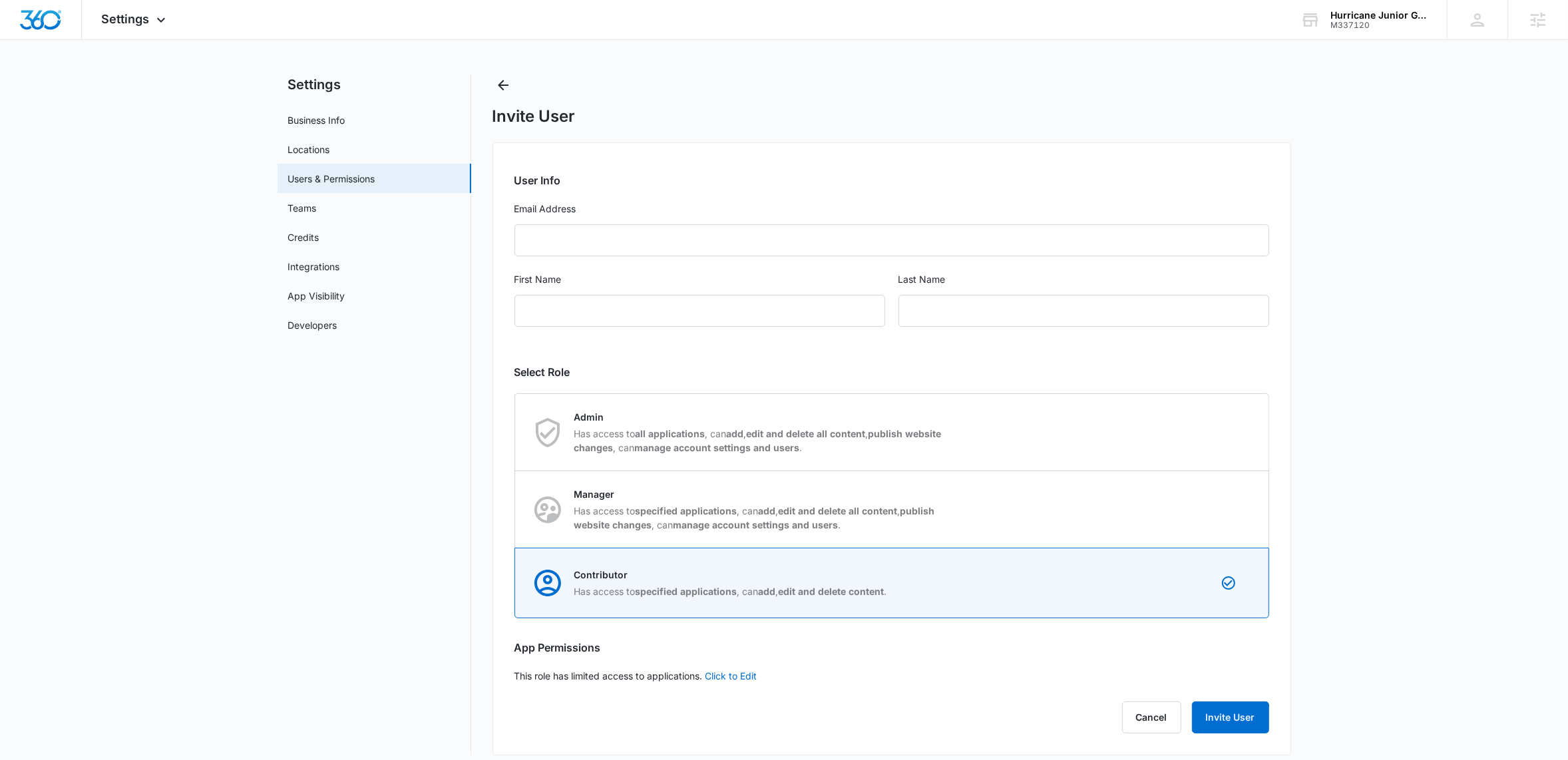
scroll to position [20, 0]
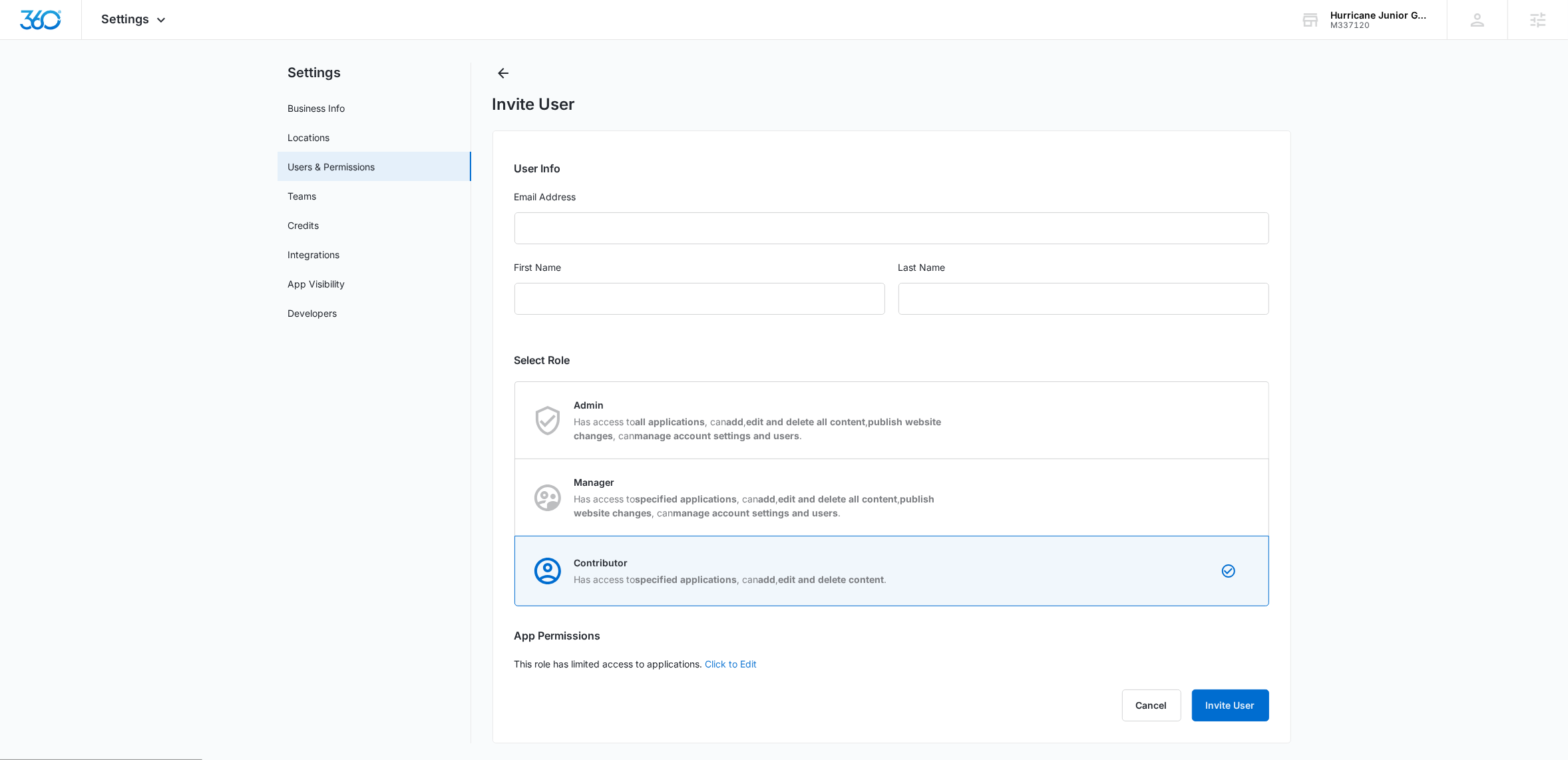
click at [741, 661] on link "Click to Edit" at bounding box center [731, 663] width 52 height 11
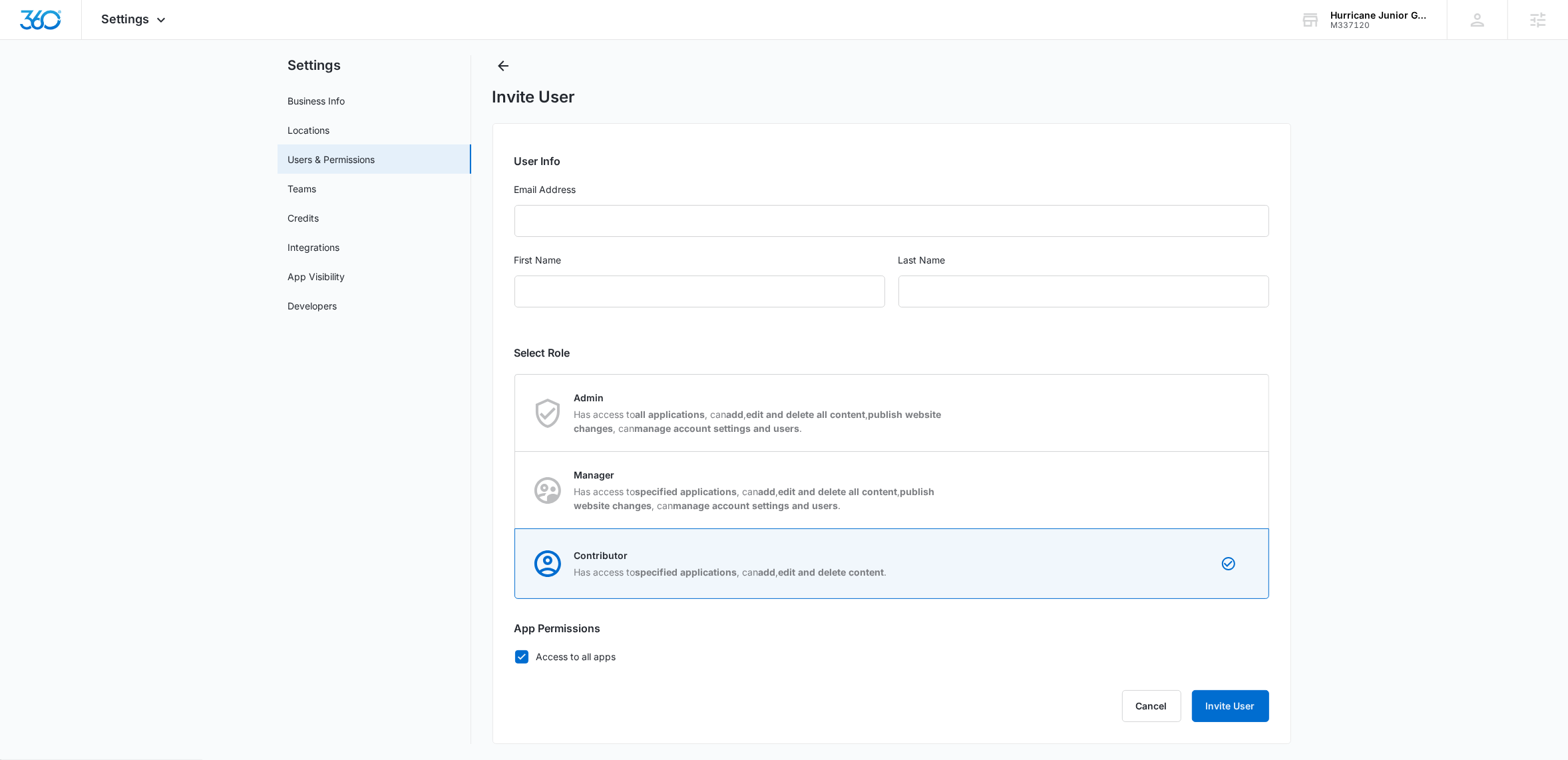
click at [521, 654] on icon at bounding box center [522, 656] width 12 height 12
click at [515, 656] on input "Access to all apps" at bounding box center [514, 656] width 1 height 1
checkbox input "false"
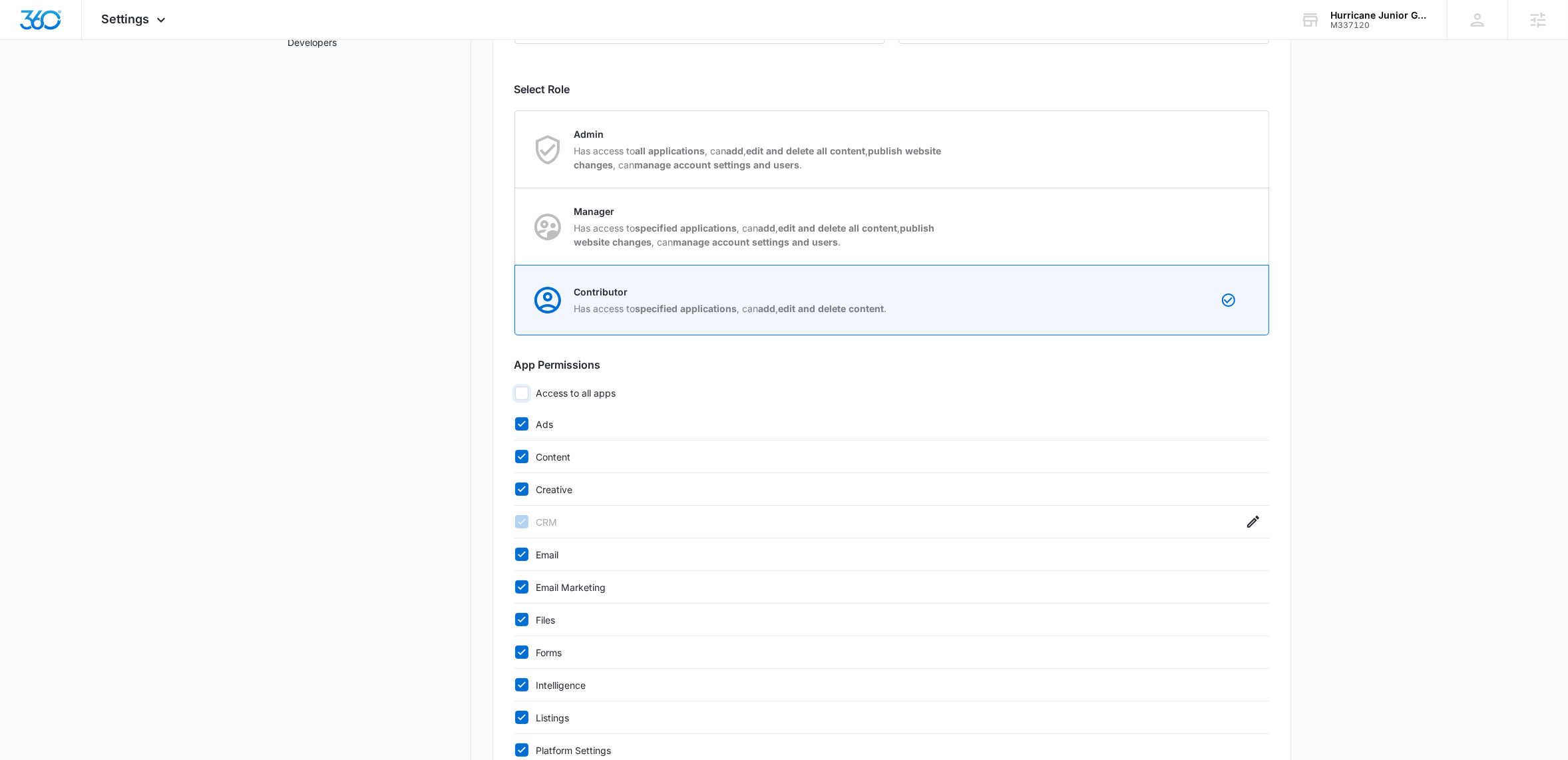
scroll to position [341, 0]
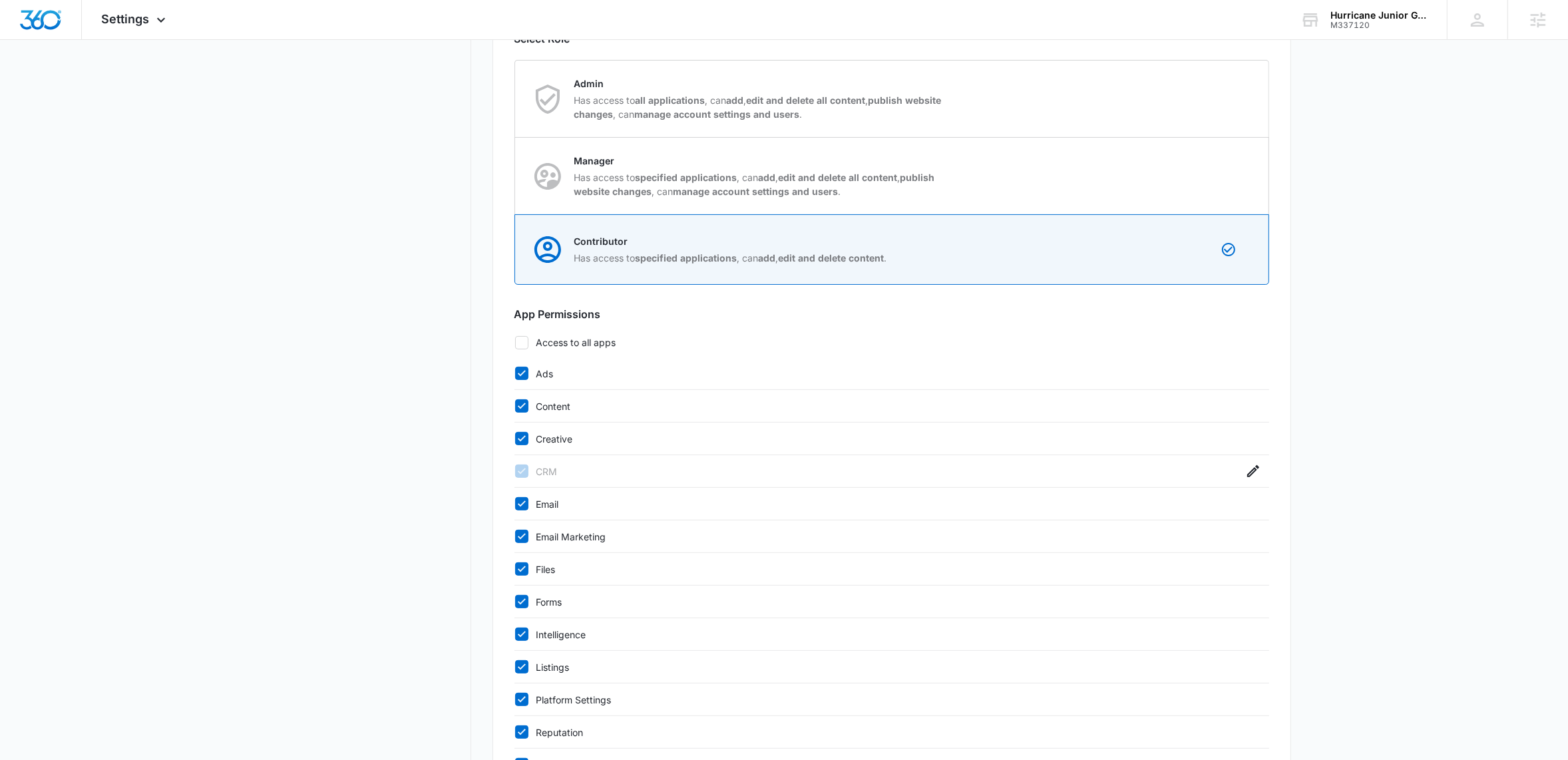
click at [520, 373] on icon at bounding box center [522, 373] width 12 height 12
click at [515, 373] on input "Ads" at bounding box center [514, 373] width 1 height 1
checkbox input "false"
click at [521, 411] on icon at bounding box center [522, 406] width 12 height 12
click at [515, 407] on input "Content" at bounding box center [514, 406] width 1 height 1
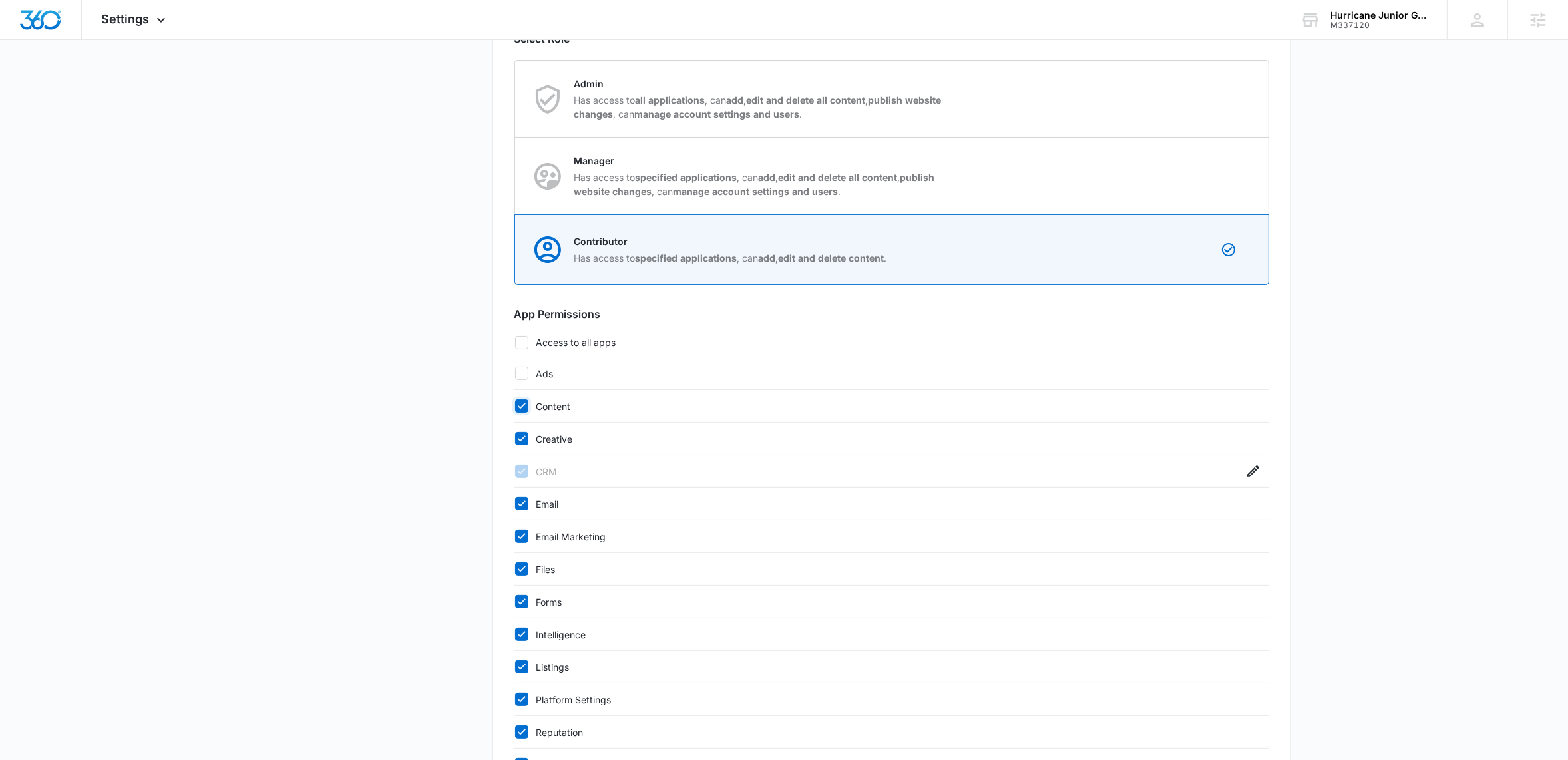
checkbox input "false"
click at [521, 440] on icon at bounding box center [522, 438] width 8 height 6
click at [515, 439] on input "Creative" at bounding box center [514, 438] width 1 height 1
checkbox input "false"
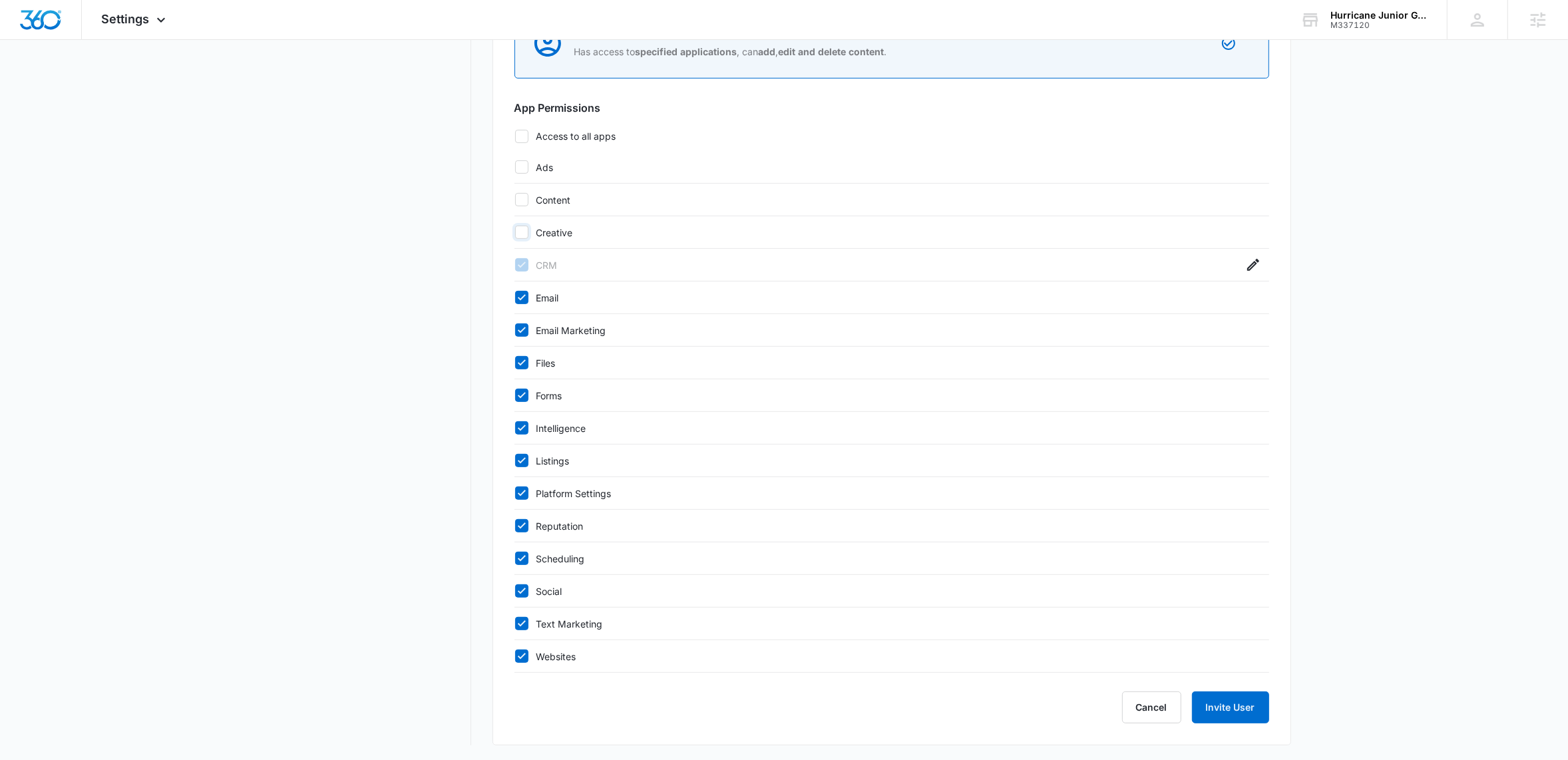
scroll to position [551, 0]
click at [531, 656] on label "Websites" at bounding box center [879, 653] width 729 height 14
click at [515, 653] on input "Websites" at bounding box center [514, 653] width 1 height 1
checkbox input "false"
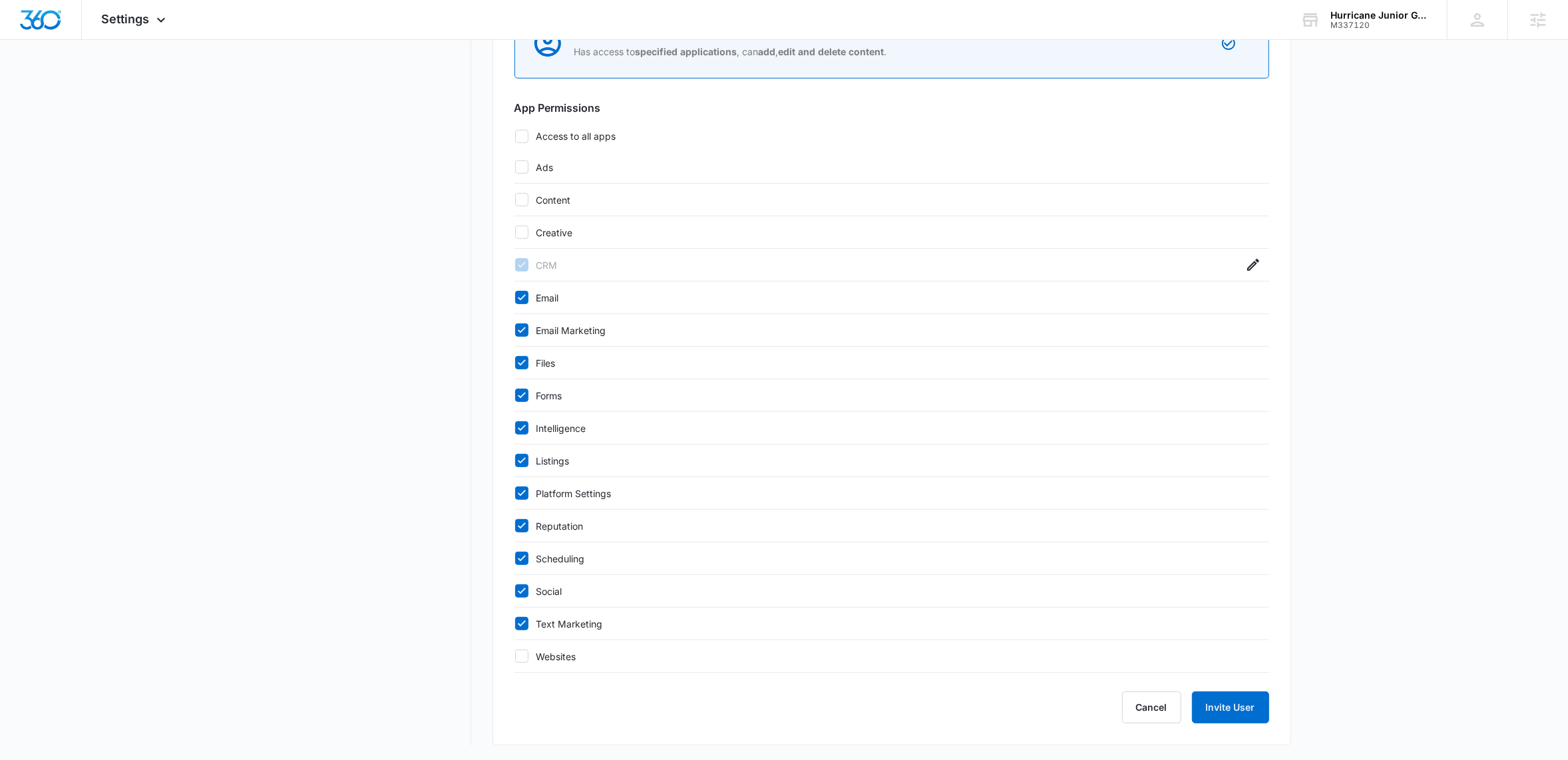
drag, startPoint x: 525, startPoint y: 627, endPoint x: 521, endPoint y: 612, distance: 15.5
click at [525, 627] on icon at bounding box center [522, 624] width 12 height 12
click at [515, 624] on input "Text Marketing" at bounding box center [514, 624] width 1 height 1
checkbox input "false"
click at [520, 593] on icon at bounding box center [522, 590] width 8 height 6
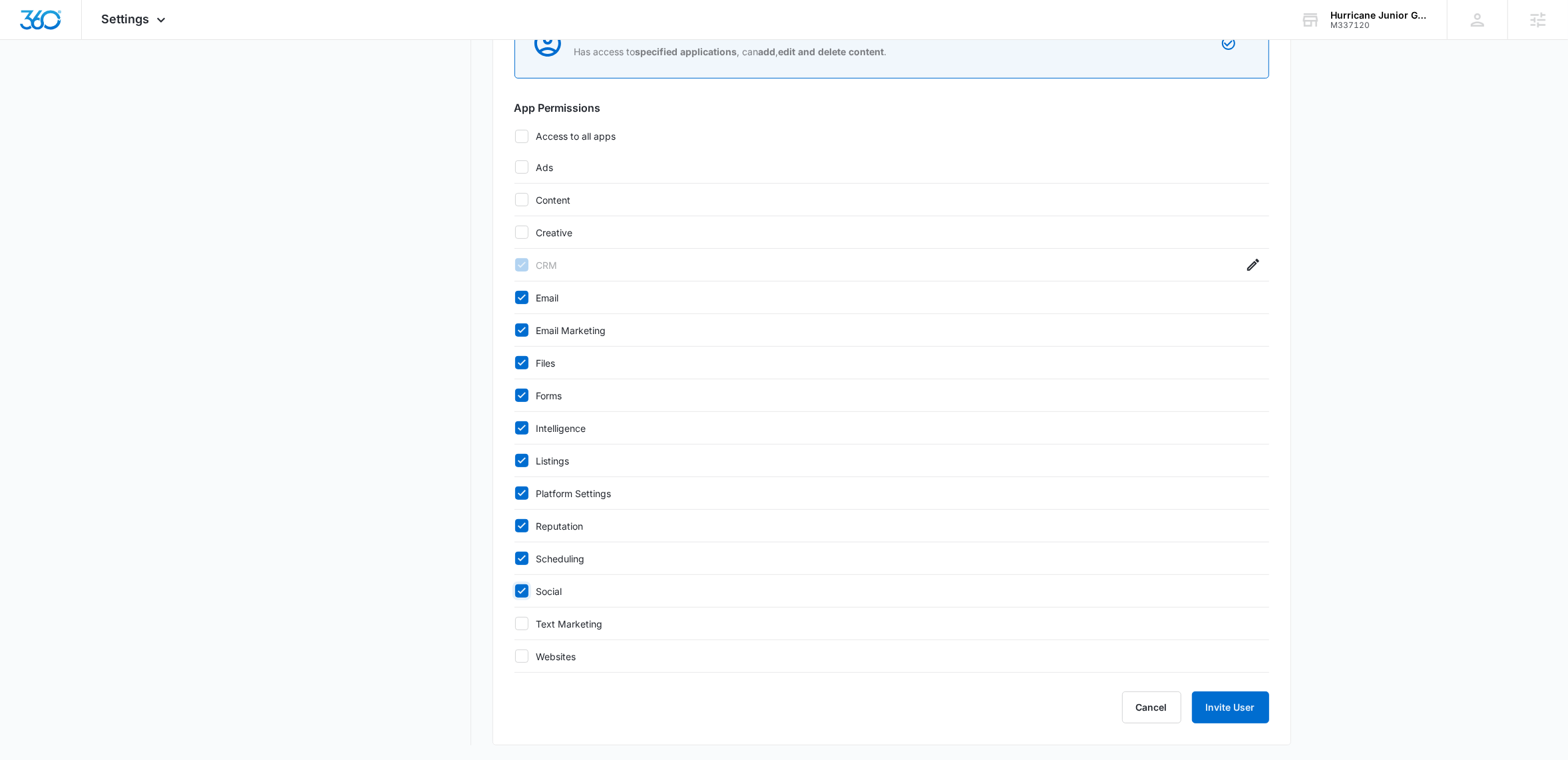
click at [515, 592] on input "Social" at bounding box center [514, 591] width 1 height 1
checkbox input "false"
click at [525, 564] on icon at bounding box center [522, 558] width 12 height 12
click at [515, 559] on input "Scheduling" at bounding box center [514, 558] width 1 height 1
checkbox input "false"
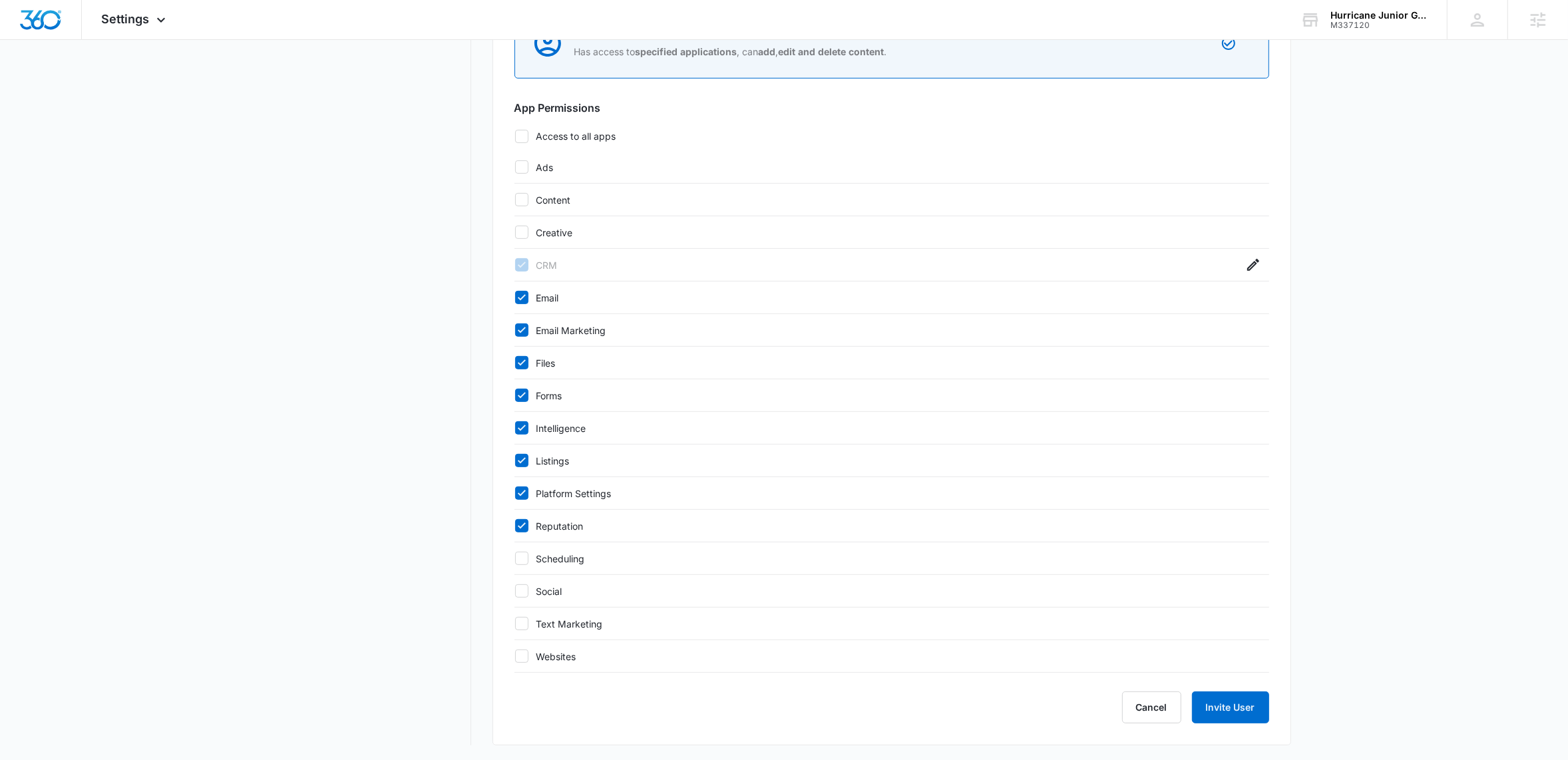
click at [522, 529] on icon at bounding box center [522, 525] width 12 height 12
click at [515, 526] on input "Reputation" at bounding box center [514, 525] width 1 height 1
checkbox input "false"
click at [519, 500] on div at bounding box center [522, 493] width 13 height 13
click at [515, 494] on input "Platform Settings" at bounding box center [514, 493] width 1 height 1
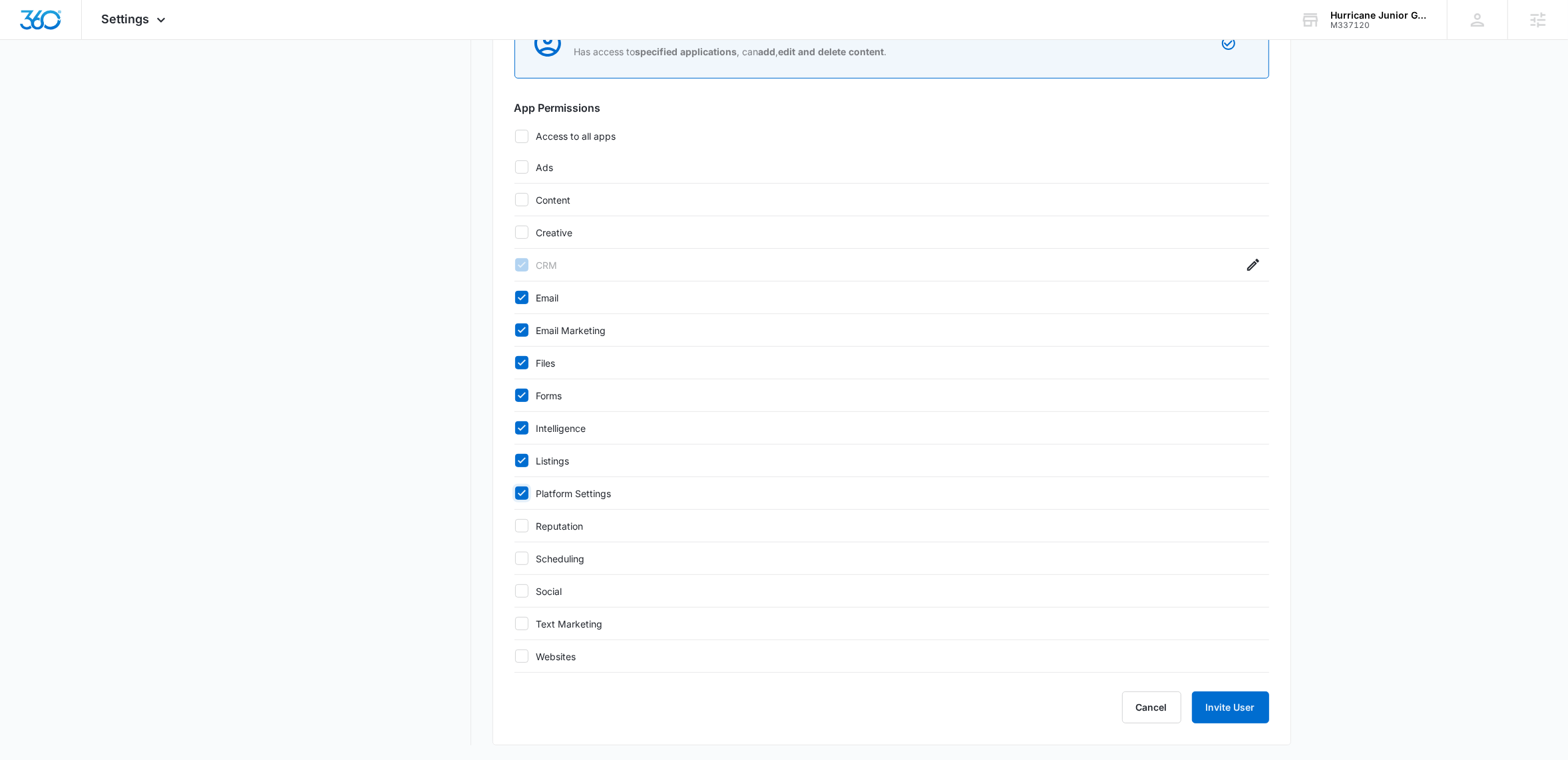
checkbox input "false"
click at [517, 460] on icon at bounding box center [522, 460] width 12 height 12
click at [515, 460] on input "Listings" at bounding box center [514, 460] width 1 height 1
checkbox input "false"
drag, startPoint x: 523, startPoint y: 425, endPoint x: 525, endPoint y: 402, distance: 23.1
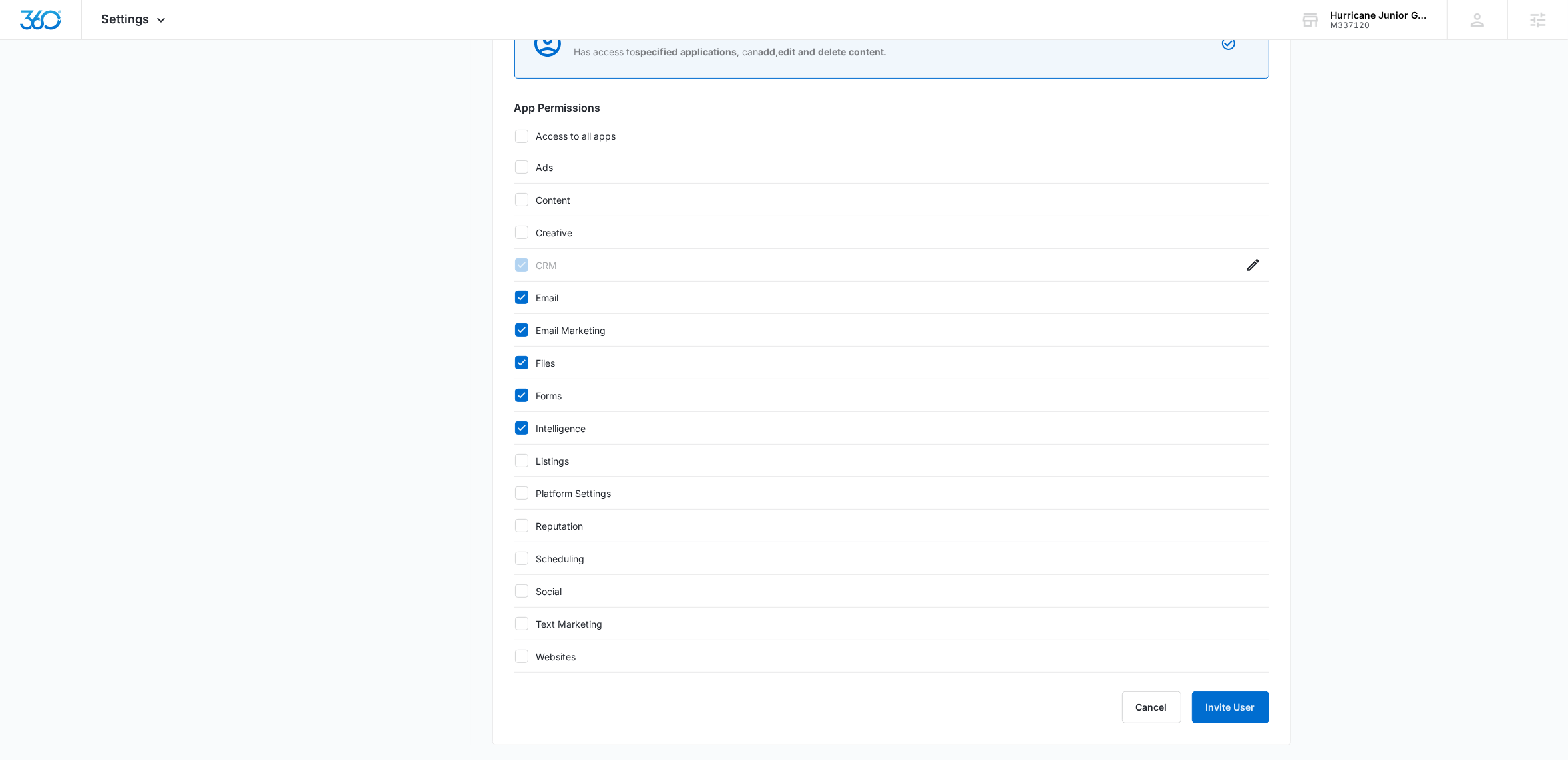
click at [524, 425] on icon at bounding box center [522, 428] width 12 height 12
click at [515, 428] on input "Intelligence" at bounding box center [514, 428] width 1 height 1
checkbox input "false"
click at [525, 397] on icon at bounding box center [522, 395] width 12 height 12
click at [515, 396] on input "Forms" at bounding box center [514, 395] width 1 height 1
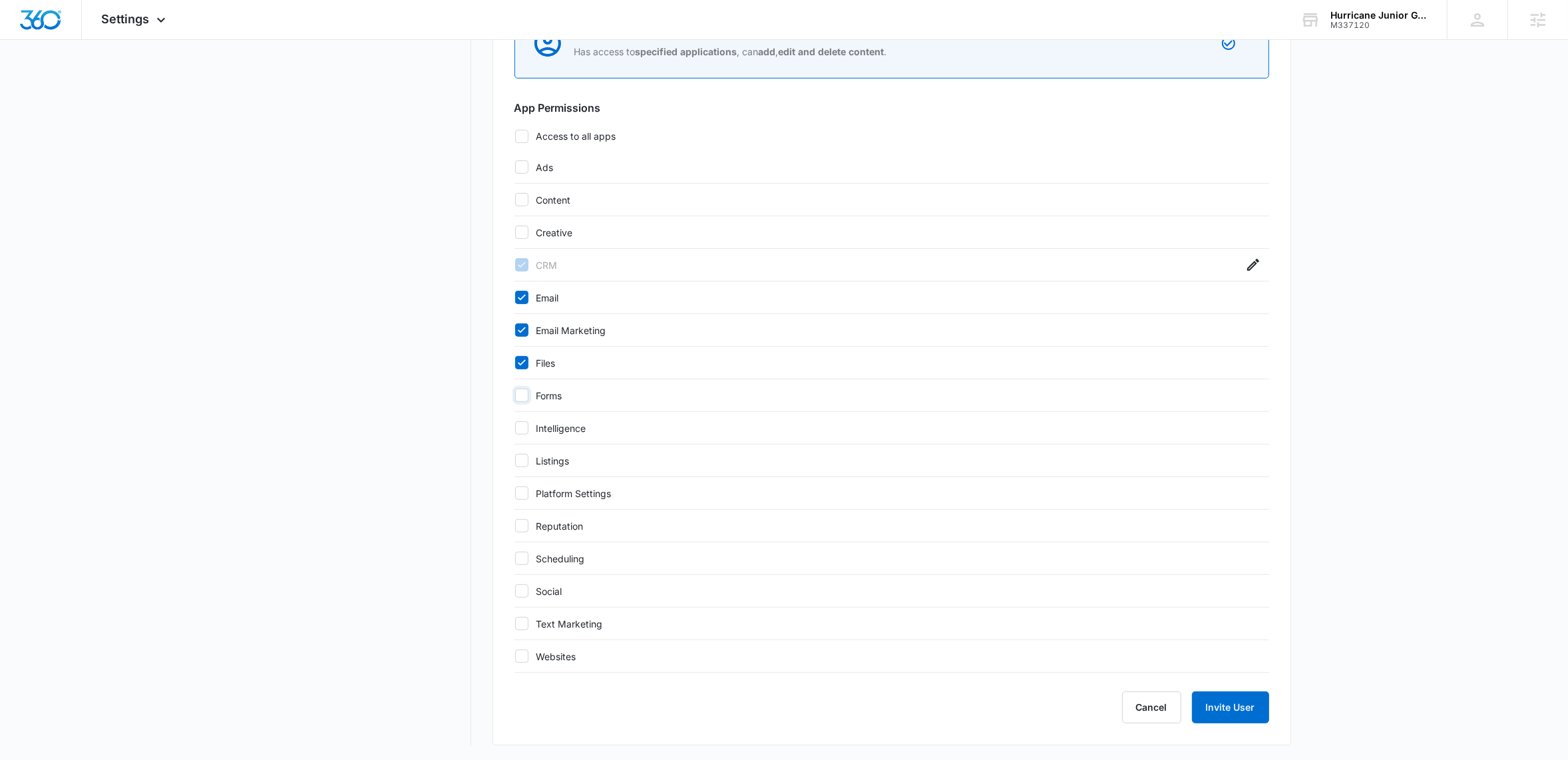
checkbox input "false"
click at [526, 361] on icon at bounding box center [522, 363] width 12 height 12
click at [515, 363] on input "Files" at bounding box center [514, 363] width 1 height 1
checkbox input "false"
click at [519, 324] on icon at bounding box center [522, 330] width 12 height 12
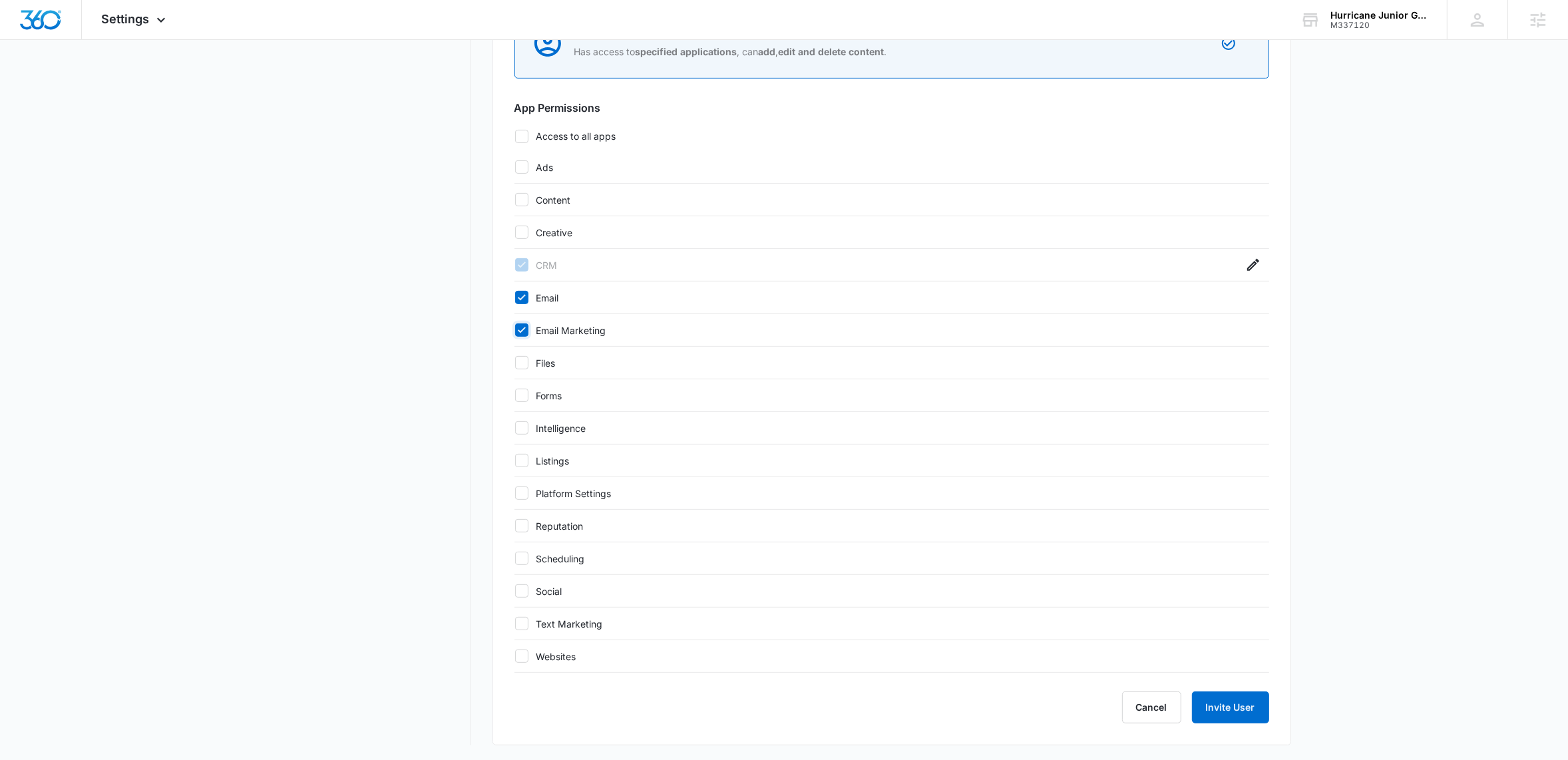
click at [515, 330] on input "Email Marketing" at bounding box center [514, 330] width 1 height 1
checkbox input "false"
click at [519, 294] on icon at bounding box center [522, 297] width 12 height 12
click at [515, 297] on input "Email" at bounding box center [514, 297] width 1 height 1
checkbox input "false"
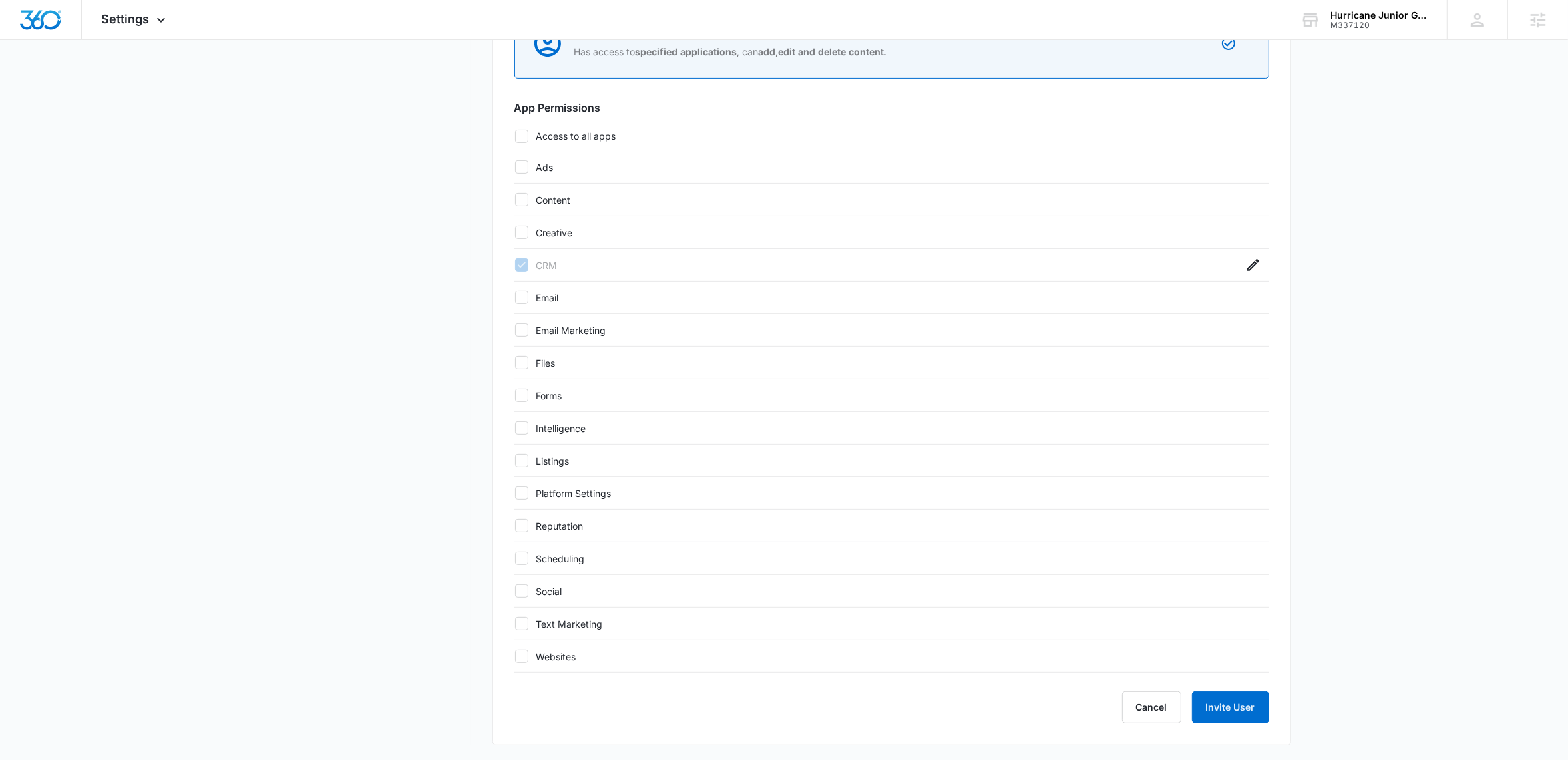
click at [435, 367] on nav "Settings Business Info Locations Users & Permissions Teams Credits Integrations…" at bounding box center [374, 140] width 194 height 1210
click at [1140, 716] on button "Cancel" at bounding box center [1151, 707] width 59 height 32
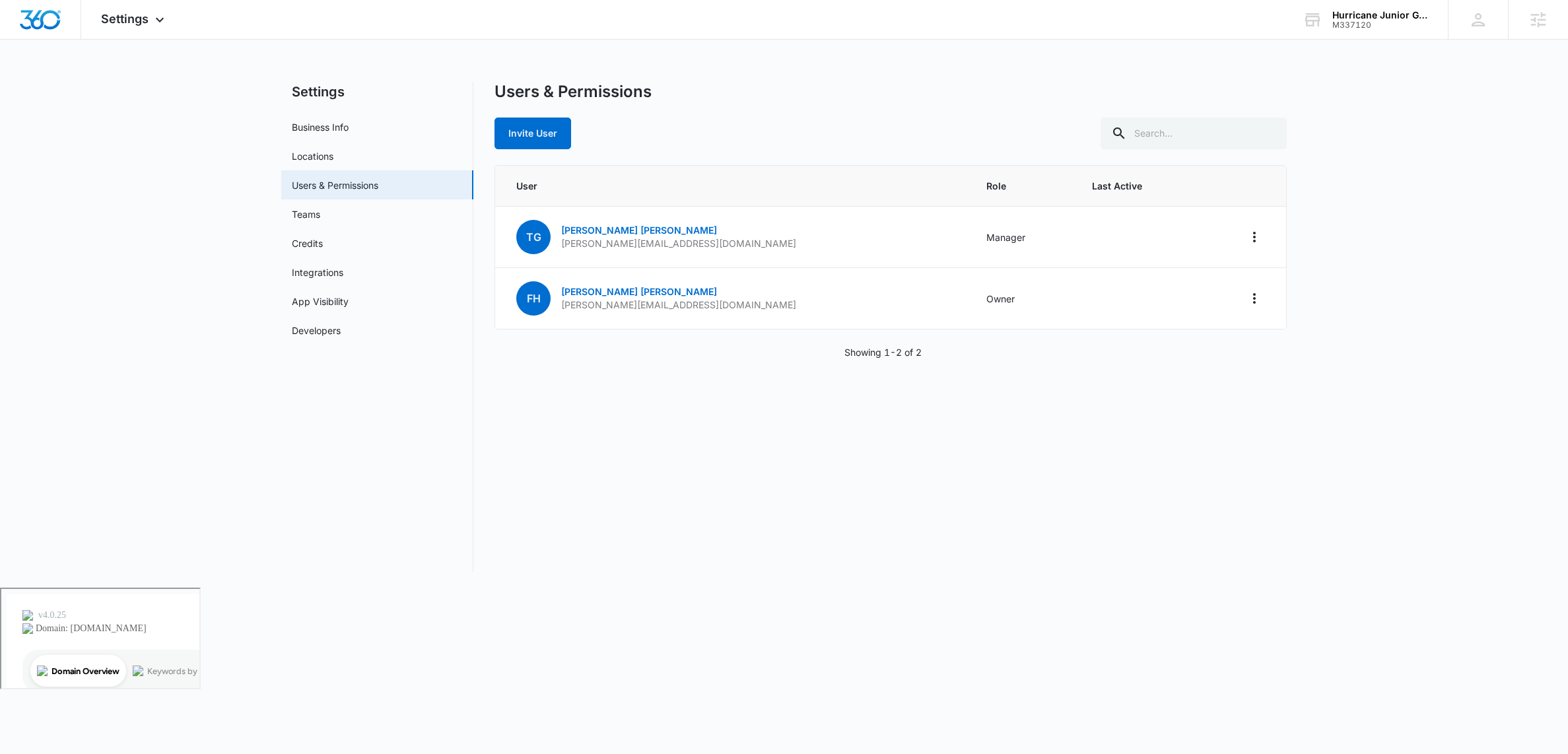
click at [737, 42] on div "Settings Apps Reputation Email Social POS Content Ads Intelligence Files Brand …" at bounding box center [784, 293] width 1568 height 588
click at [171, 19] on div "Settings Apps Reputation Email Social POS Content Ads Intelligence Files Brand …" at bounding box center [135, 19] width 106 height 39
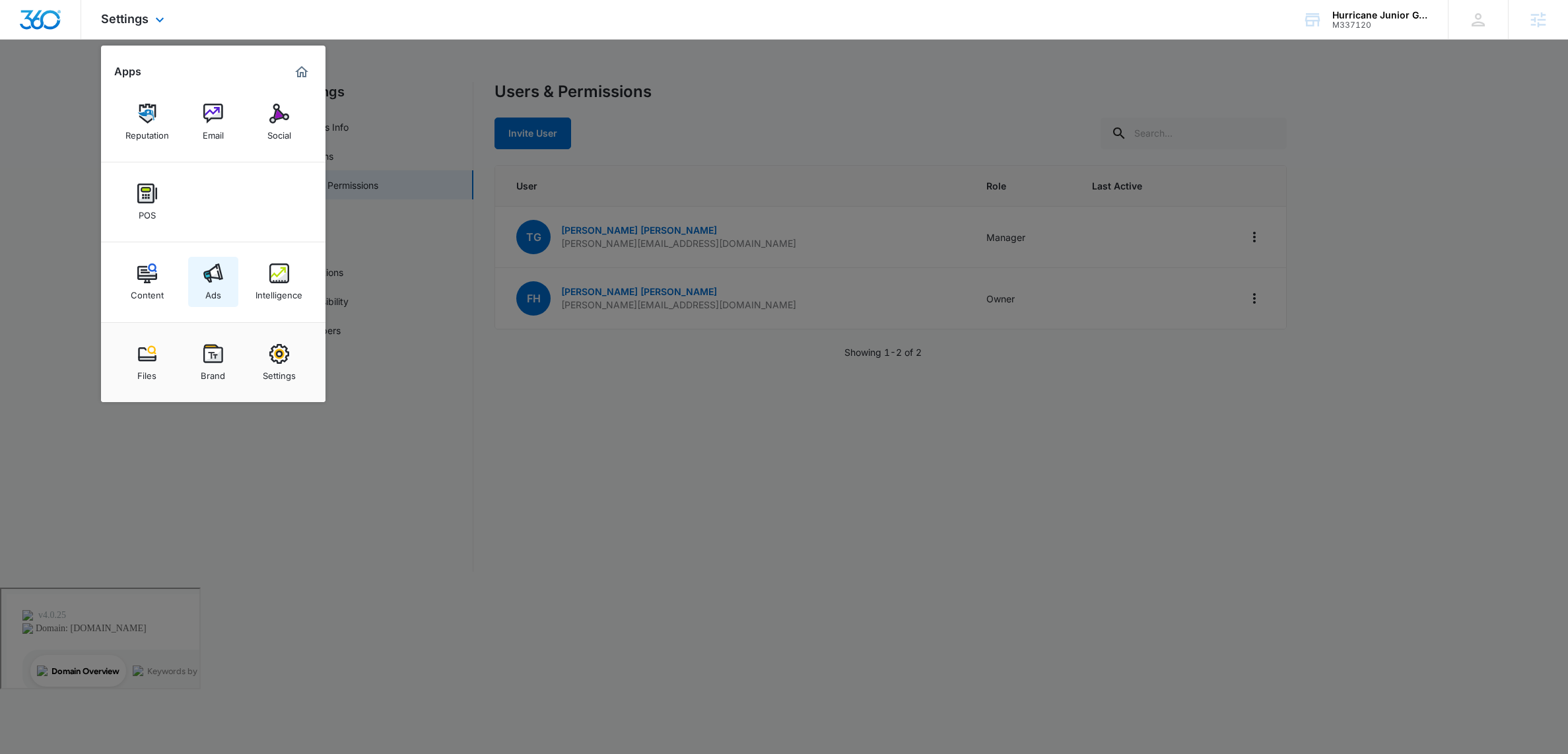
click at [216, 279] on img at bounding box center [213, 273] width 20 height 20
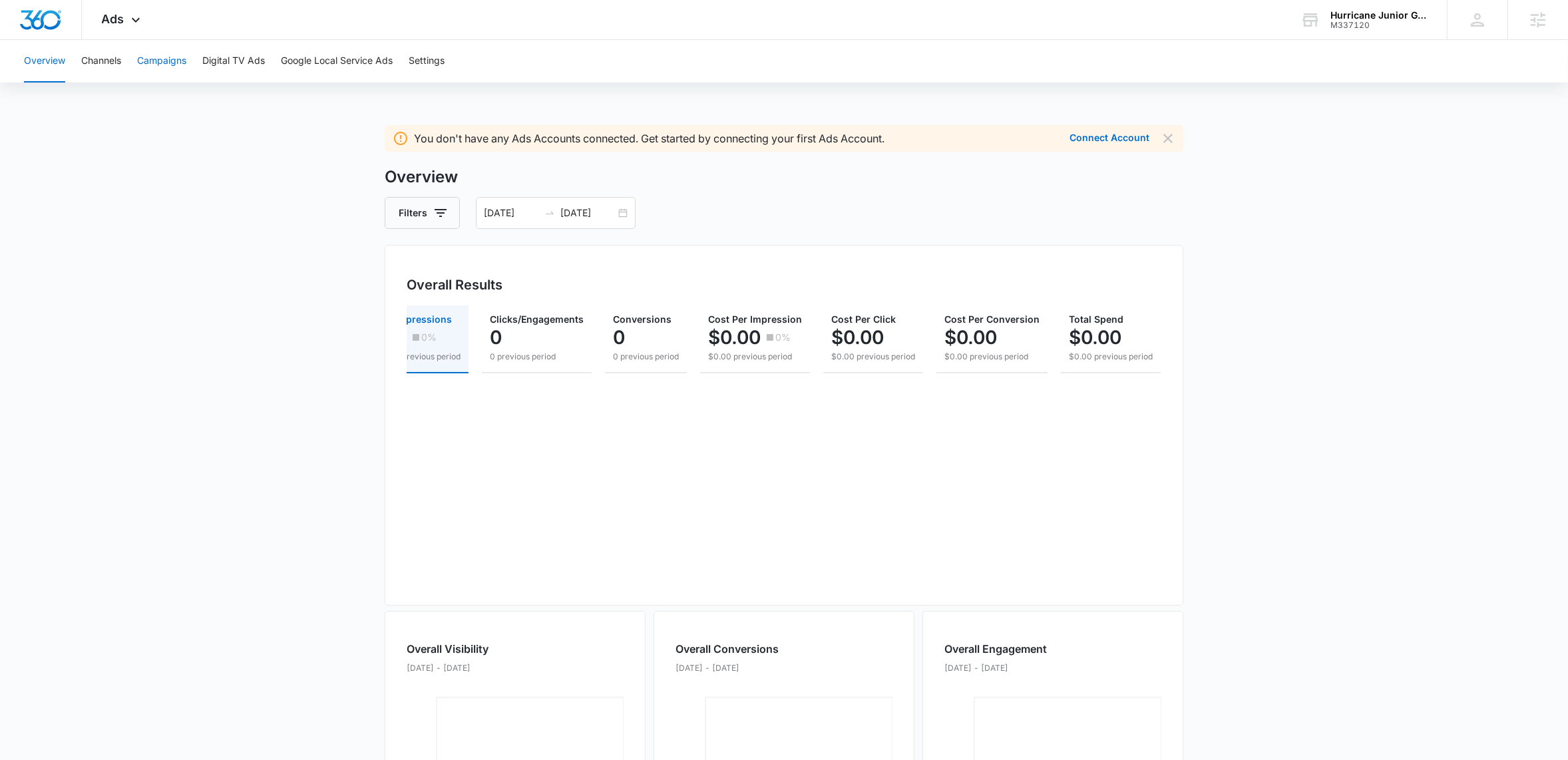
click at [158, 61] on button "Campaigns" at bounding box center [162, 61] width 49 height 42
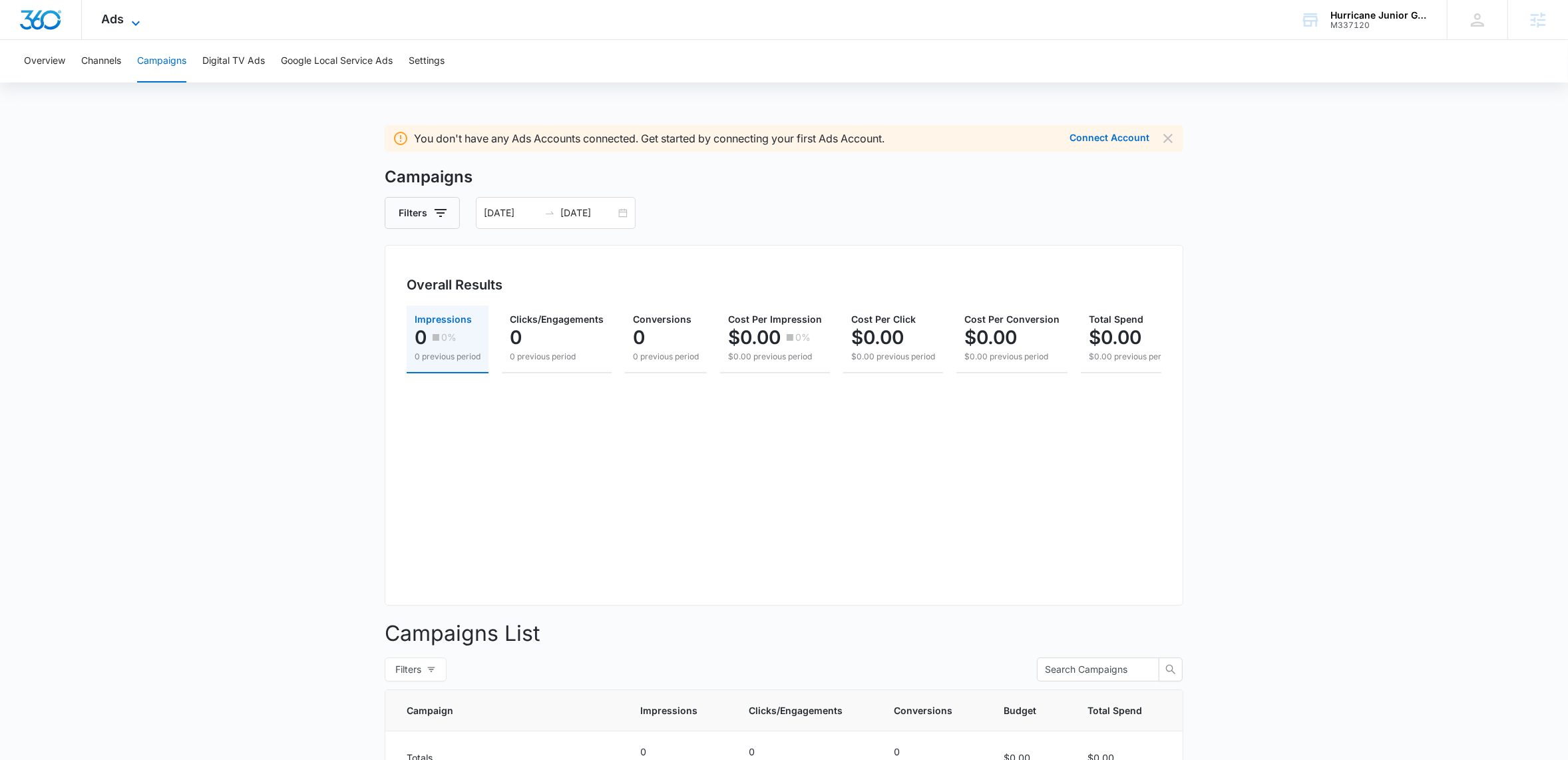
click at [131, 21] on icon at bounding box center [135, 23] width 16 height 16
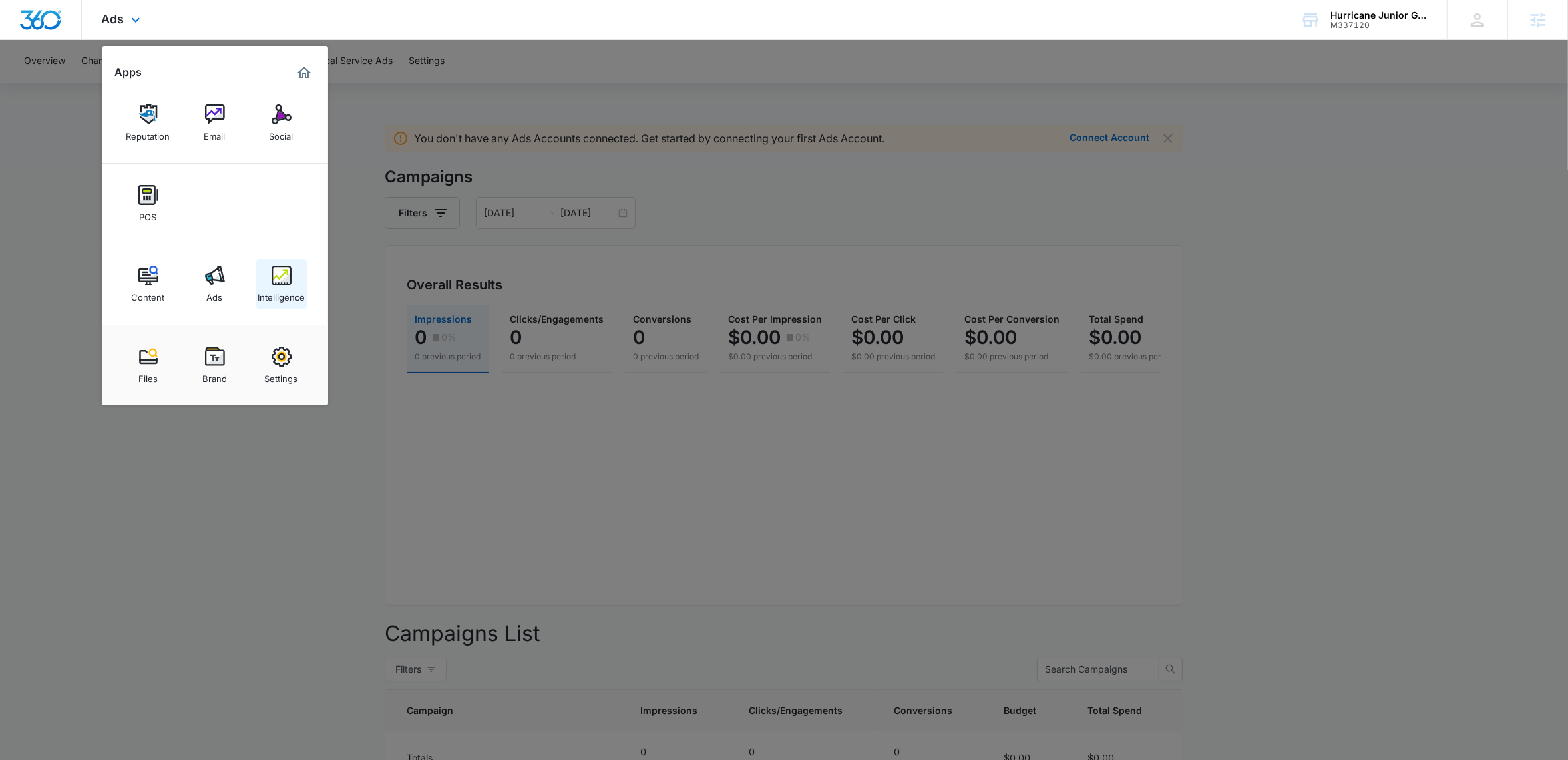
click at [274, 276] on img at bounding box center [281, 275] width 20 height 20
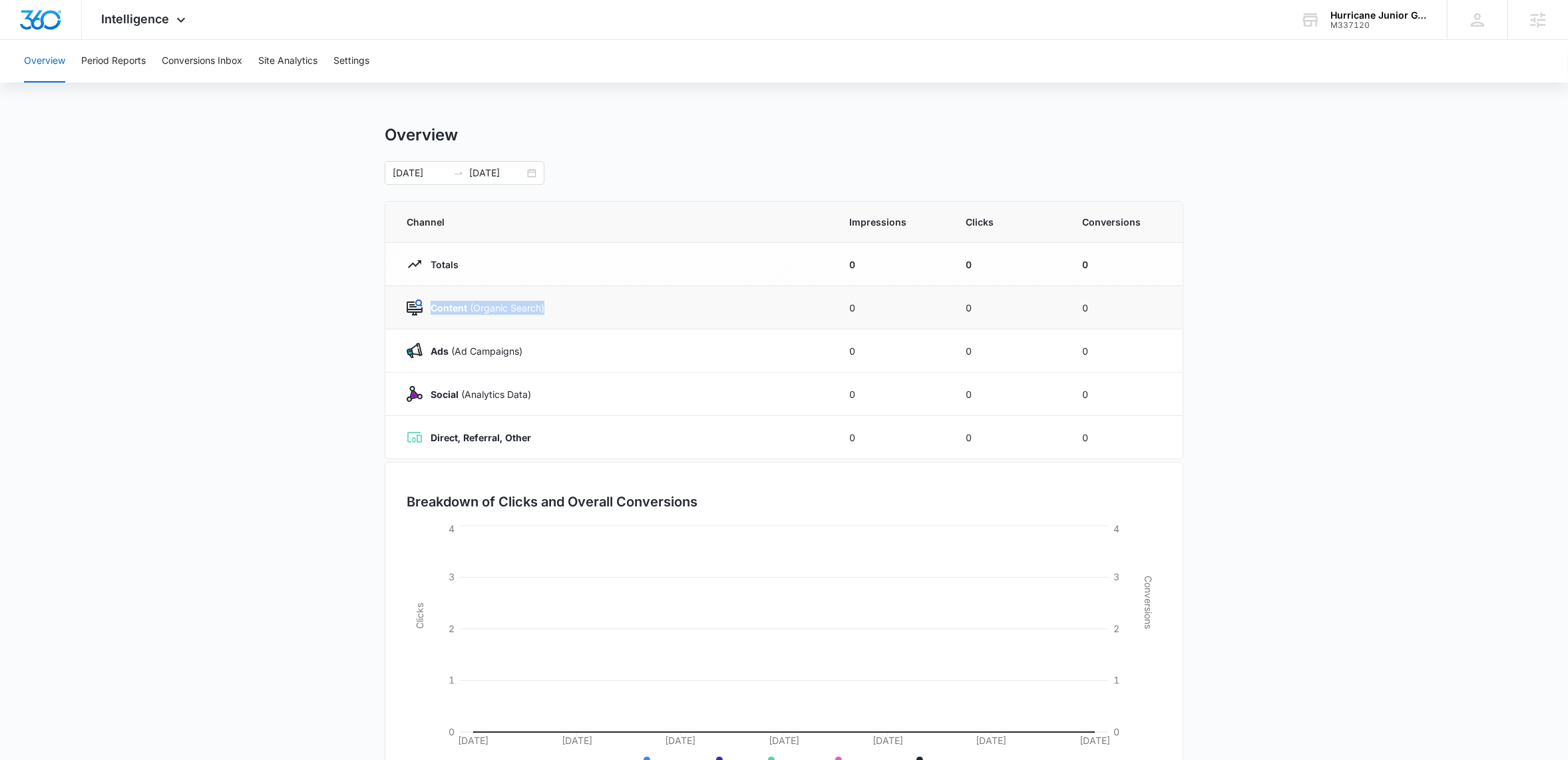
drag, startPoint x: 468, startPoint y: 300, endPoint x: 785, endPoint y: 304, distance: 317.0
click at [784, 304] on div "Content (Organic Search)" at bounding box center [612, 307] width 411 height 16
click at [960, 303] on td "0" at bounding box center [1008, 308] width 116 height 43
drag, startPoint x: 549, startPoint y: 350, endPoint x: 742, endPoint y: 350, distance: 193.0
click at [742, 350] on div "Ads ([PERSON_NAME])" at bounding box center [612, 350] width 411 height 16
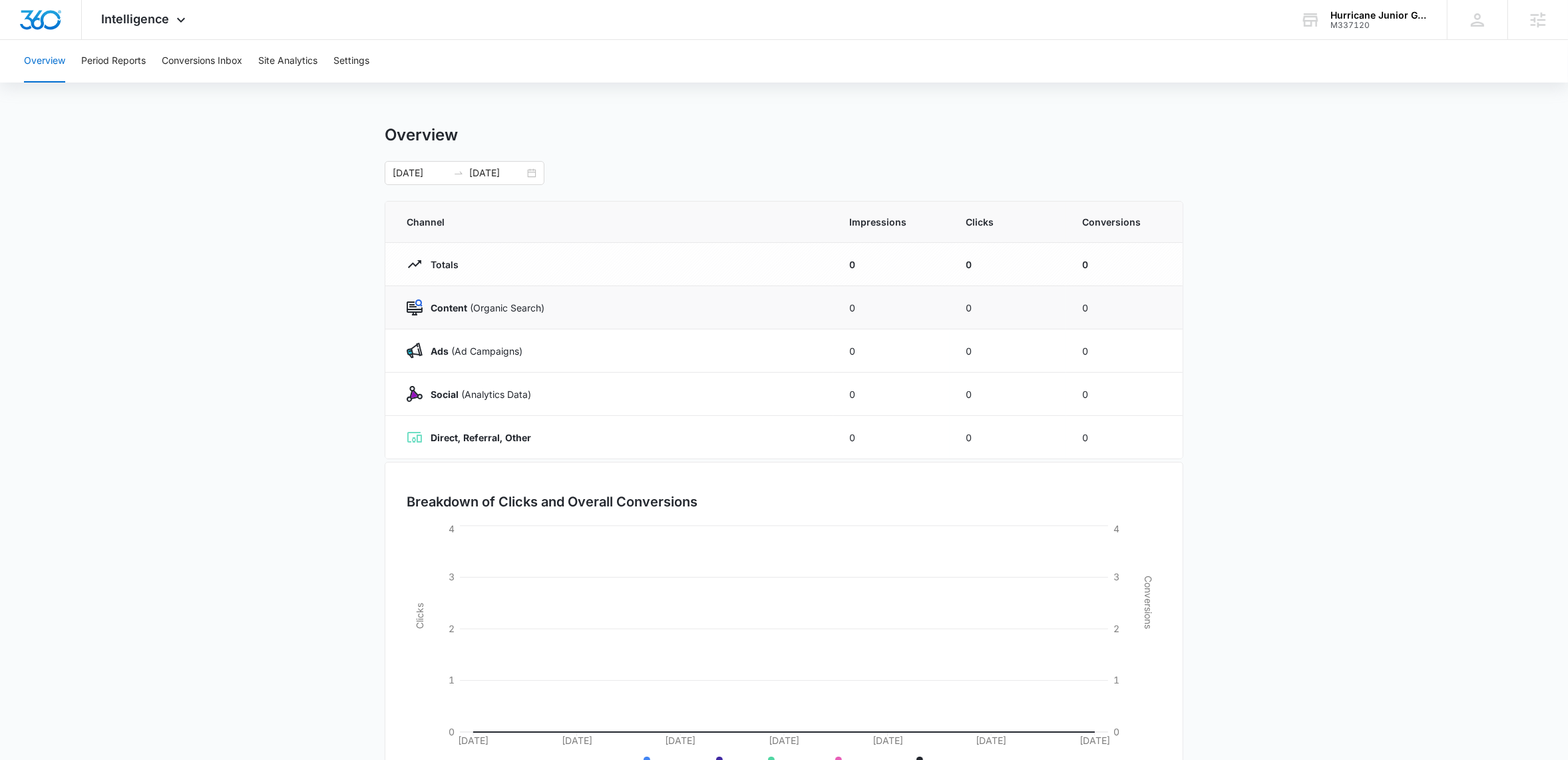
click at [891, 326] on td "0" at bounding box center [891, 308] width 116 height 43
drag, startPoint x: 844, startPoint y: 311, endPoint x: 1011, endPoint y: 301, distance: 167.3
click at [1011, 301] on tr "Content (Organic Search) 0 0 0" at bounding box center [784, 308] width 797 height 43
click at [1084, 299] on td "0" at bounding box center [1124, 308] width 116 height 43
click at [186, 22] on icon at bounding box center [180, 23] width 16 height 16
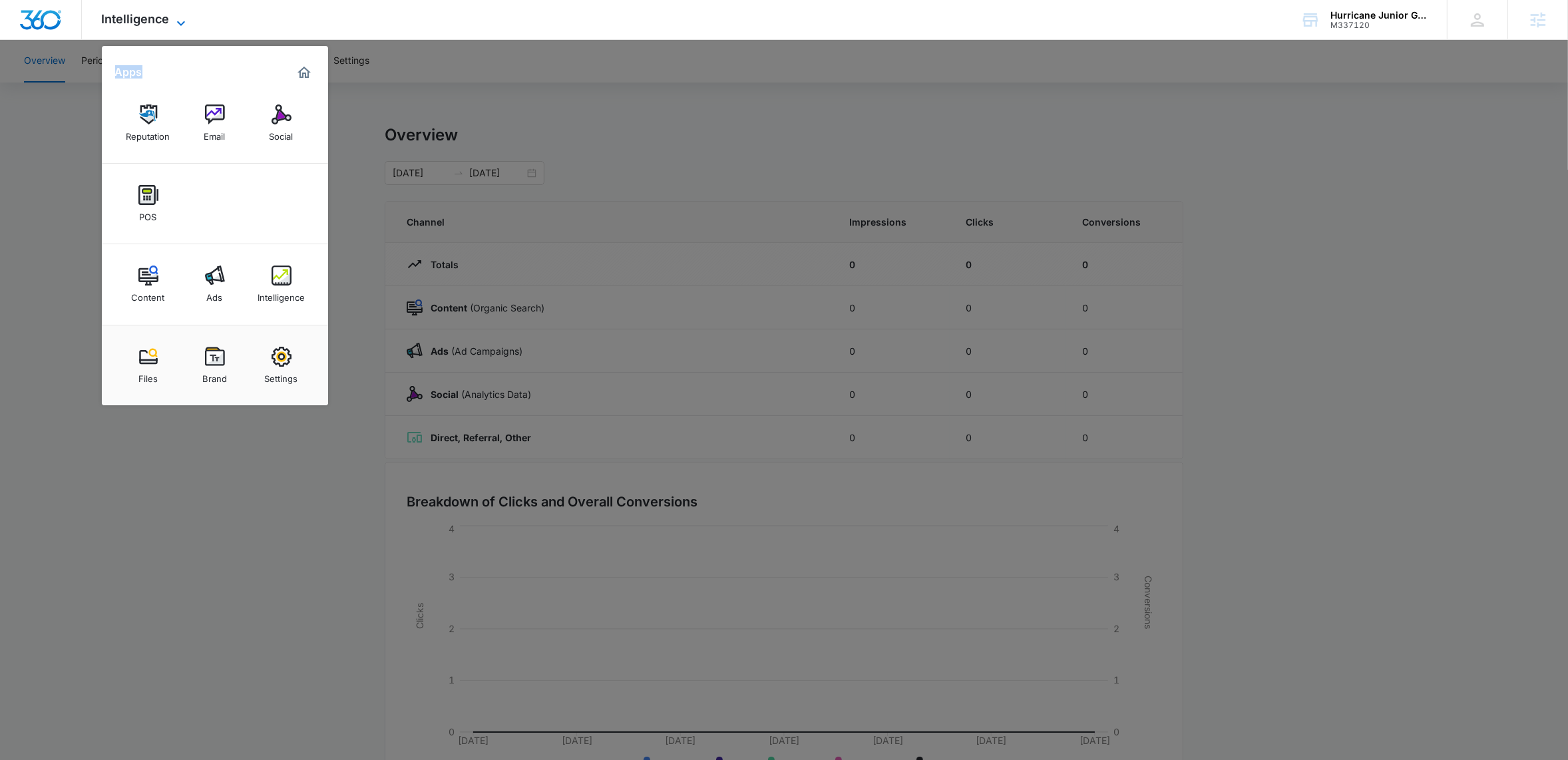
click at [186, 22] on icon at bounding box center [180, 23] width 16 height 16
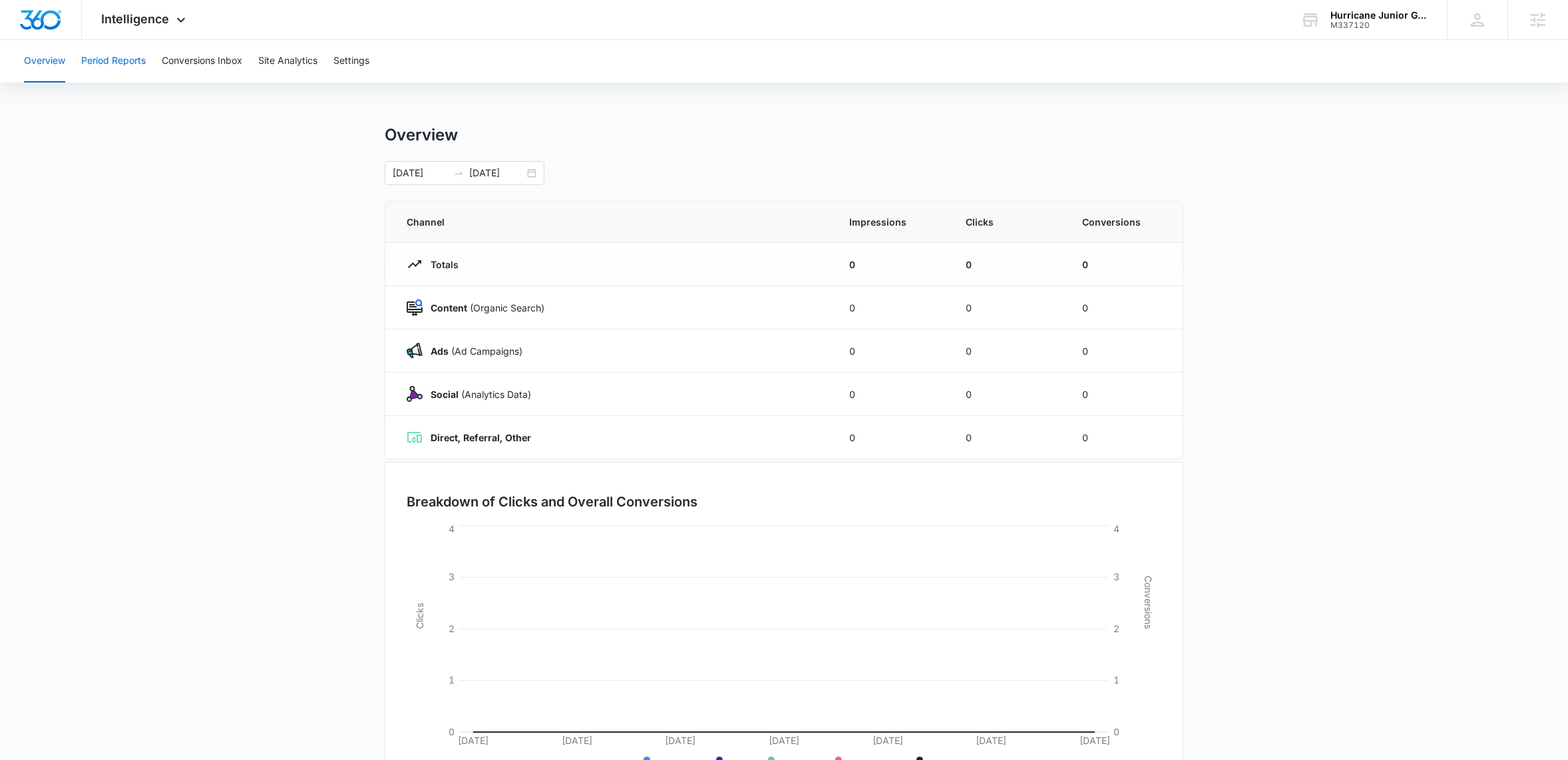
click at [128, 62] on button "Period Reports" at bounding box center [113, 61] width 65 height 42
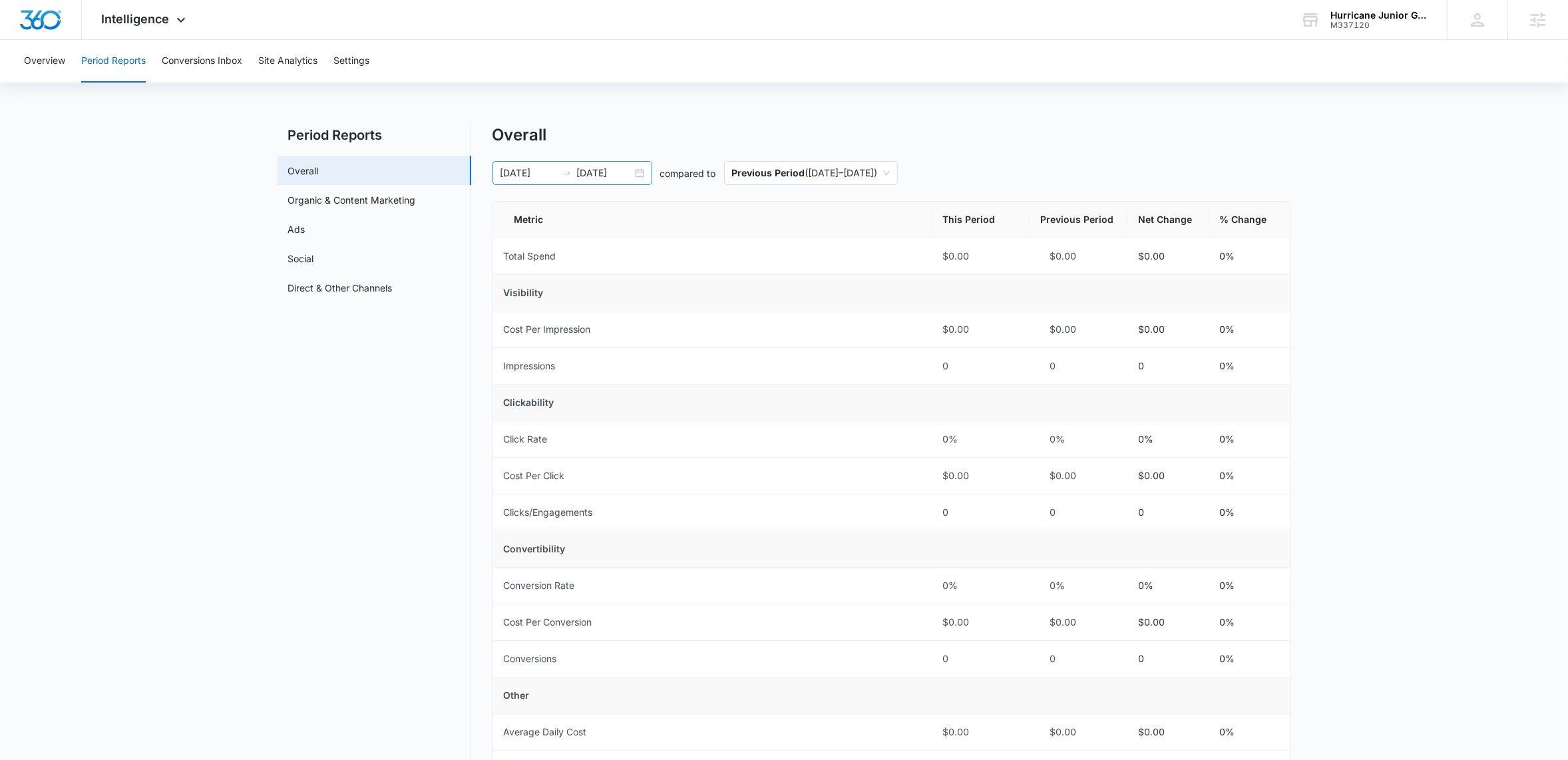
click at [639, 176] on div "[DATE] [DATE]" at bounding box center [572, 173] width 159 height 24
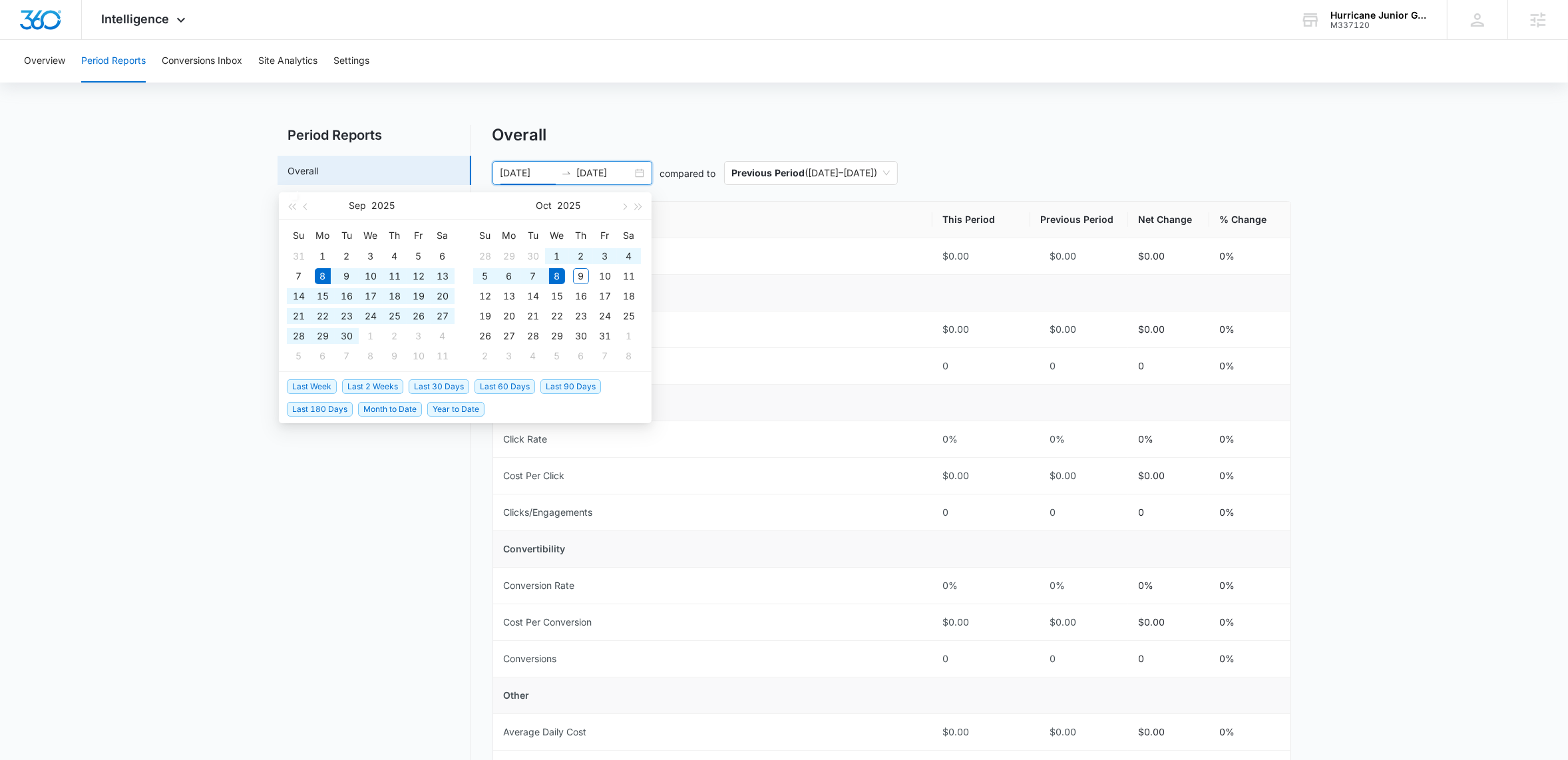
click at [639, 176] on div "[DATE] [DATE]" at bounding box center [572, 173] width 159 height 24
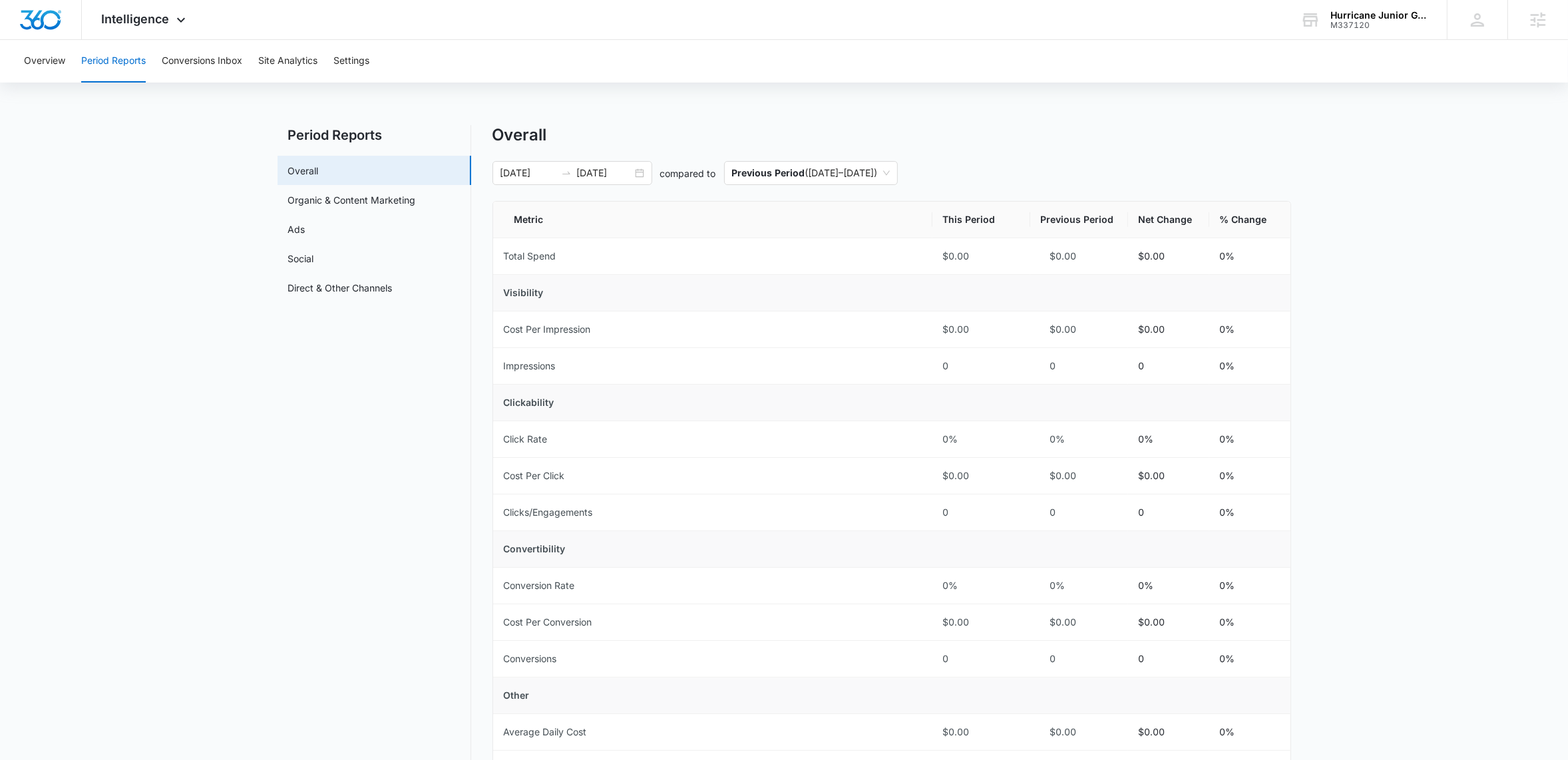
click at [913, 124] on div "Overview Period Reports Conversions Inbox Site Analytics Settings Period Report…" at bounding box center [784, 592] width 1568 height 1103
click at [306, 228] on link "Ads" at bounding box center [297, 229] width 17 height 14
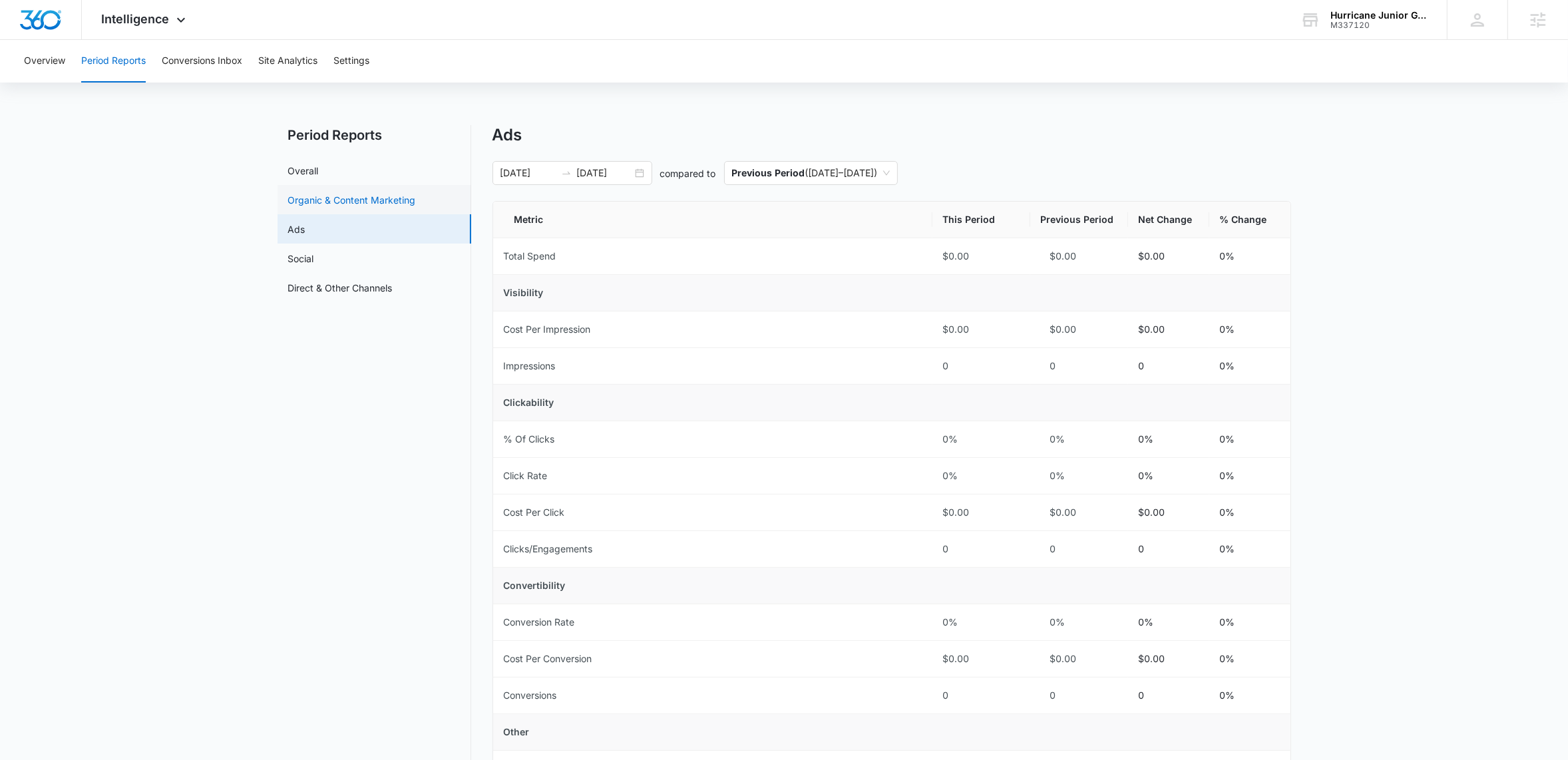
click at [350, 205] on link "Organic & Content Marketing" at bounding box center [352, 200] width 127 height 14
click at [189, 24] on div "Intelligence Apps Reputation Email Social POS Content Ads Intelligence Files Br…" at bounding box center [145, 19] width 127 height 39
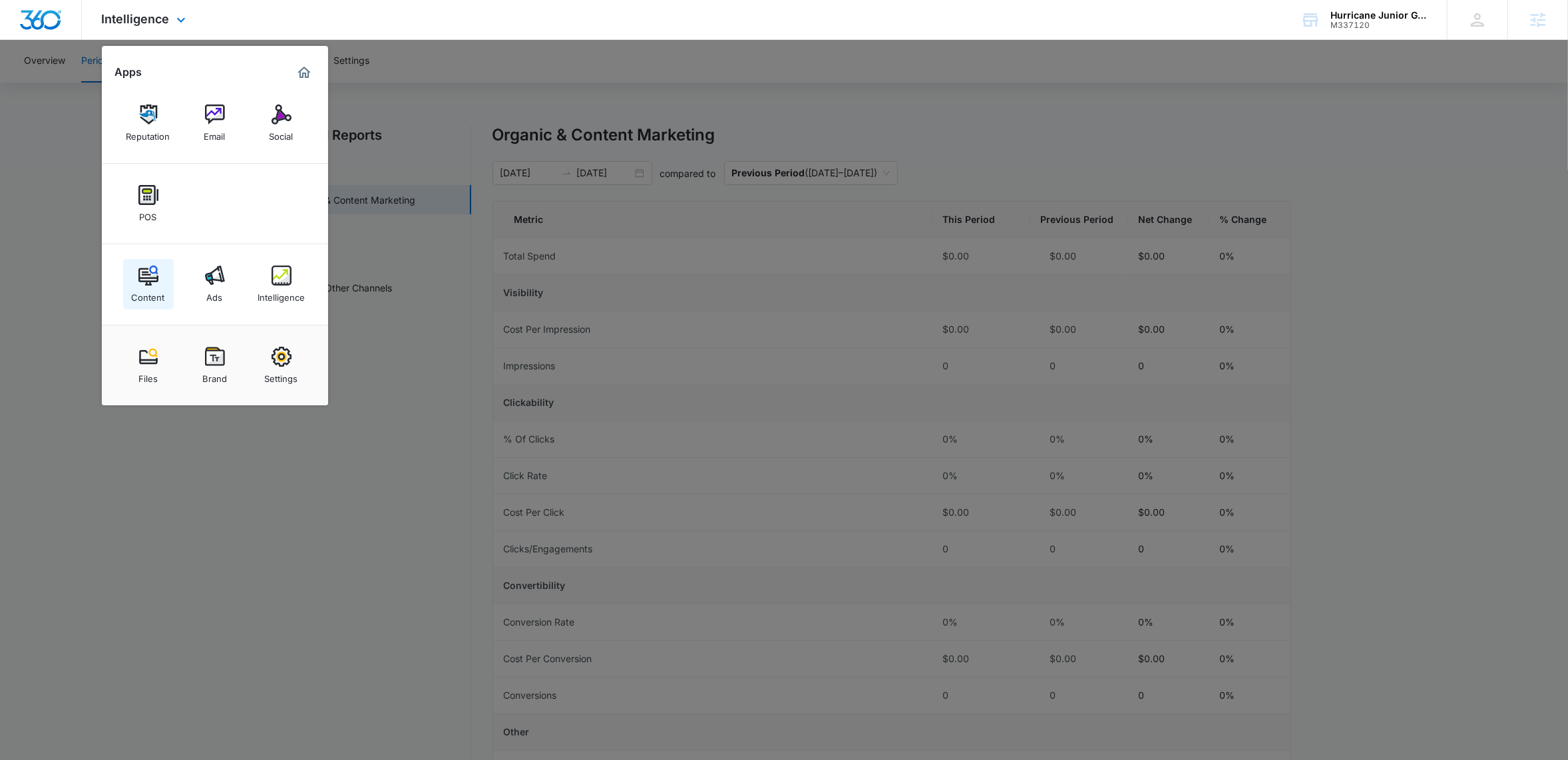
click at [151, 295] on div "Content" at bounding box center [148, 294] width 34 height 17
